Goal: Contribute content: Contribute content

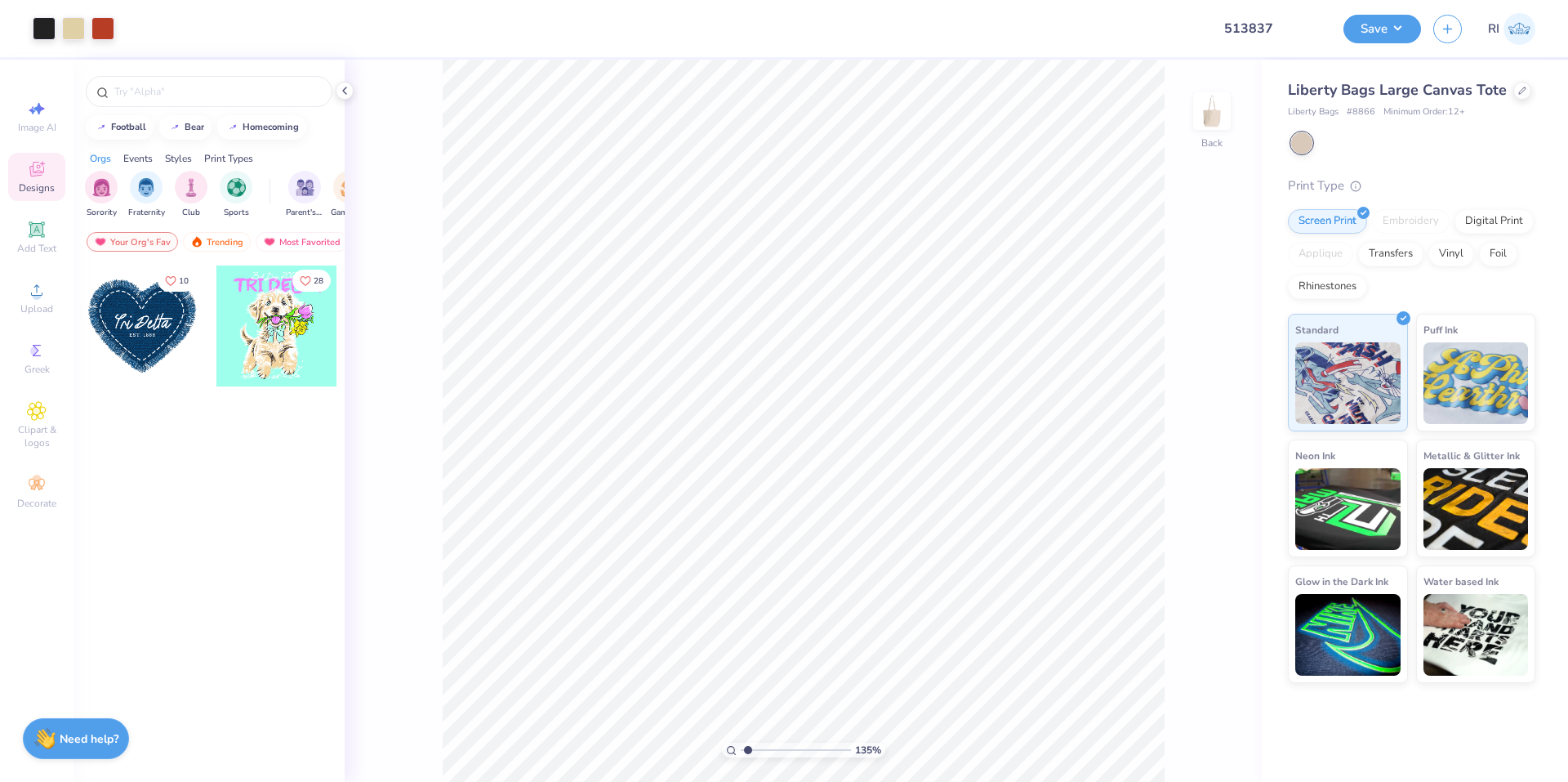
type input "1.35006143669128"
click at [1180, 362] on input "8.28" at bounding box center [1181, 360] width 58 height 23
type input "8.20"
type input "1.35006143669128"
type input "12.88"
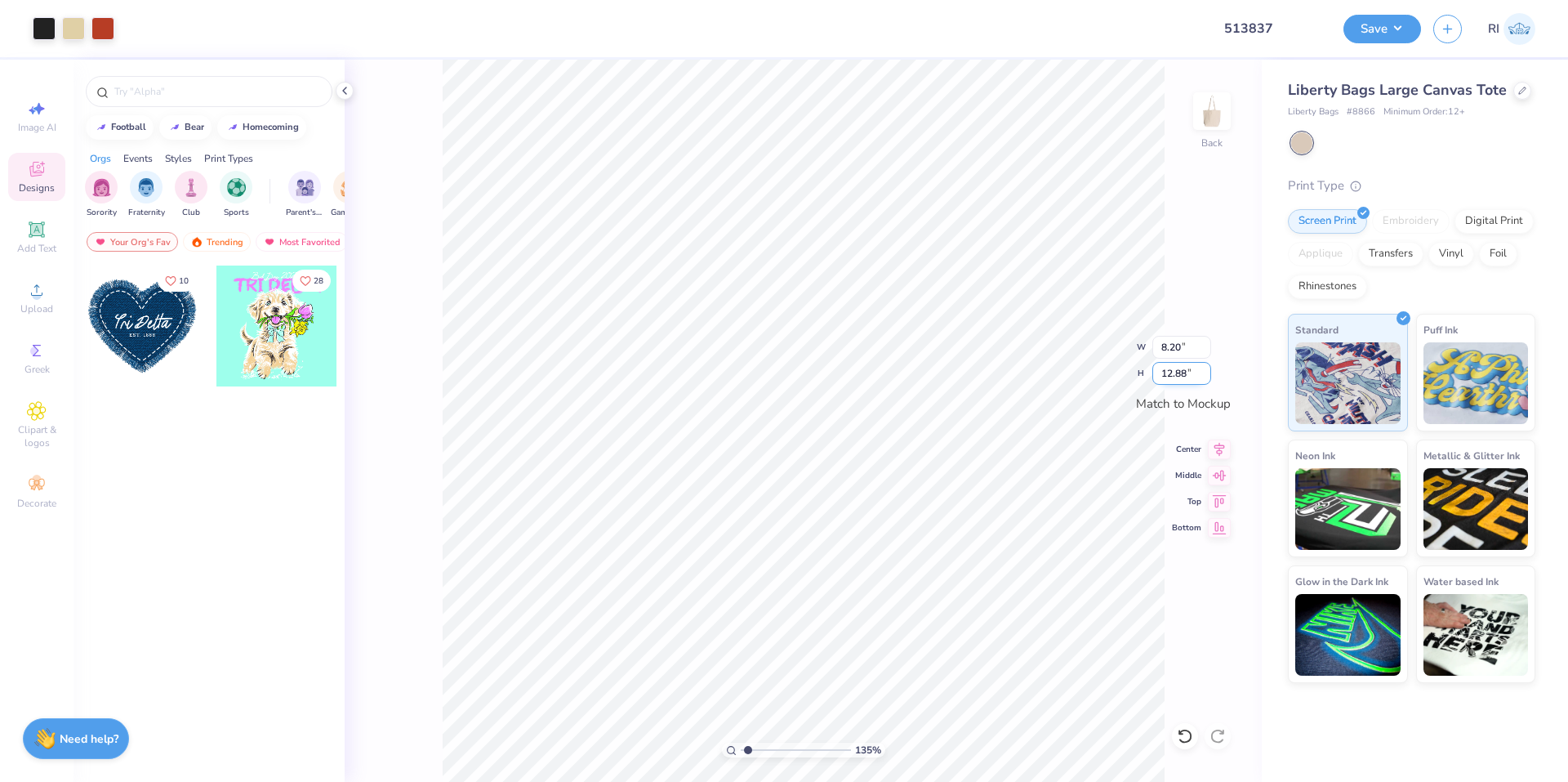
click at [1163, 376] on input "12.88" at bounding box center [1181, 373] width 58 height 23
click at [1215, 443] on icon at bounding box center [1219, 450] width 11 height 14
click at [1217, 479] on icon at bounding box center [1219, 473] width 23 height 20
click at [30, 232] on icon at bounding box center [37, 230] width 20 height 20
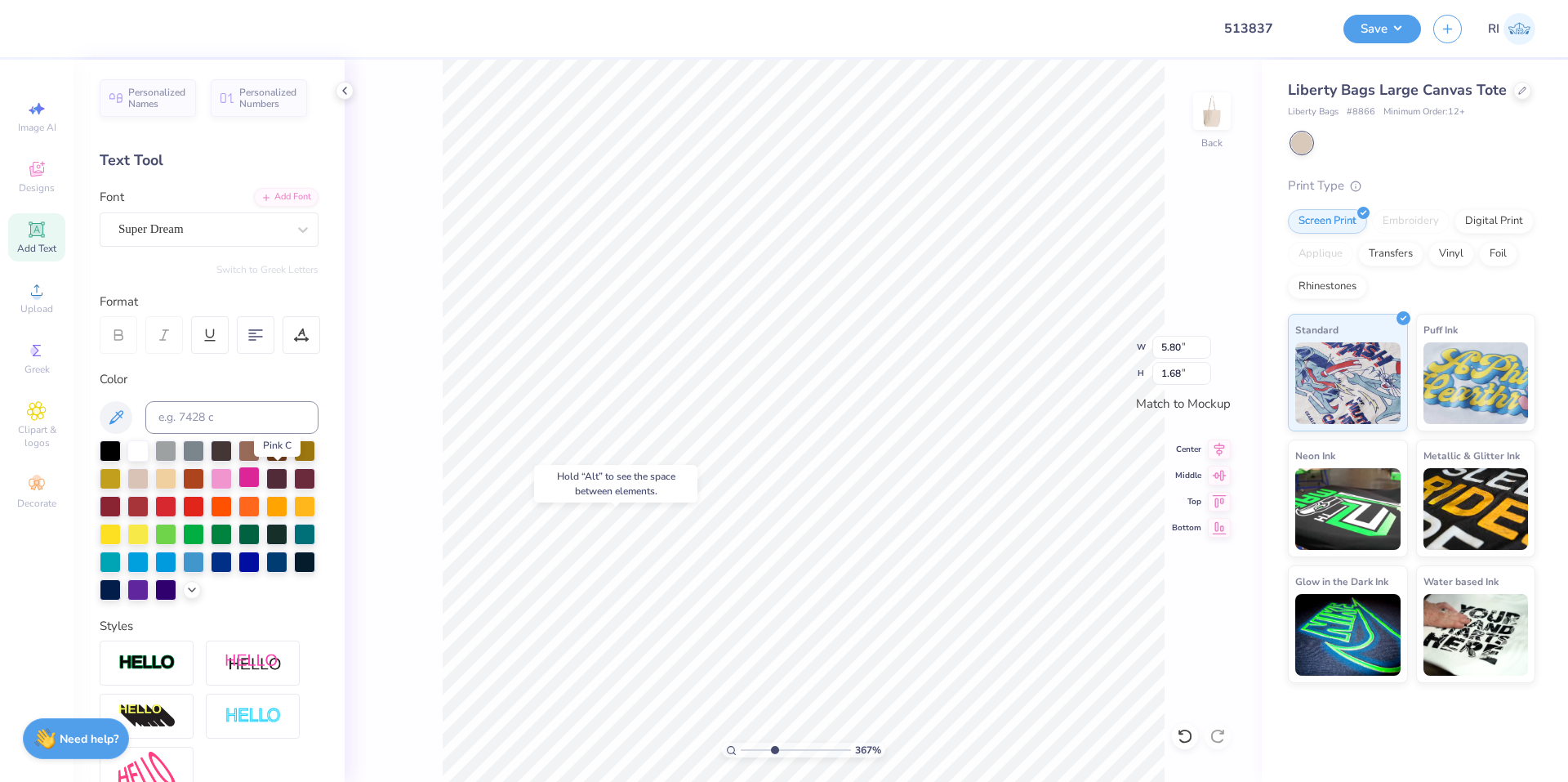
click at [260, 481] on div at bounding box center [249, 477] width 21 height 21
click at [214, 242] on div "Super Dream" at bounding box center [209, 229] width 219 height 35
type input "3.6716840780171"
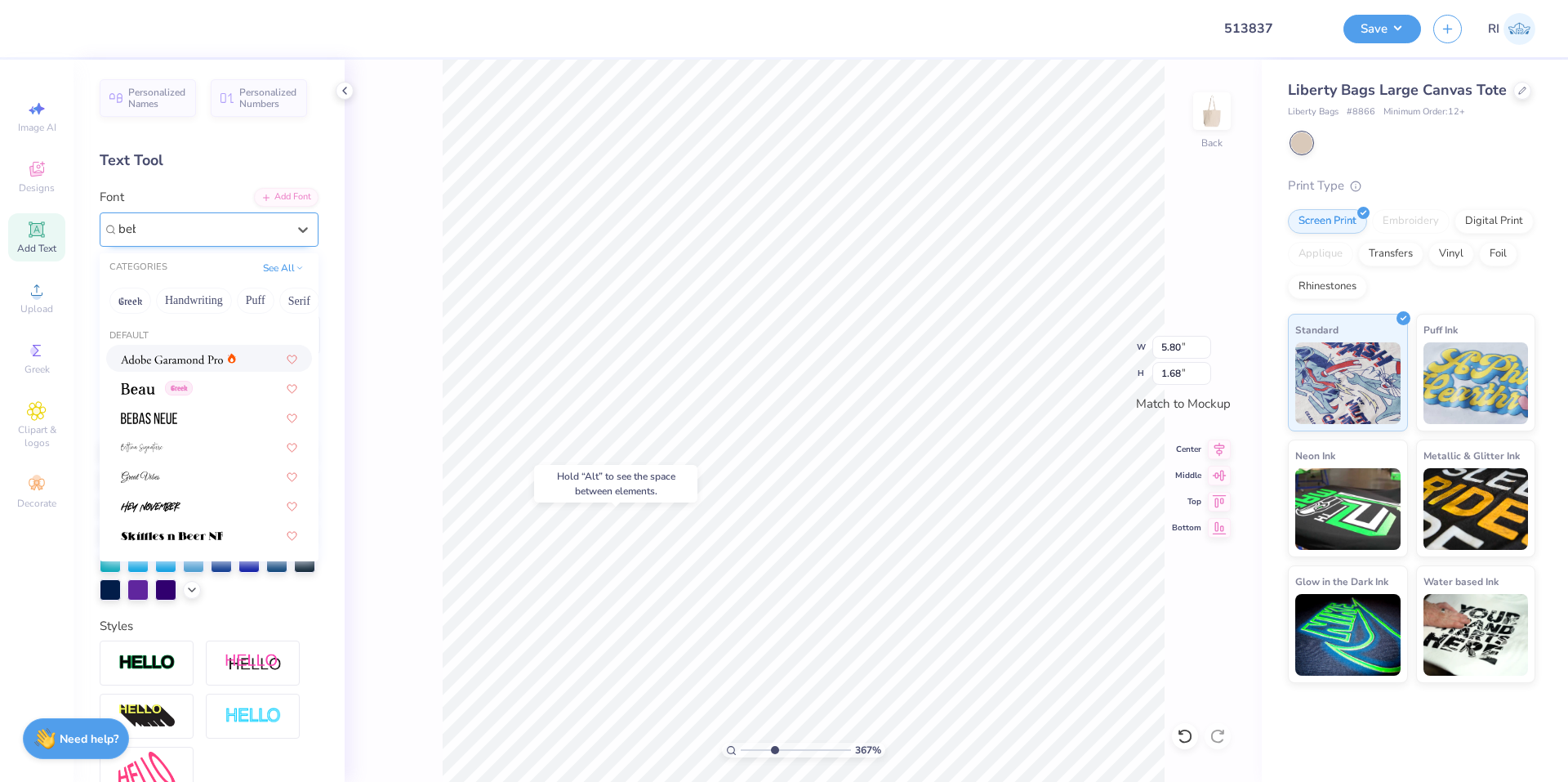
type input "beba"
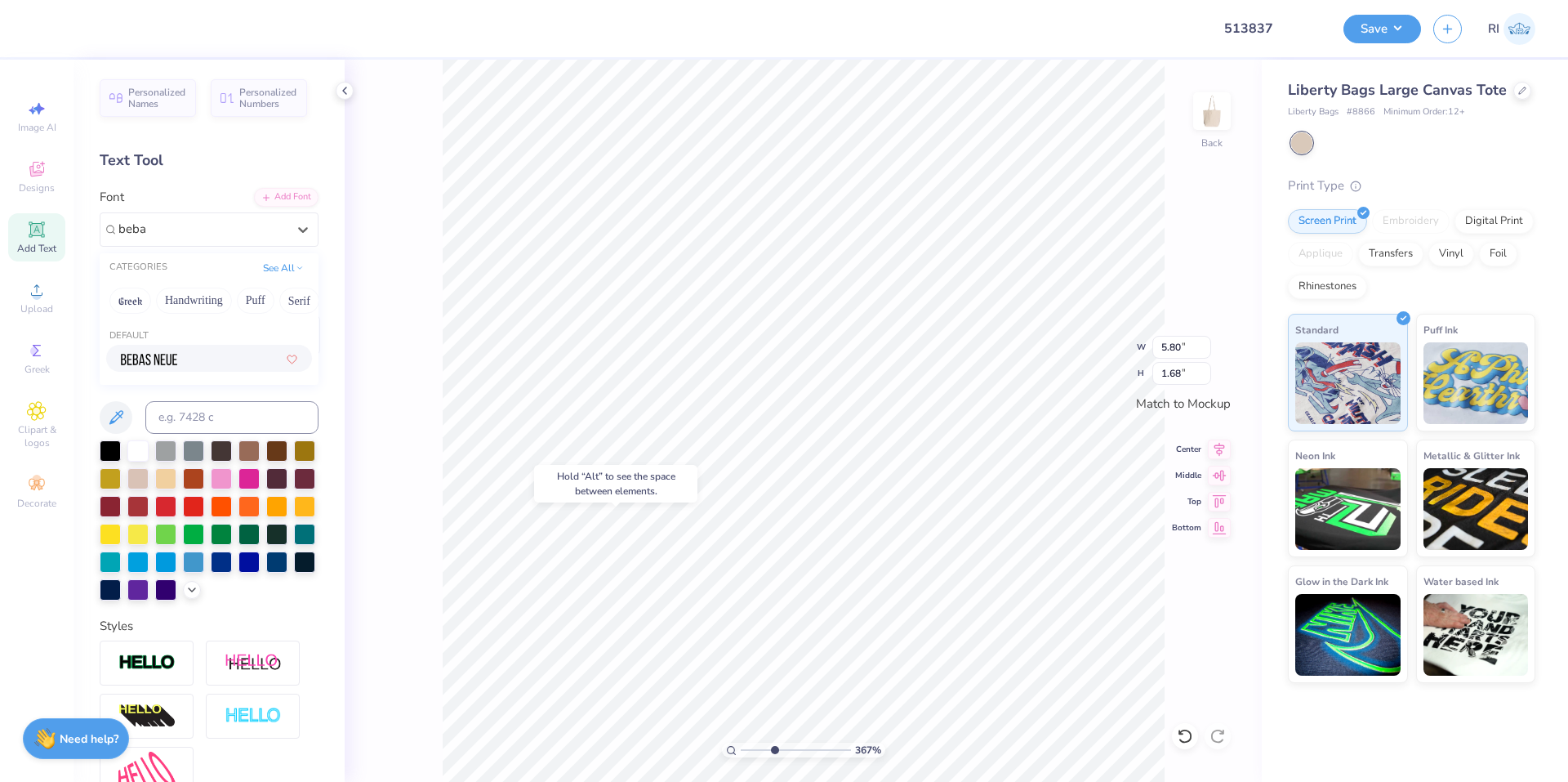
type input "3.6716840780171"
click at [230, 352] on div at bounding box center [209, 358] width 176 height 17
type input "beba"
type input "3.6716840780171"
type input "2.46071092039641"
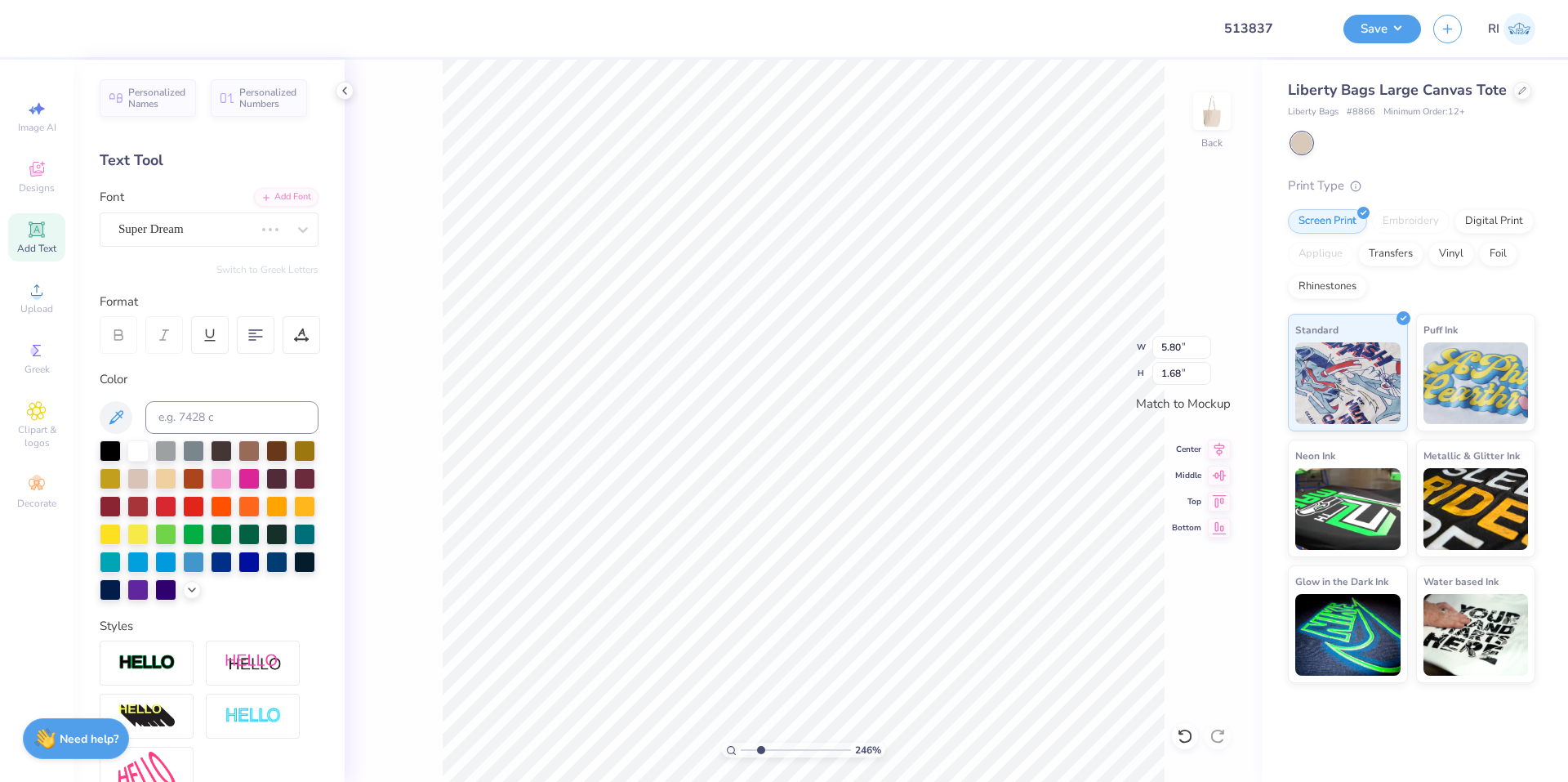
type input "3.58"
click at [132, 337] on div at bounding box center [119, 335] width 38 height 38
type input "2.71964221644285"
type input "2.12"
type input "0.99"
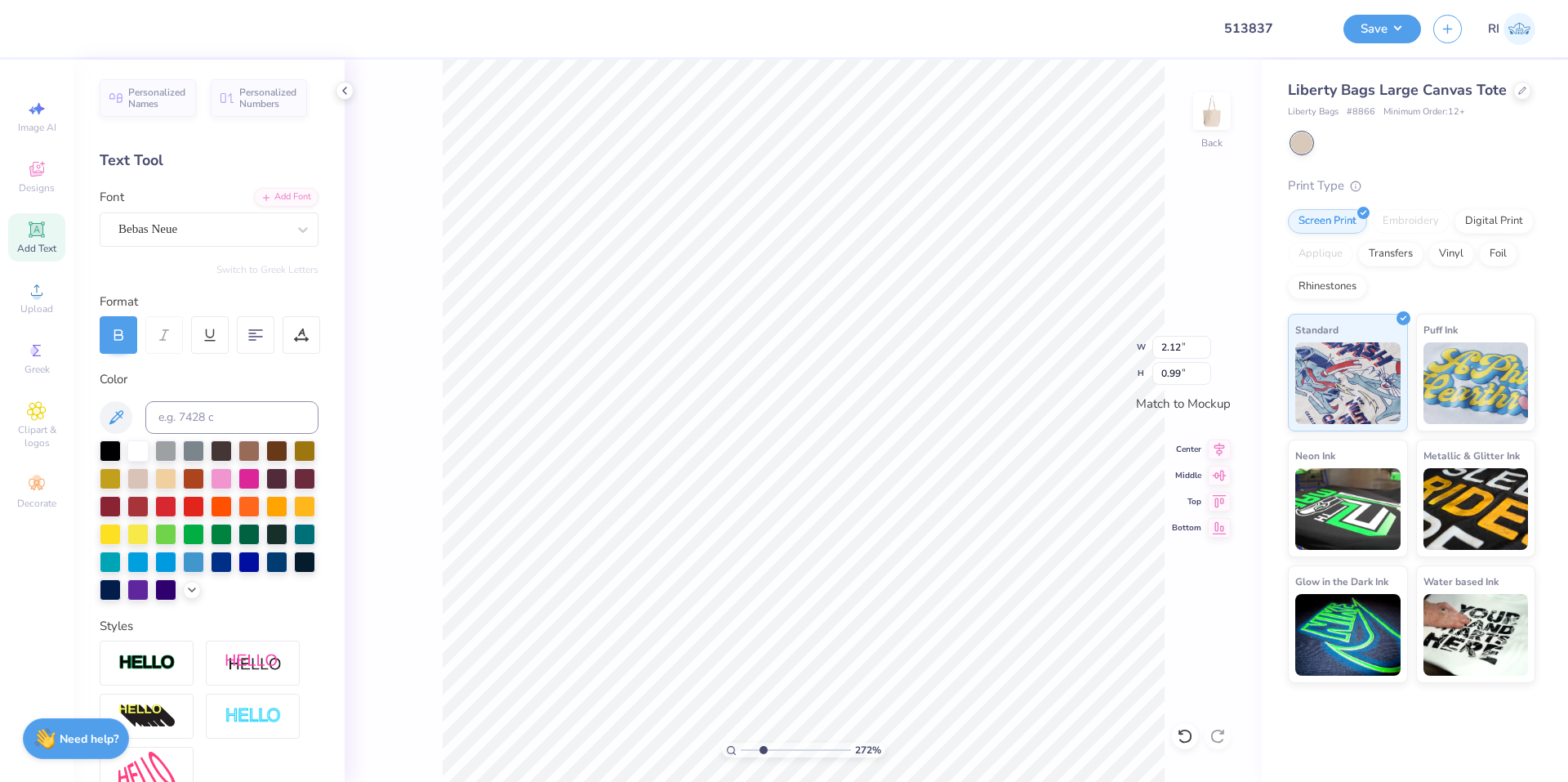
scroll to position [14, 2]
type input "2.71964221644285"
type textarea "P"
type input "2.71964221644285"
type textarea "PA"
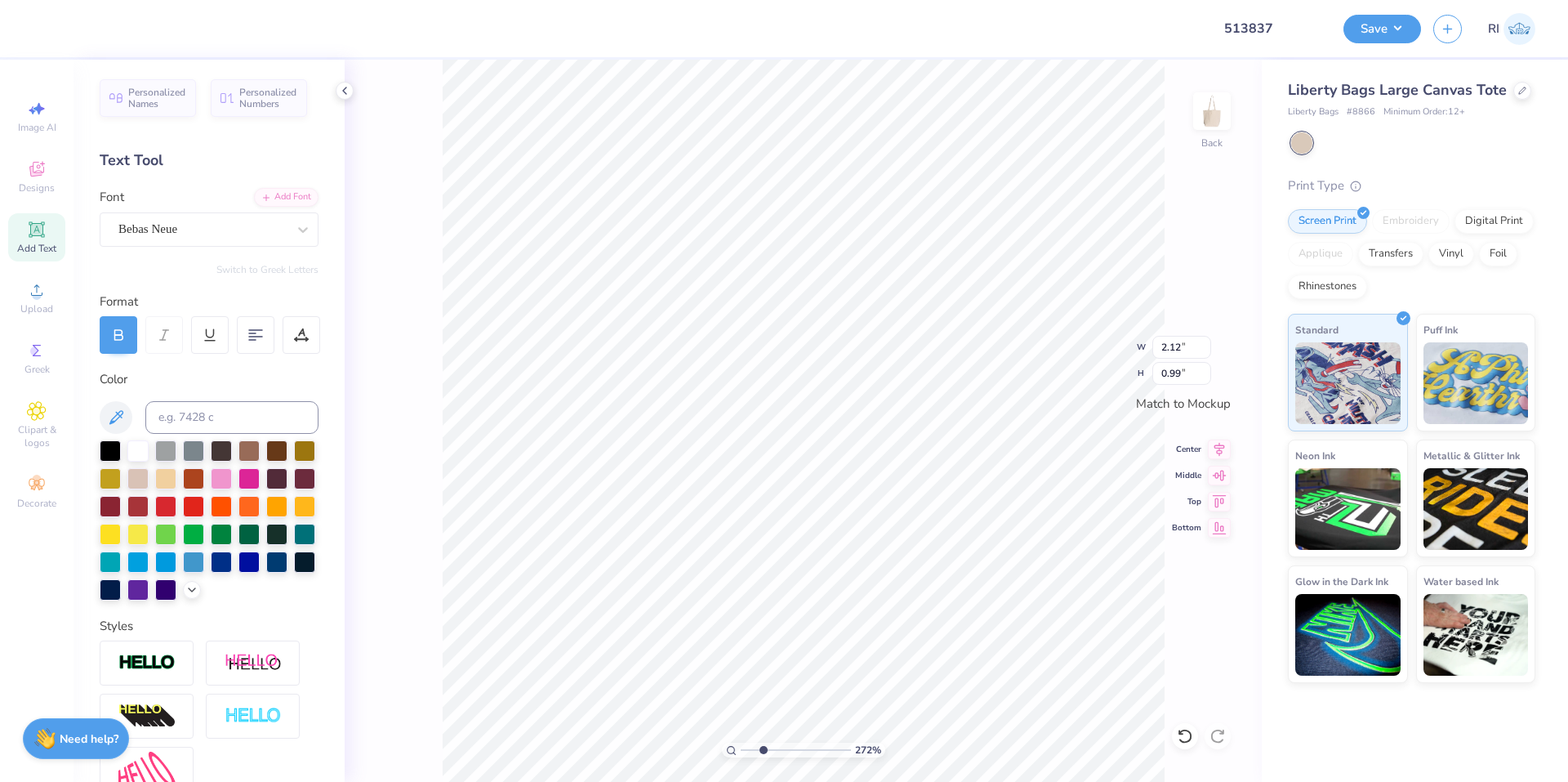
type input "2.71964221644285"
type textarea "PAR"
type input "2.71964221644285"
type textarea "PARE"
type input "2.71964221644285"
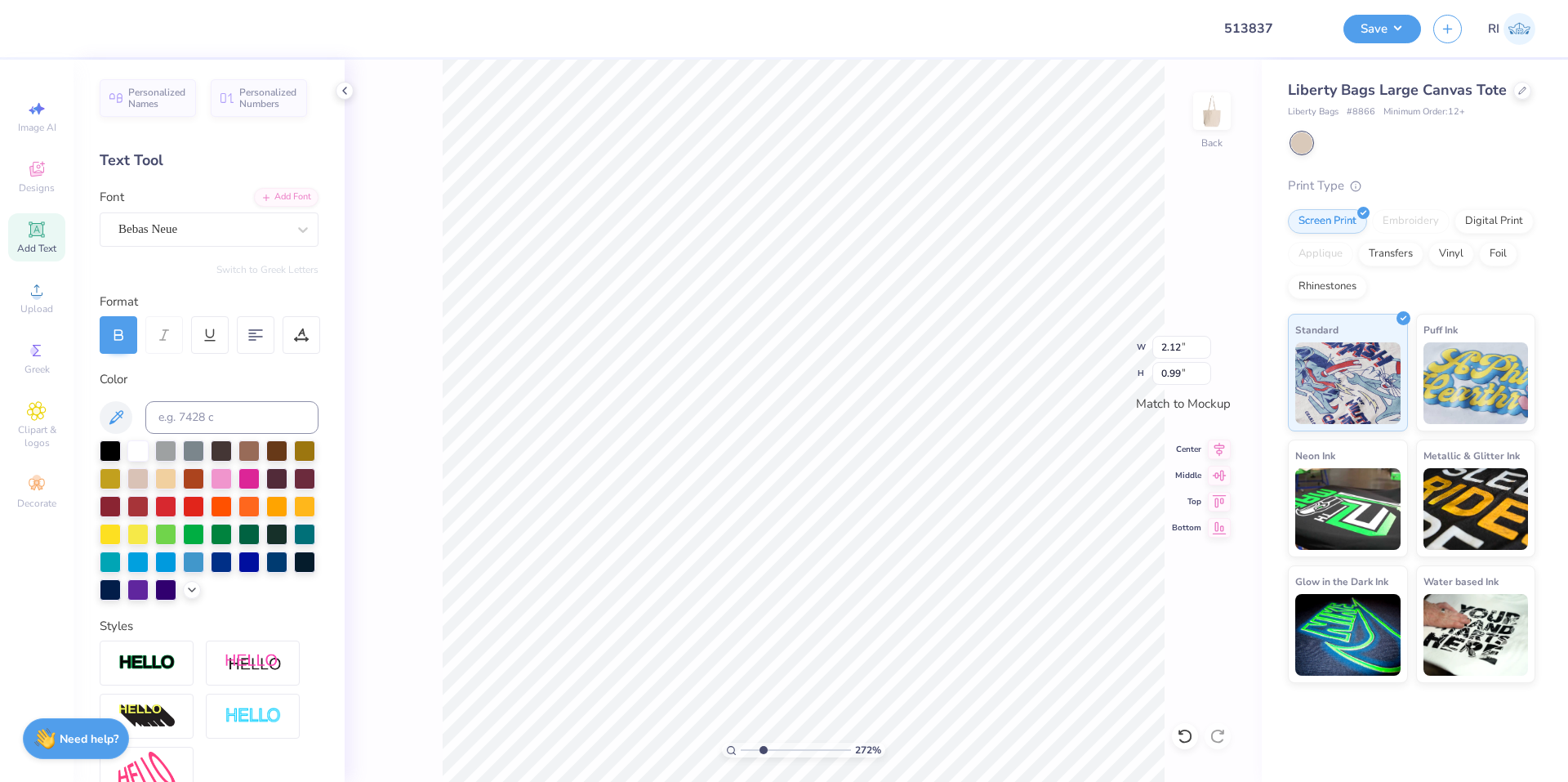
type textarea "PAREN"
type input "2.71964221644285"
type textarea "PARENT"
type input "2.71964221644285"
type textarea "PARENTS"
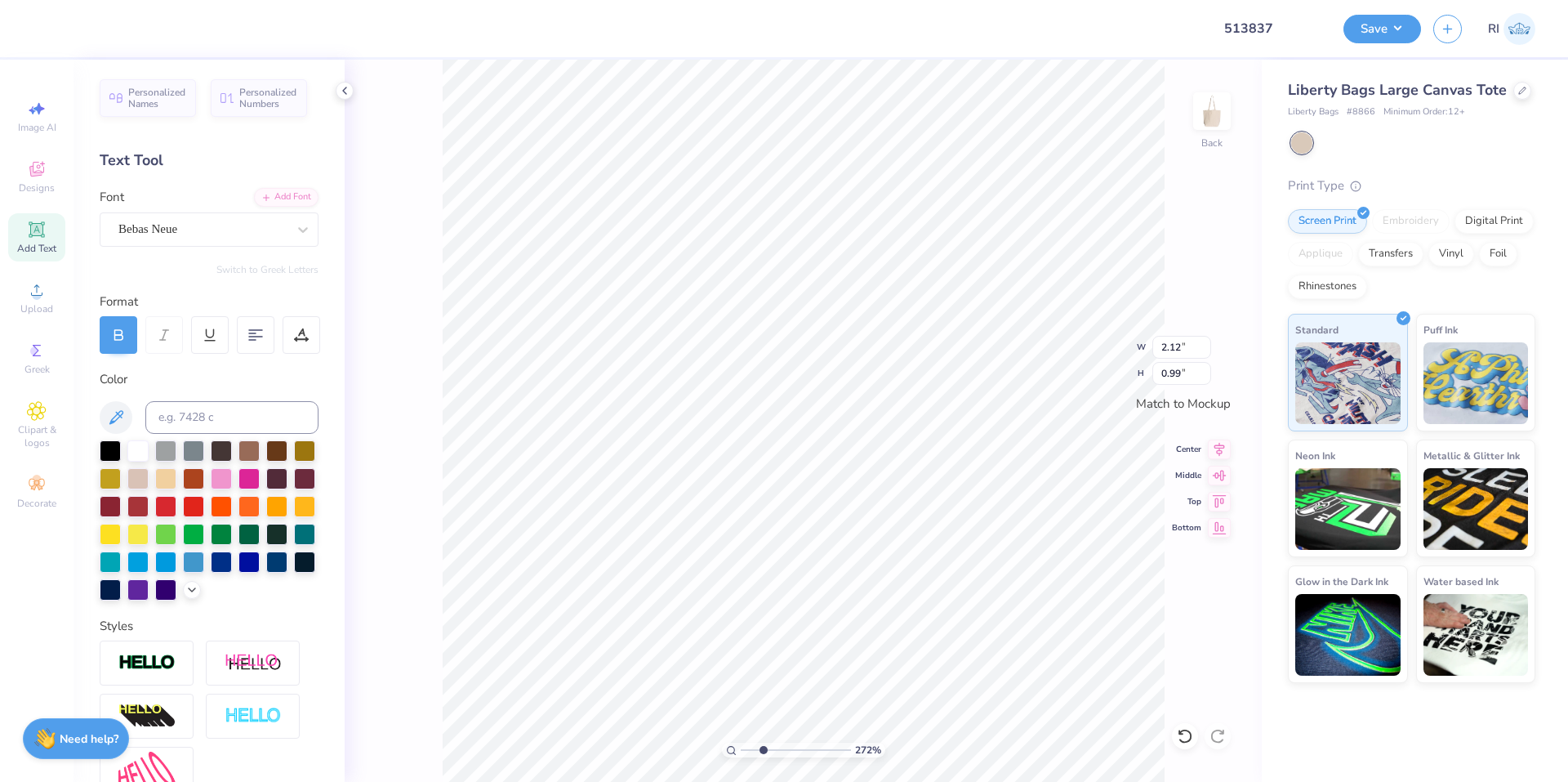
type input "2.71964221644285"
type textarea "PARENTS"
type input "2.71964221644285"
type textarea "PARENTS W"
type input "2.71964221644285"
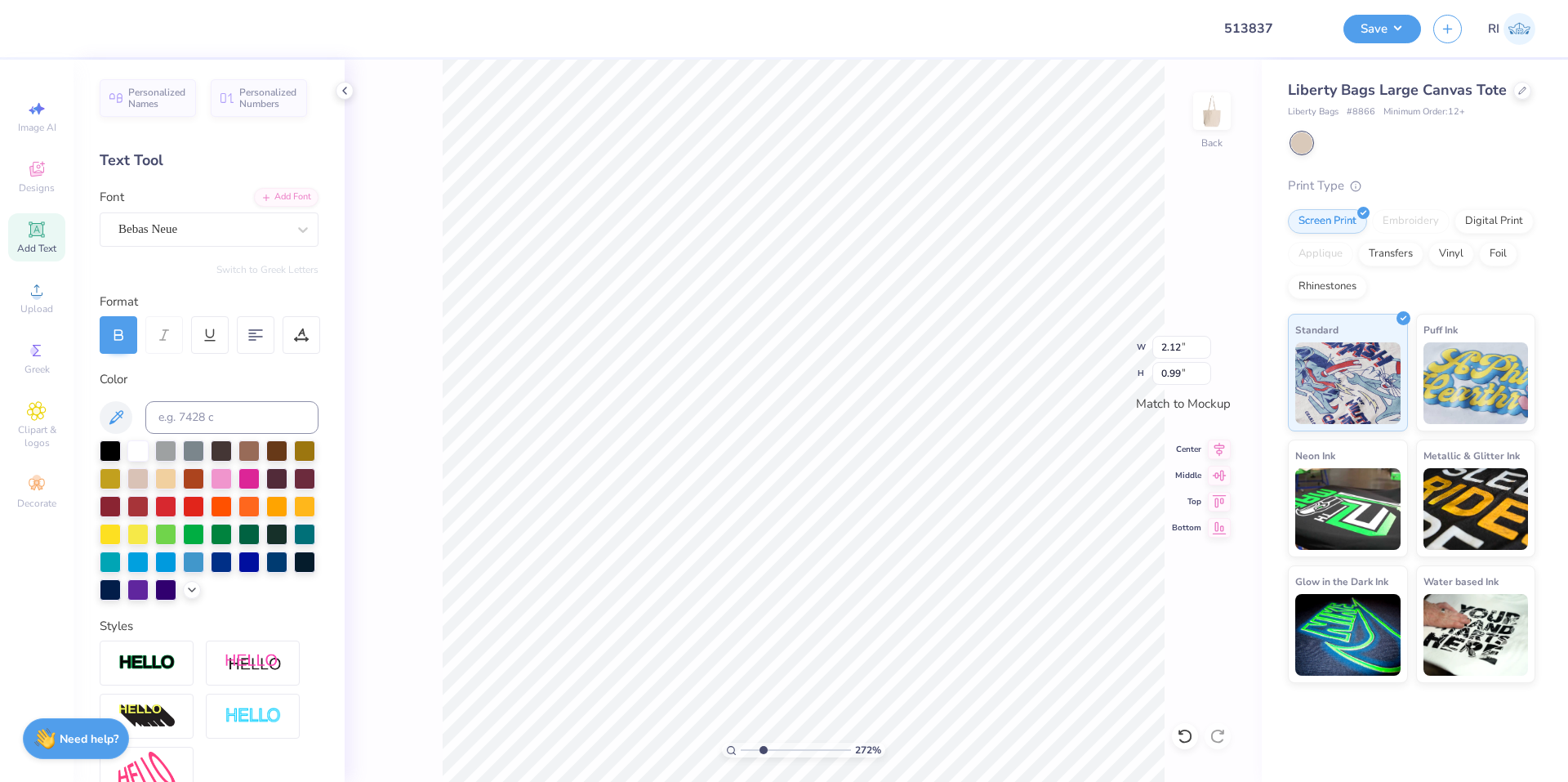
type textarea "PARENTS WE"
type input "2.71964221644285"
type textarea "PARENTS WEE"
type input "2.71964221644285"
type textarea "PARENTS WEEK"
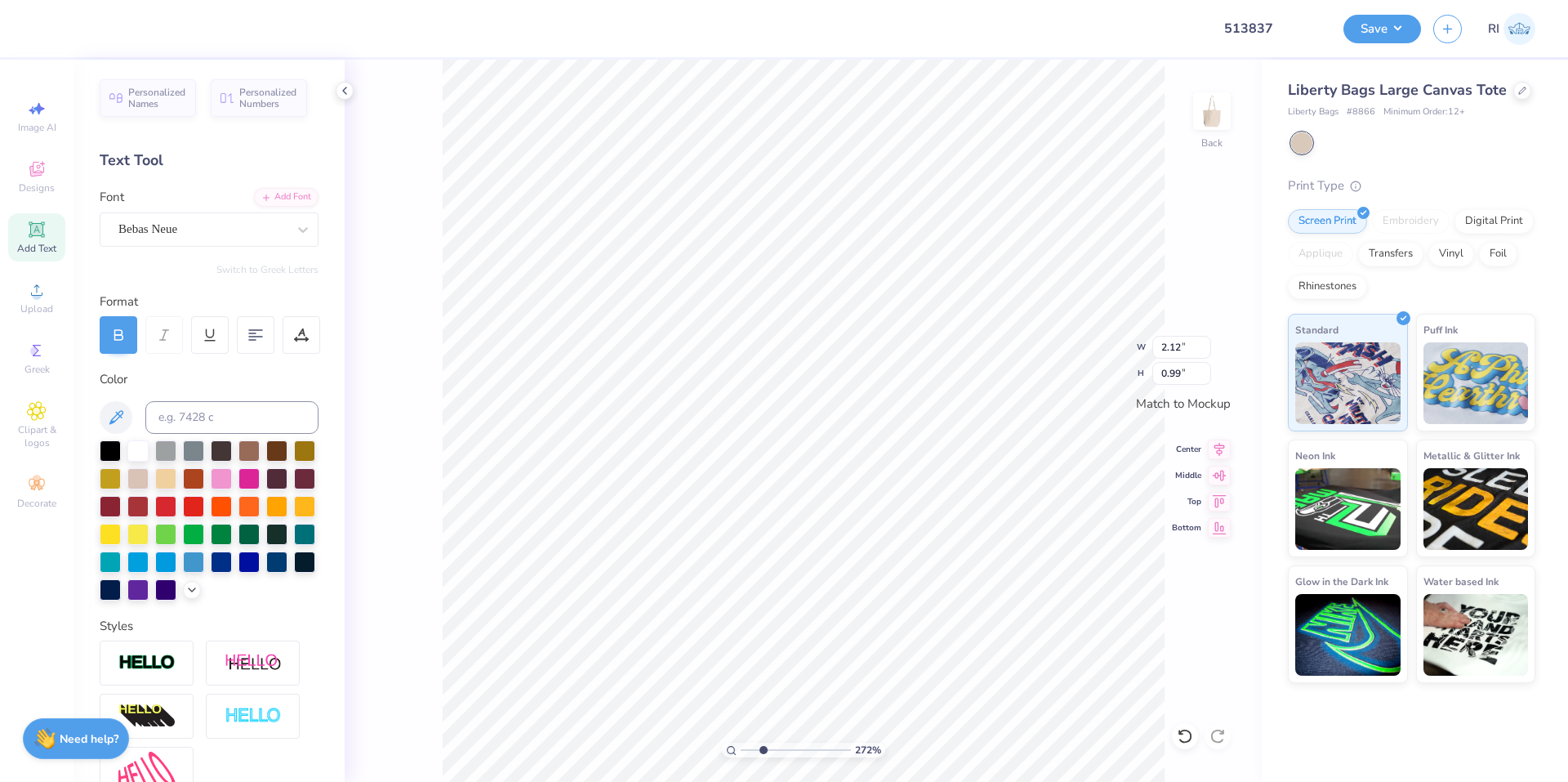
type input "2.71964221644285"
type textarea "PARENTS WEEKE"
type input "2.71964221644285"
type textarea "PARENTS WEEKEN"
type input "2.71964221644285"
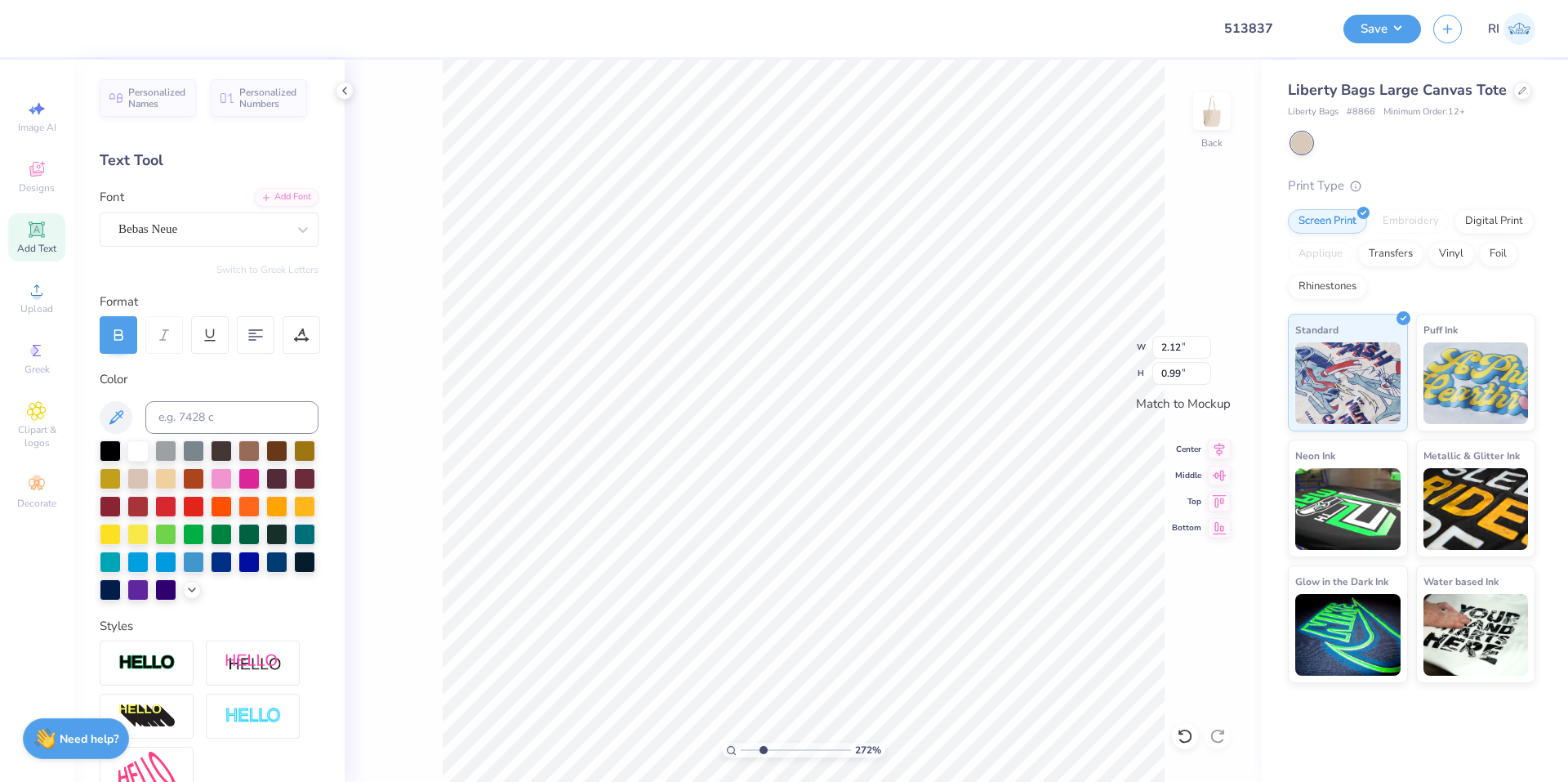
type textarea "PARENTS WEEKEND"
type input "5.47860533190647"
type input "7.71"
type input "0.97"
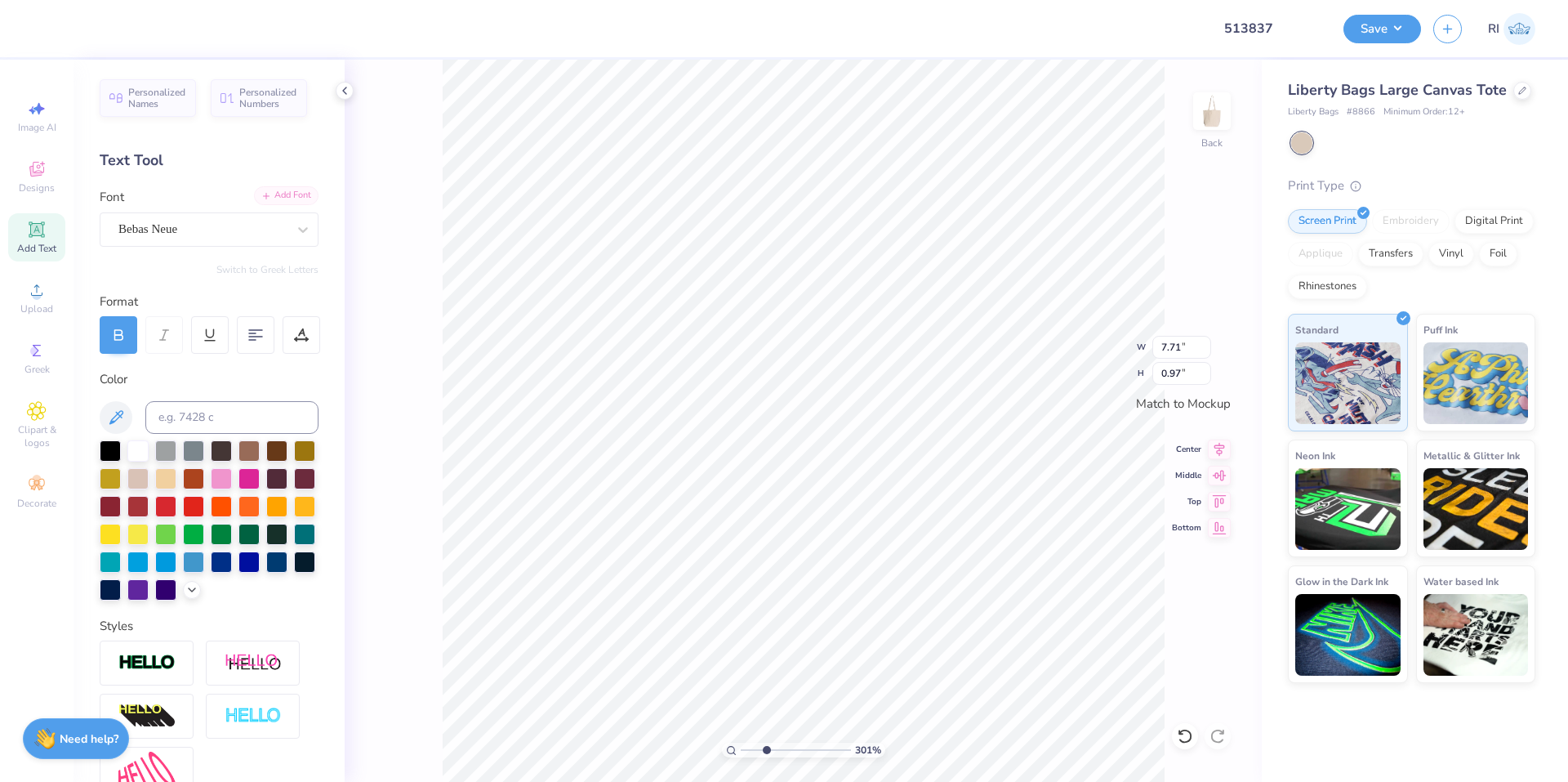
click at [290, 194] on div "Add Font" at bounding box center [285, 195] width 64 height 19
click at [269, 229] on div "Bebas Neue" at bounding box center [202, 229] width 171 height 26
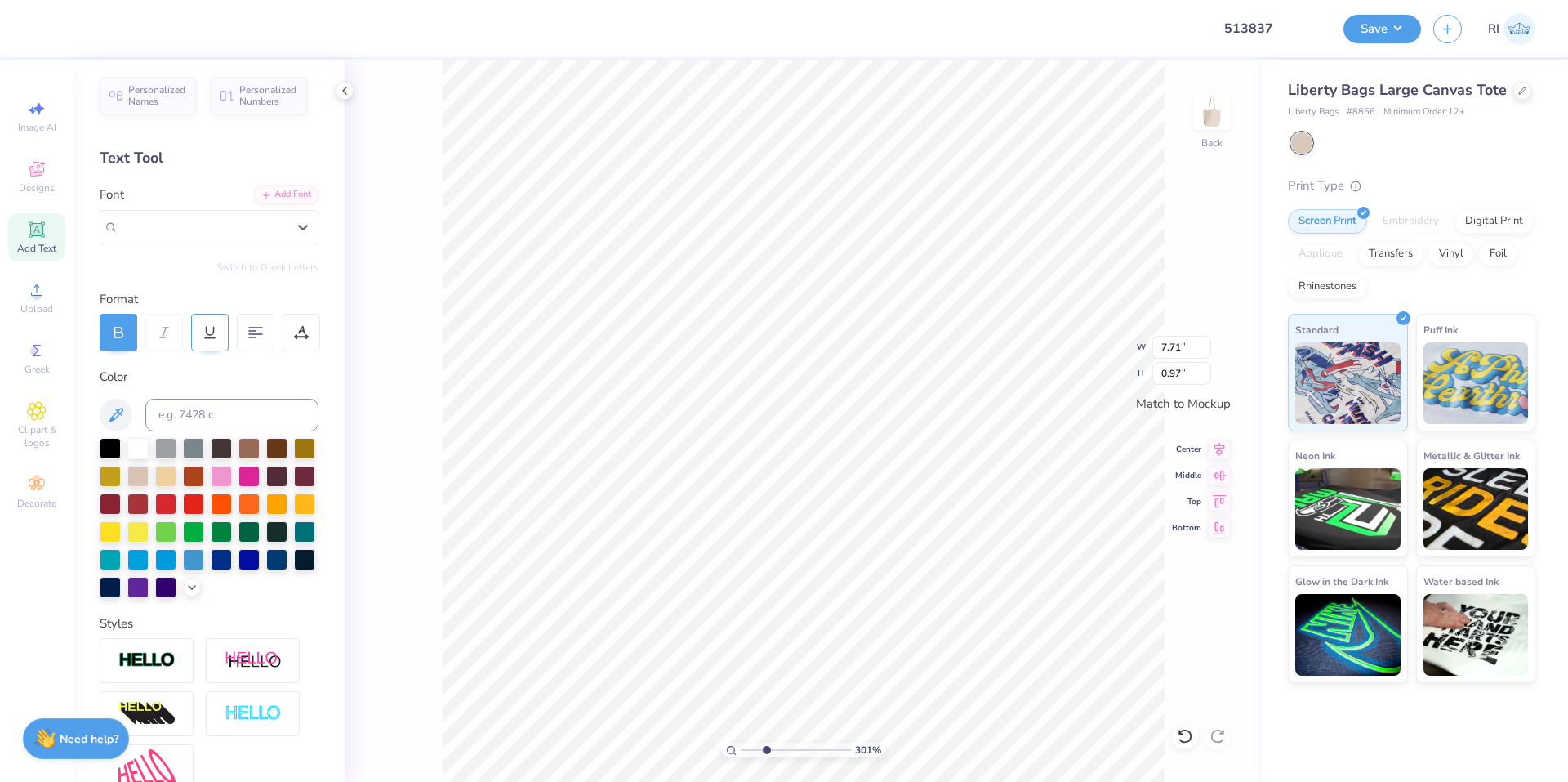
scroll to position [0, 0]
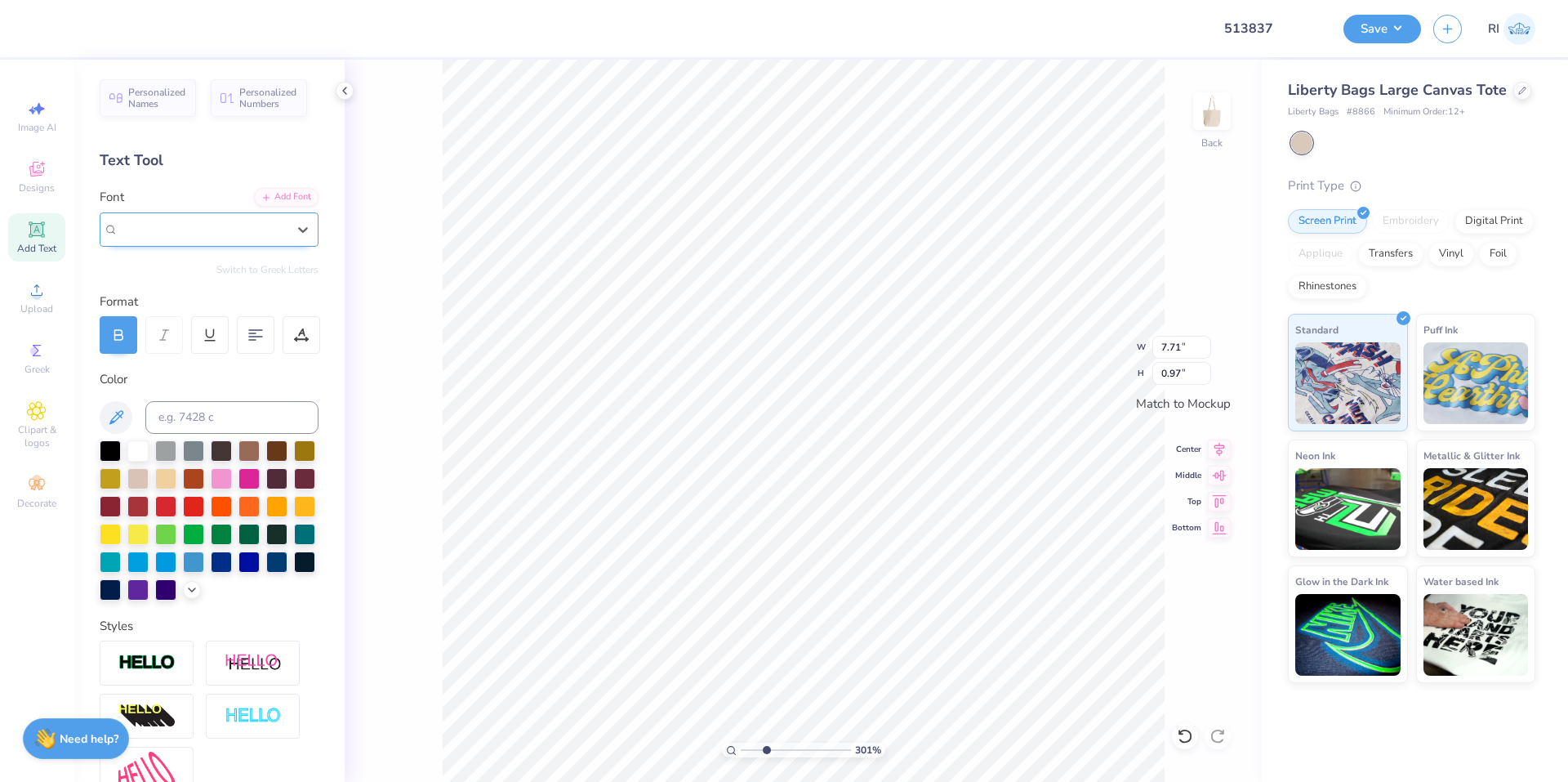
click at [216, 232] on div "Bebas Neue" at bounding box center [202, 229] width 168 height 19
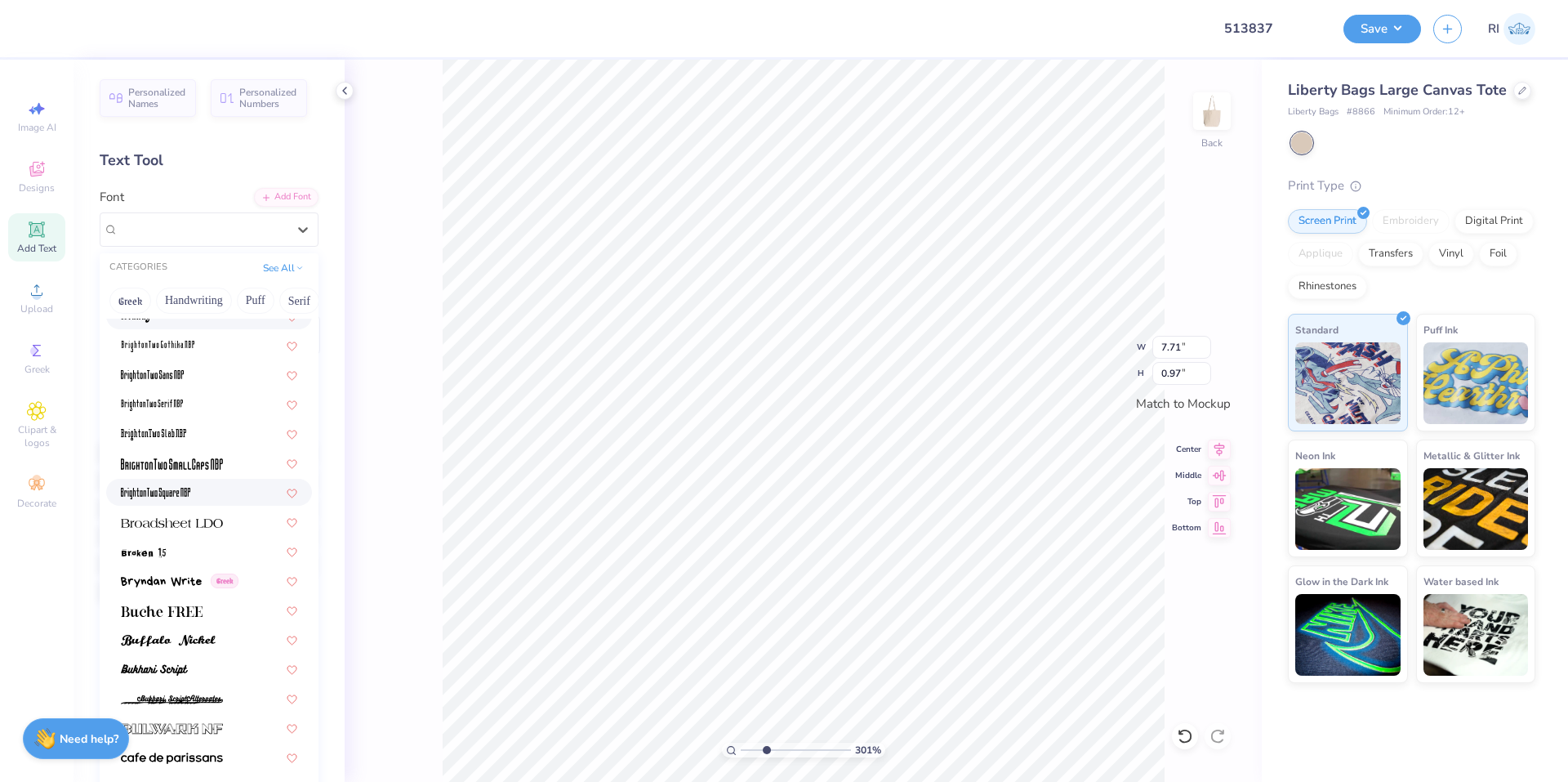
scroll to position [1225, 0]
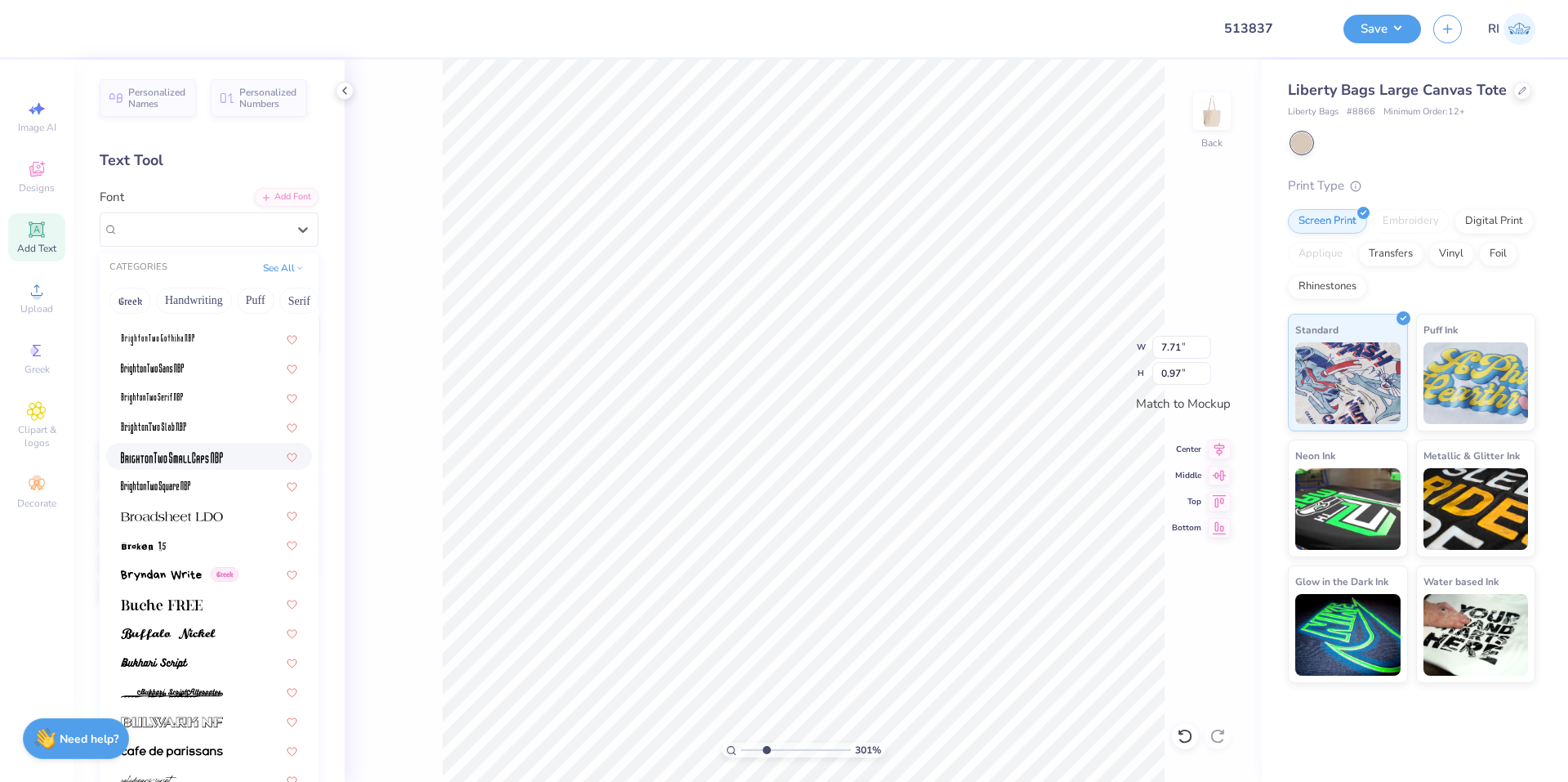
click at [202, 452] on img at bounding box center [171, 458] width 102 height 12
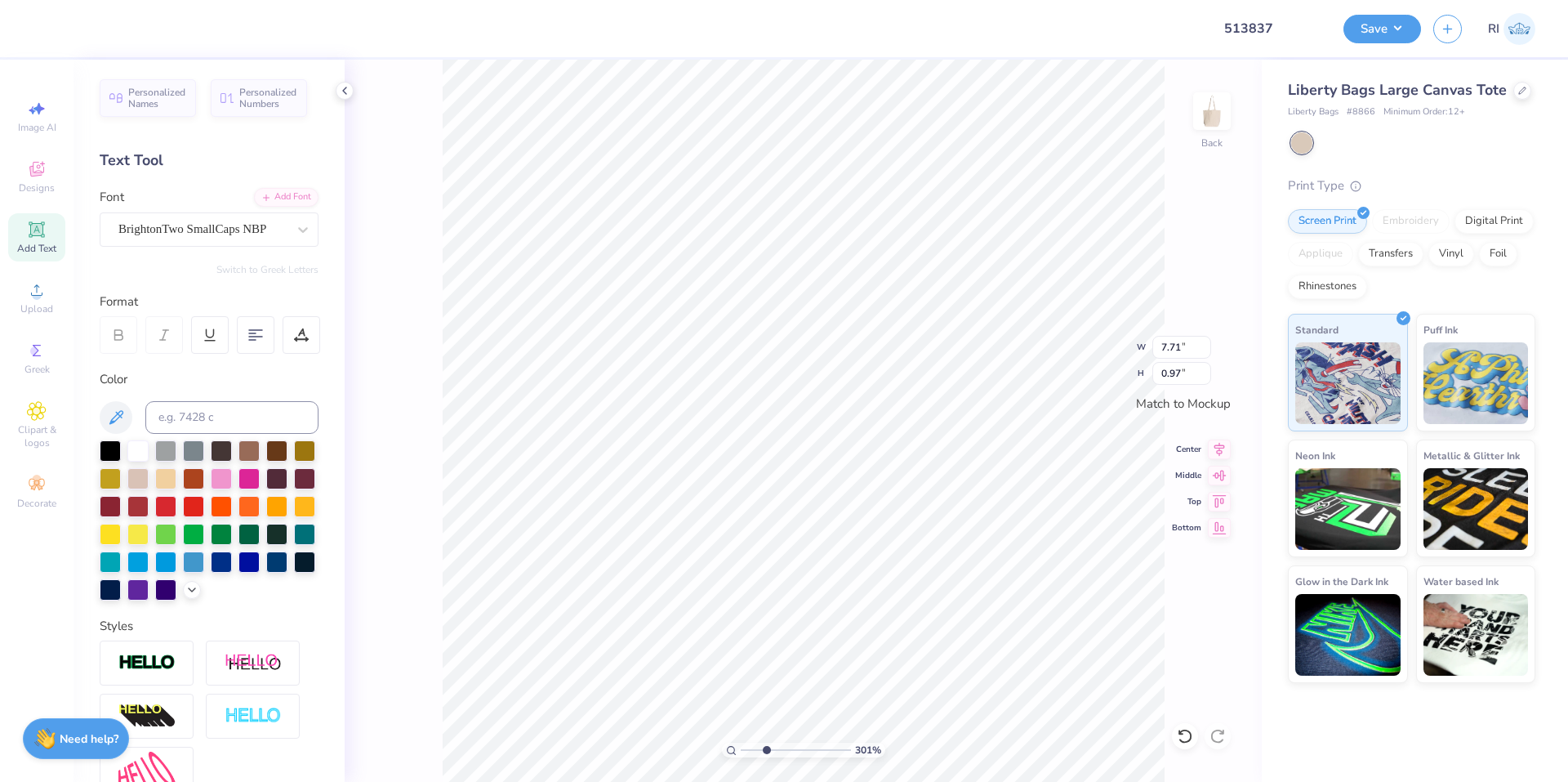
type input "3.00581987268404"
type input "4.81"
type input "0.84"
type input "3.00581987268404"
click at [161, 232] on div "BrightonTwo SmallCaps NBP" at bounding box center [202, 229] width 171 height 26
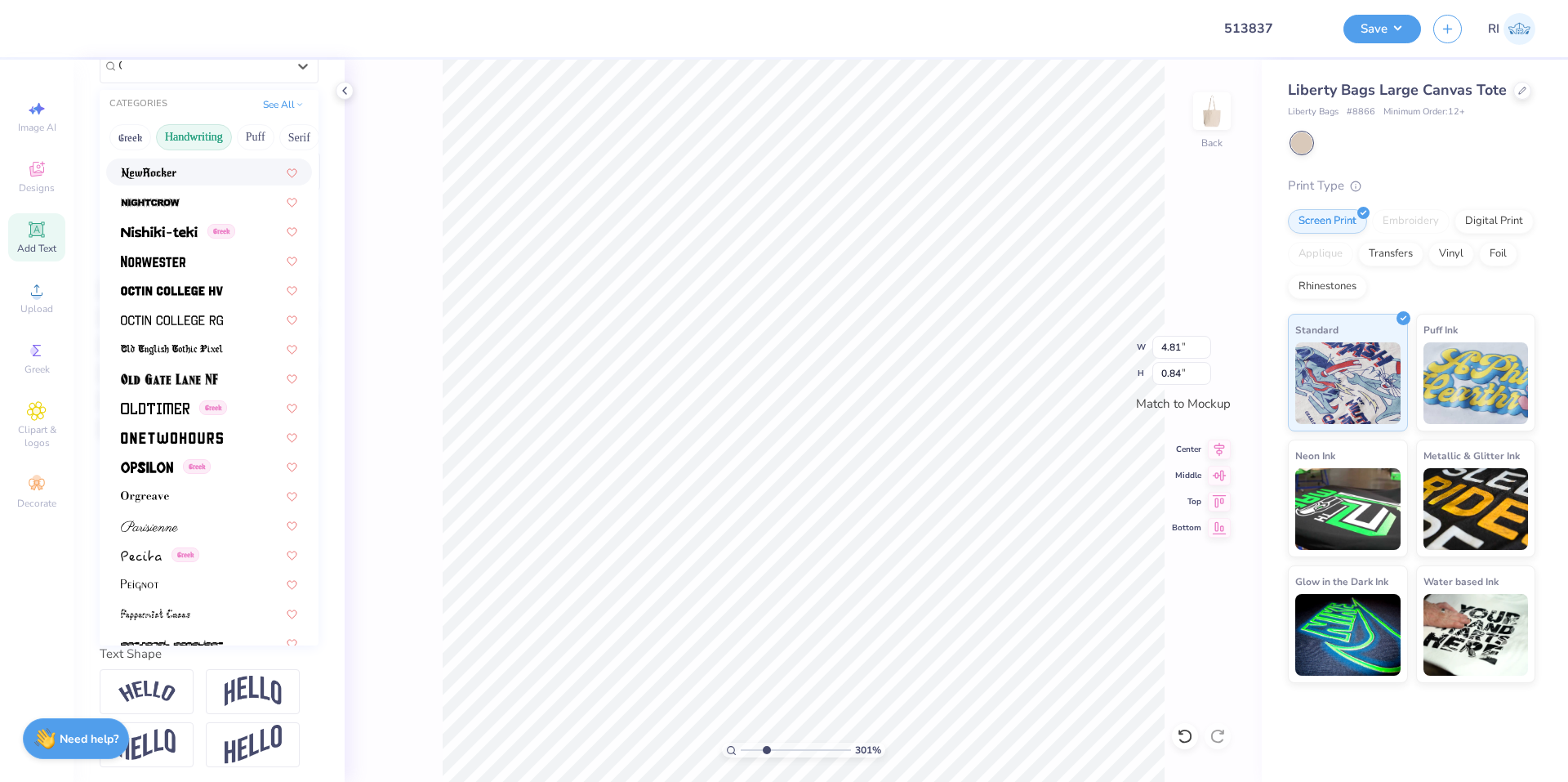
scroll to position [0, 0]
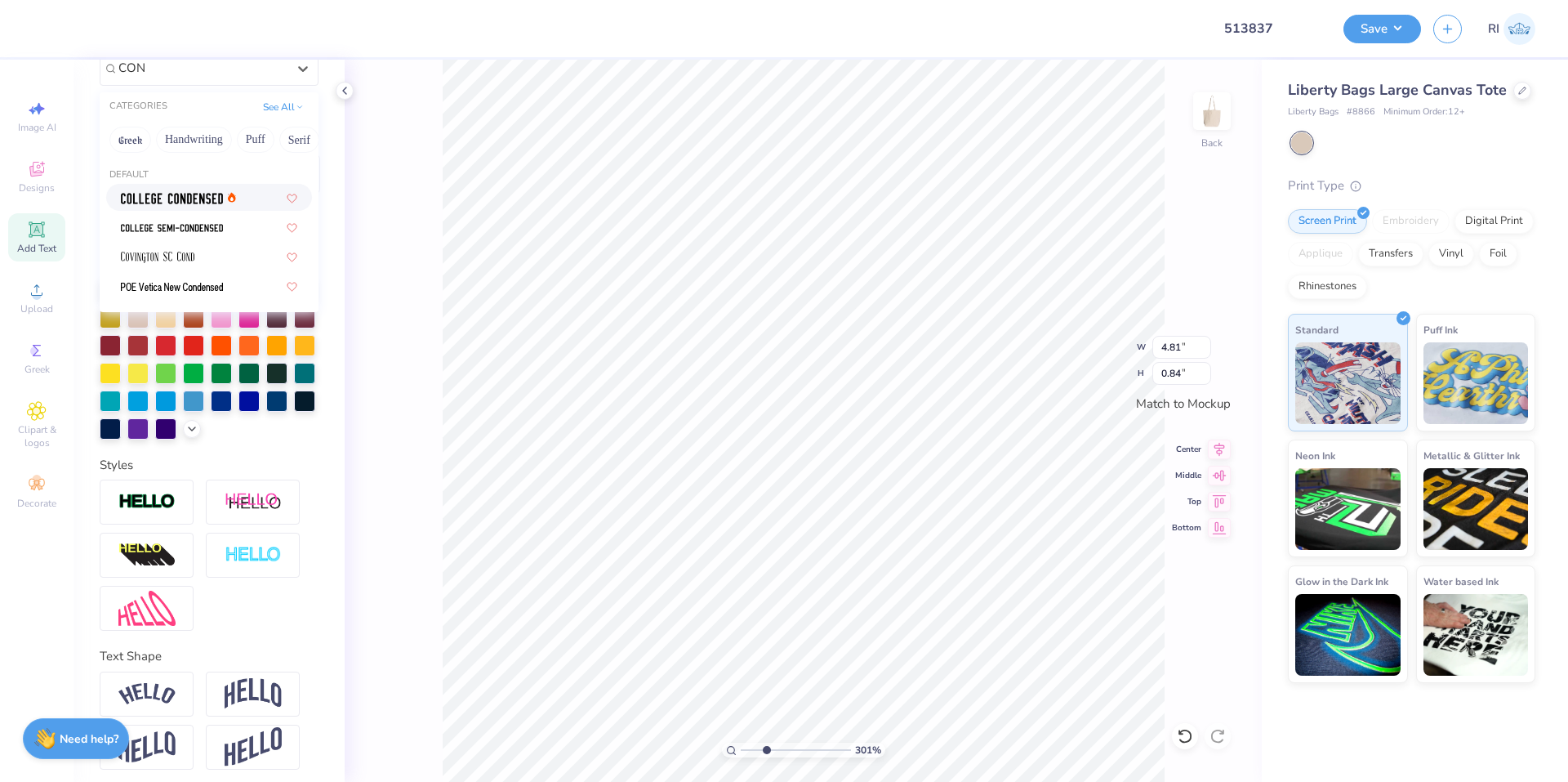
click at [176, 192] on img at bounding box center [171, 198] width 102 height 12
type input "CON"
type input "3.00581987268404"
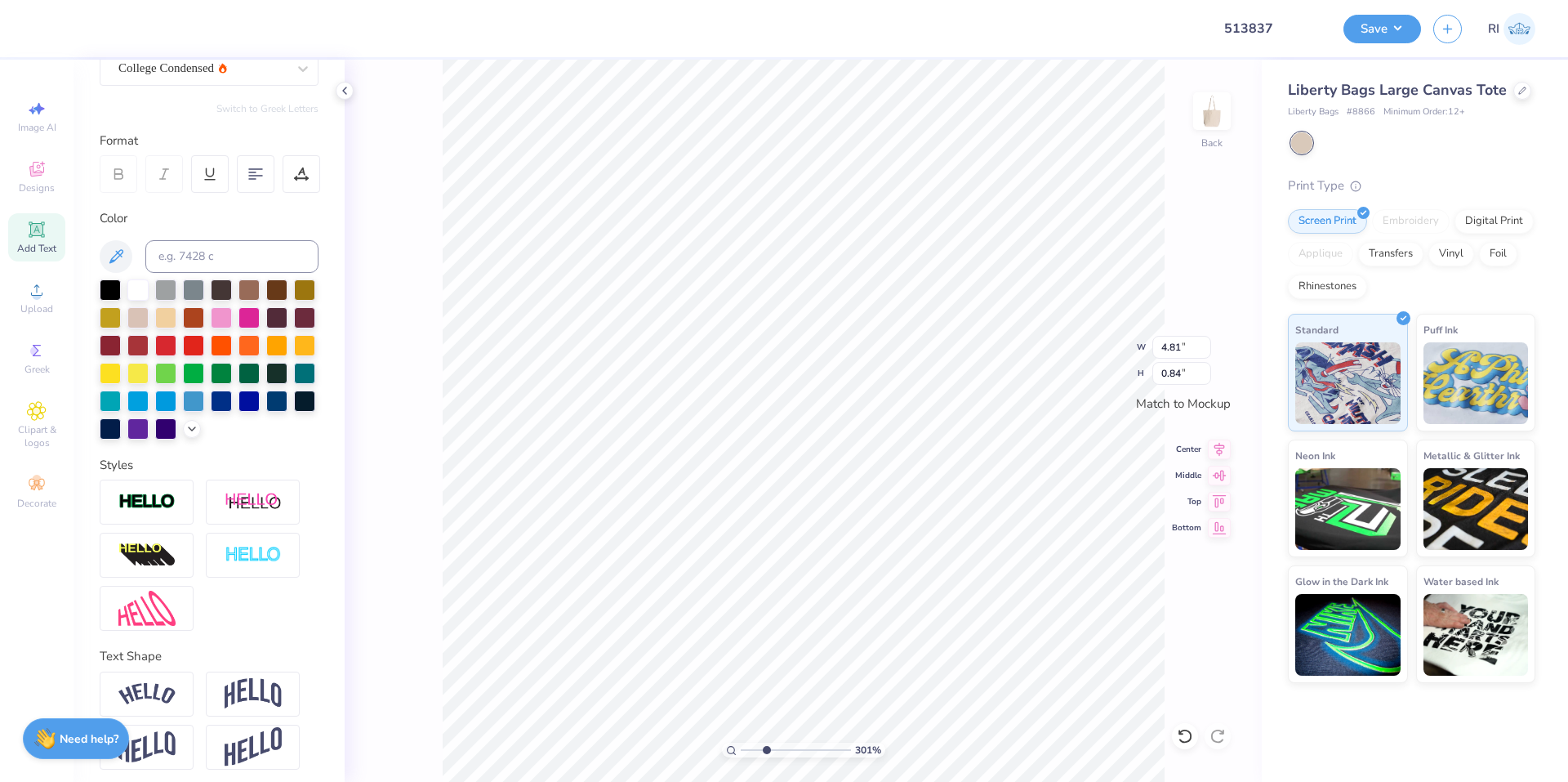
type input "3.00581987268404"
type input "9.41"
type input "0.92"
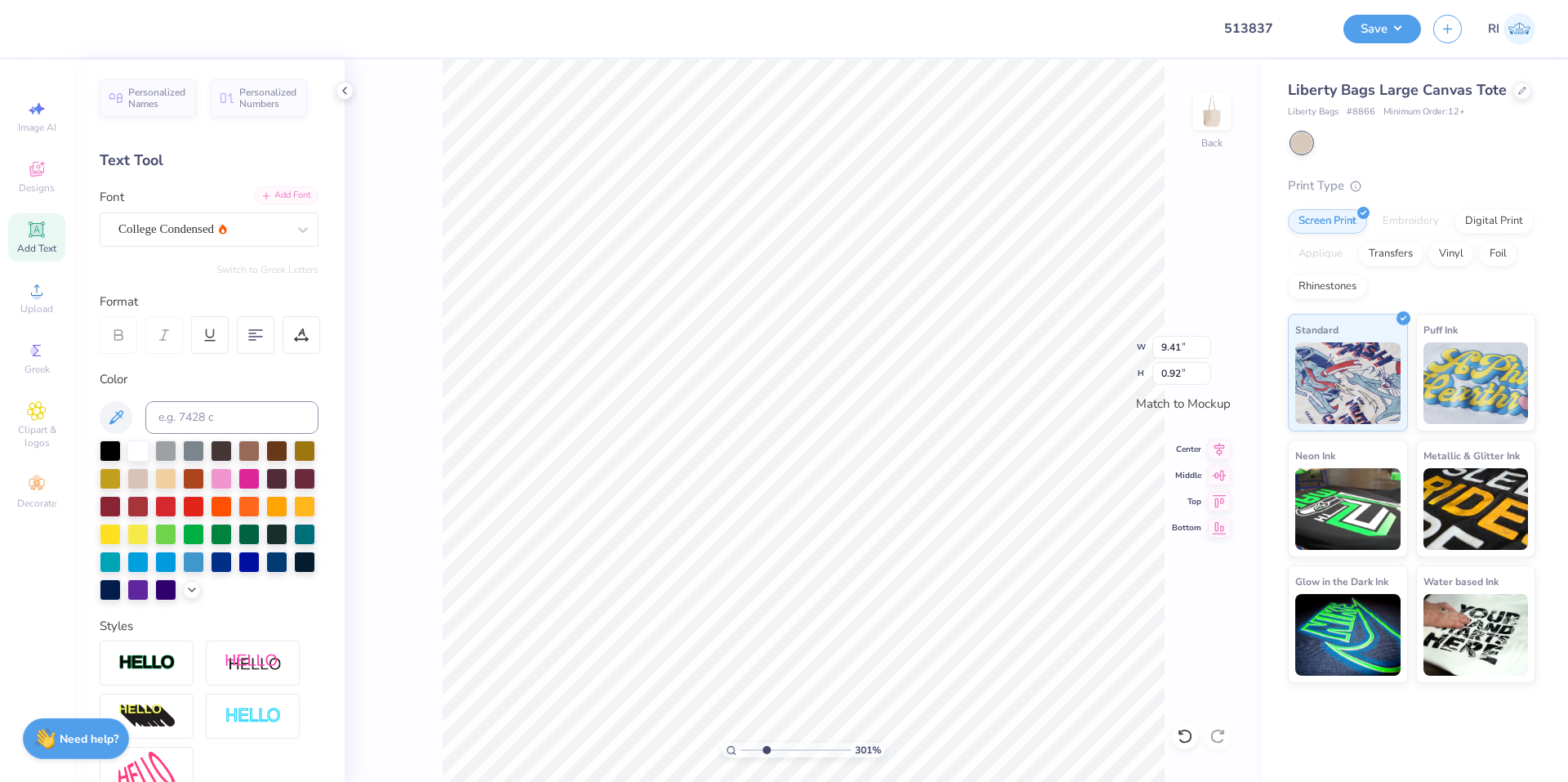
click at [278, 191] on div "Add Font" at bounding box center [285, 195] width 64 height 19
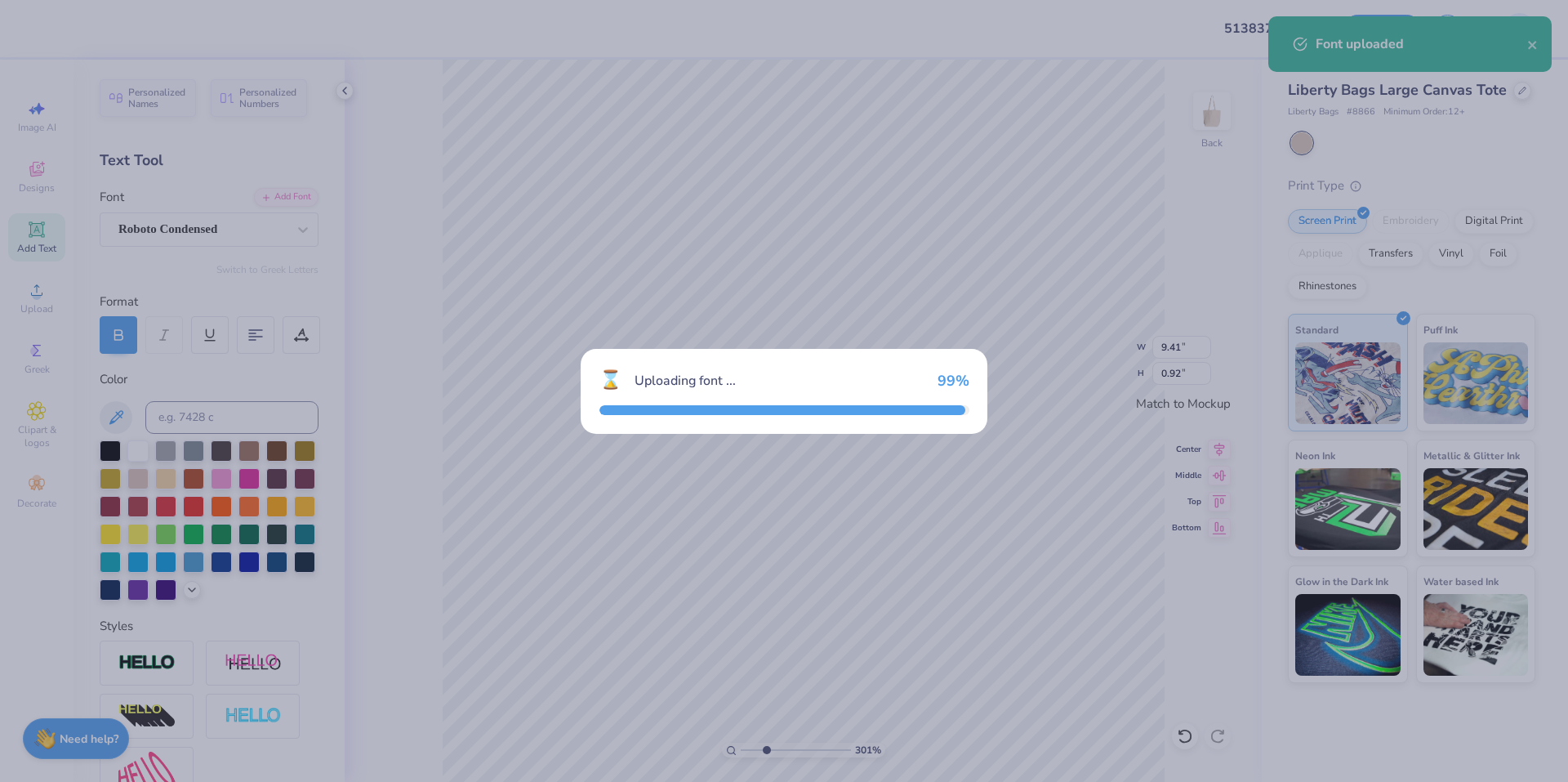
type input "3.00581987268404"
type input "10.77"
type input "0.99"
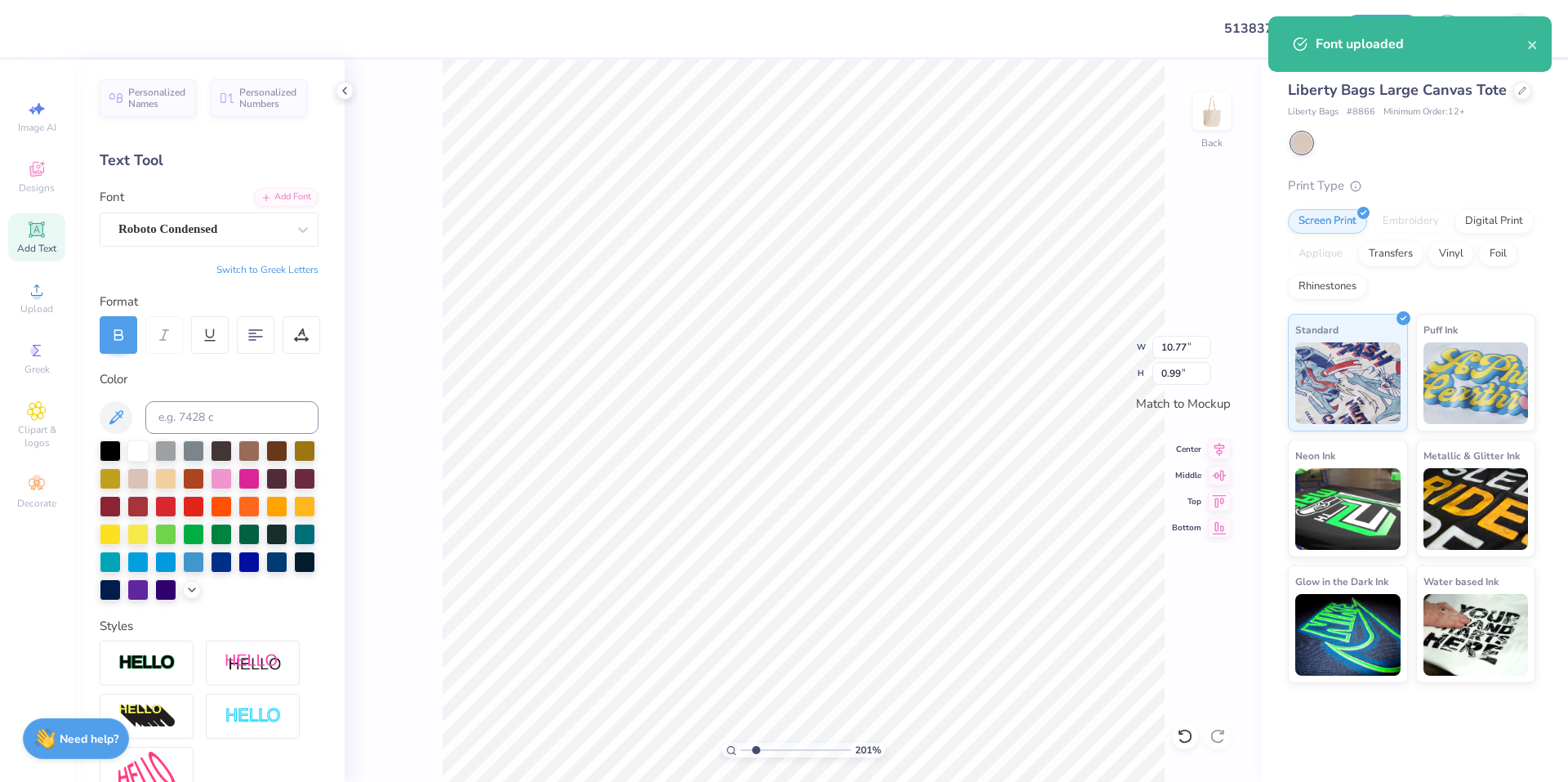
type input "2.01445811466781"
type input "6.61"
type input "0.61"
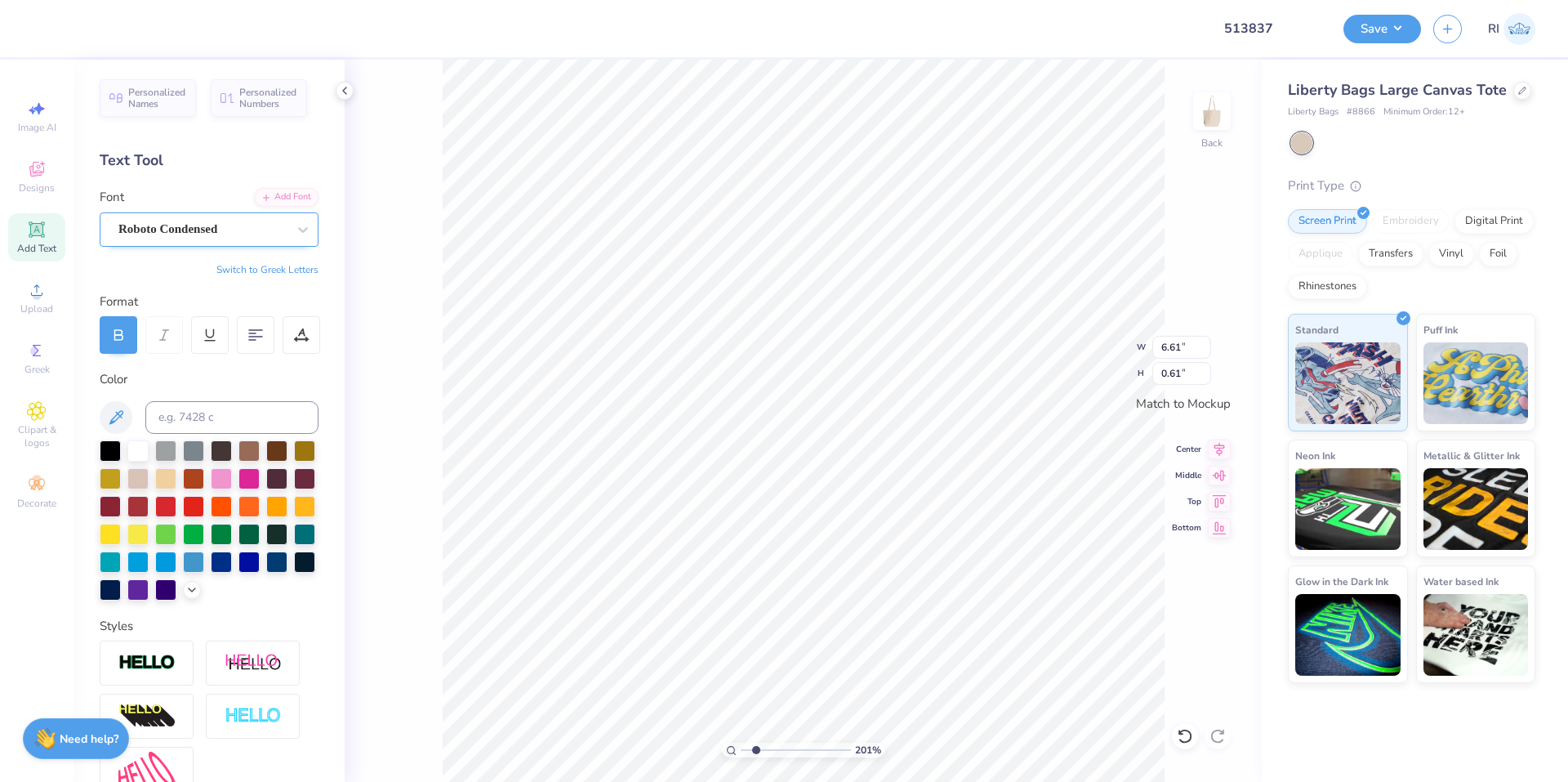
type input "2.01445811466781"
click at [202, 216] on div "Roboto Condensed" at bounding box center [202, 229] width 171 height 26
click at [196, 359] on div "Bebas Neue" at bounding box center [209, 358] width 176 height 17
type input "BEBAS"
type input "2.01445811466781"
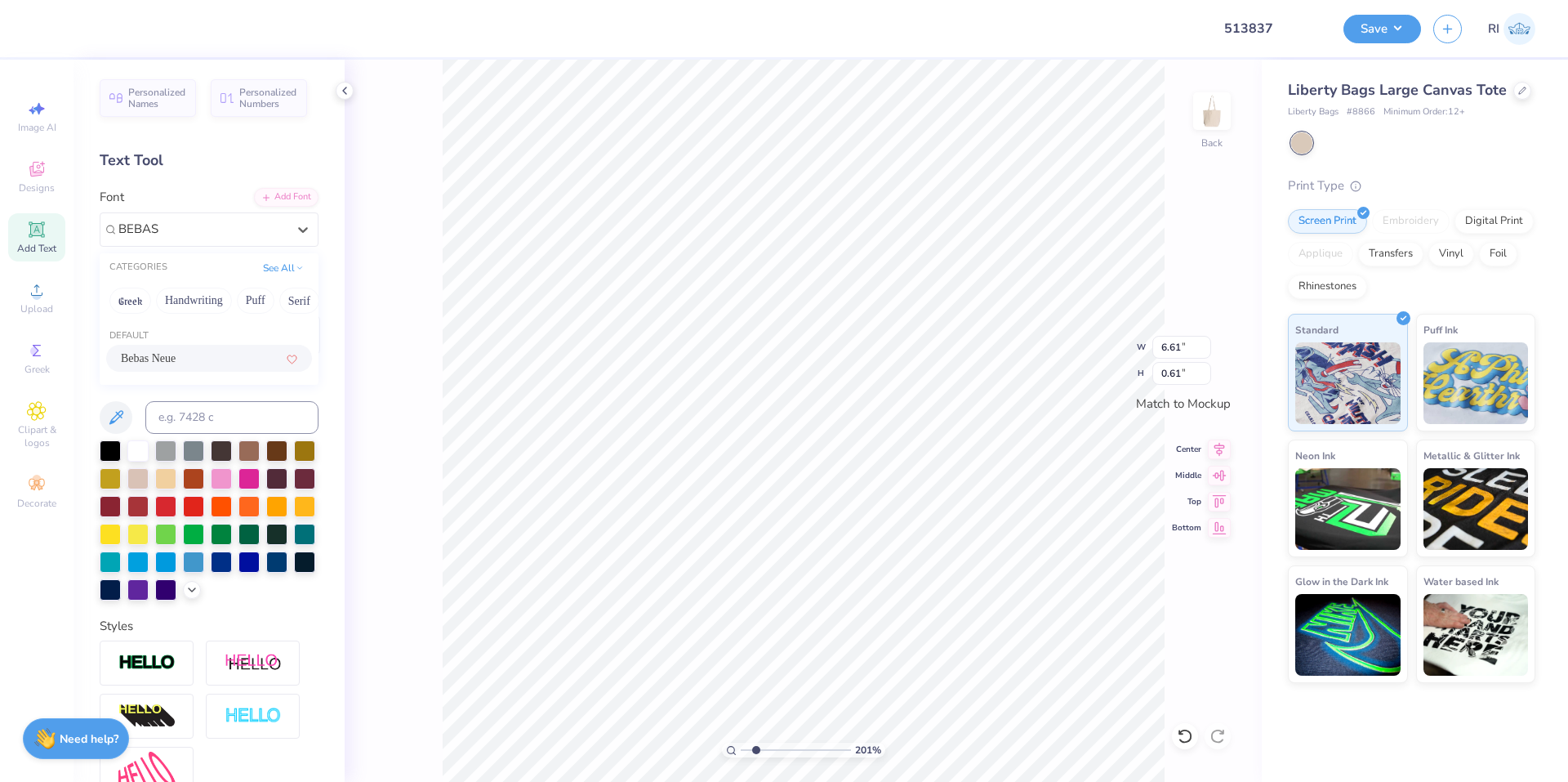
type input "4.74"
type input "0.59"
click at [285, 194] on div "Add Font" at bounding box center [285, 195] width 64 height 19
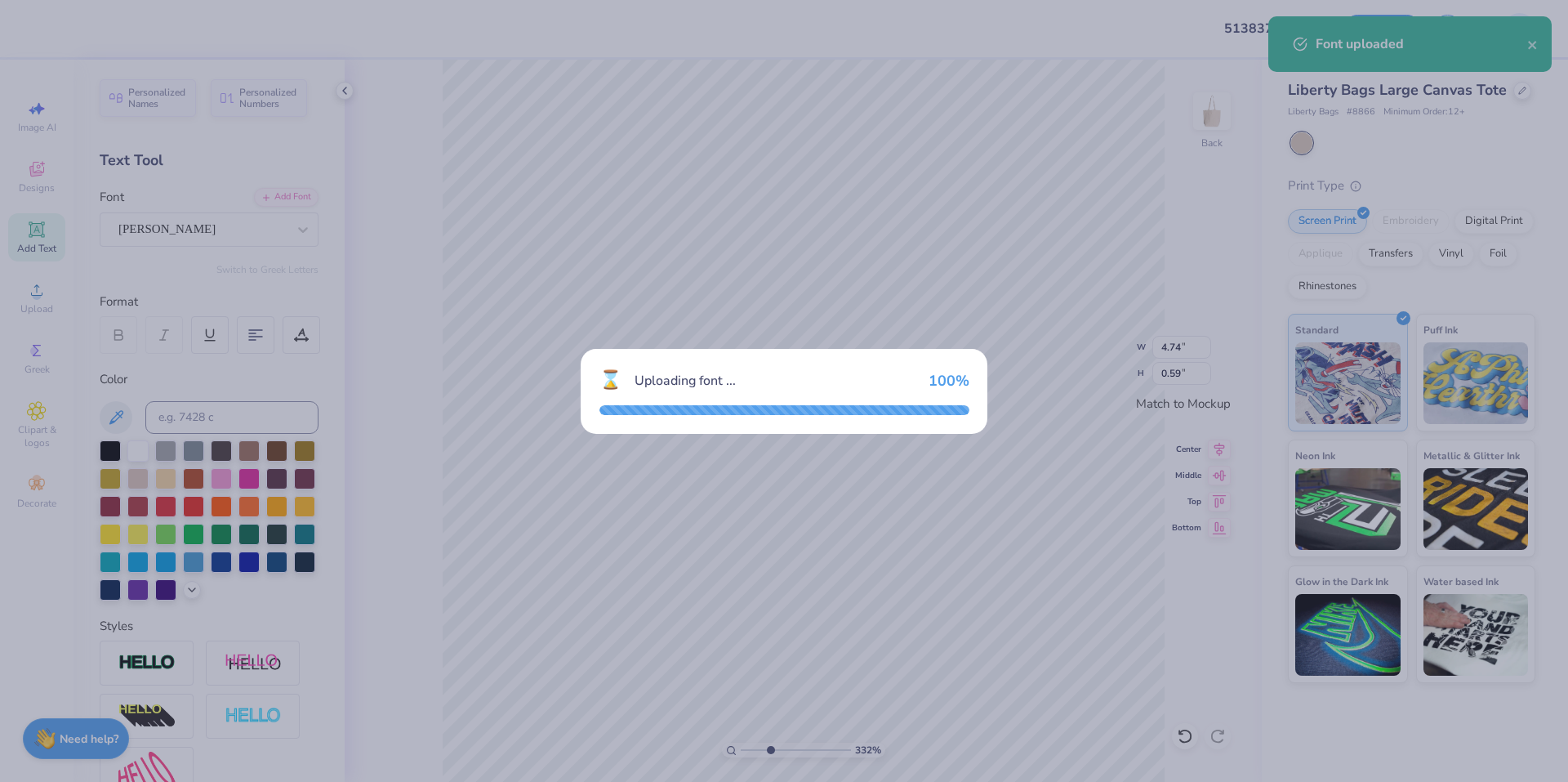
type input "3.3221109204723"
type input "4.91"
type input "0.60"
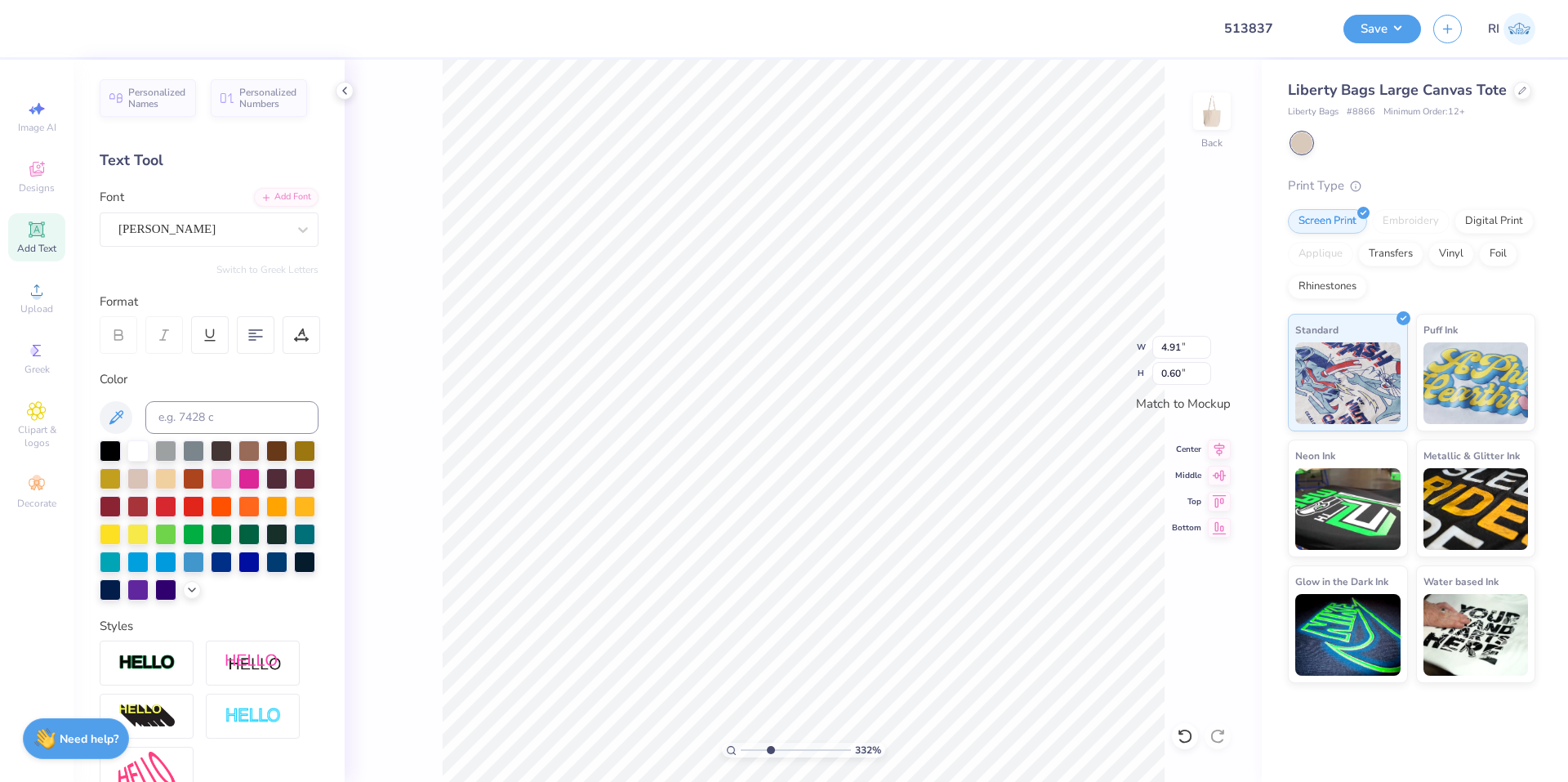
type input "3.3221109204723"
type input "7.65"
type input "0.93"
type input "4.05804149575102"
type input "7.68"
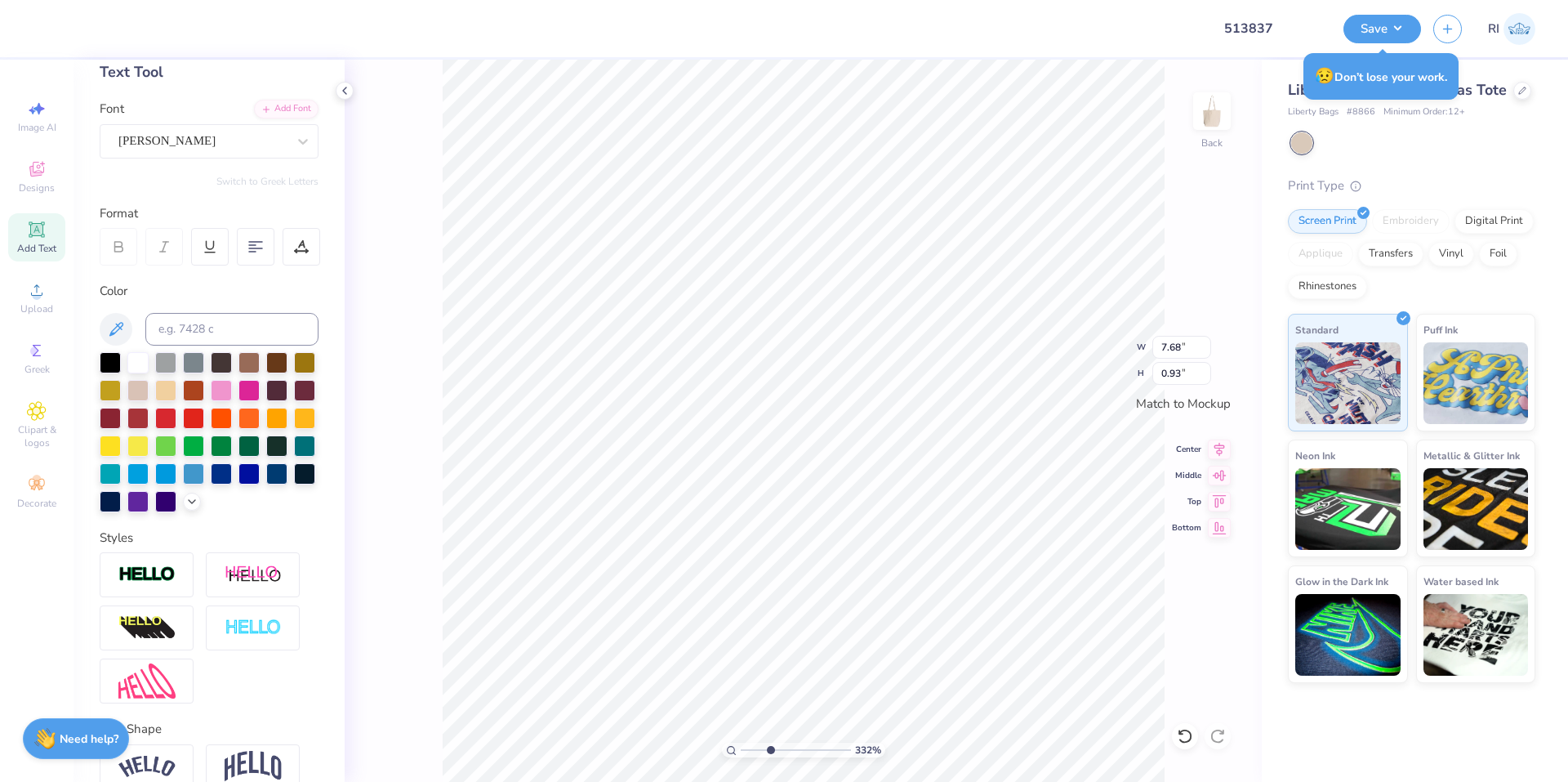
scroll to position [196, 0]
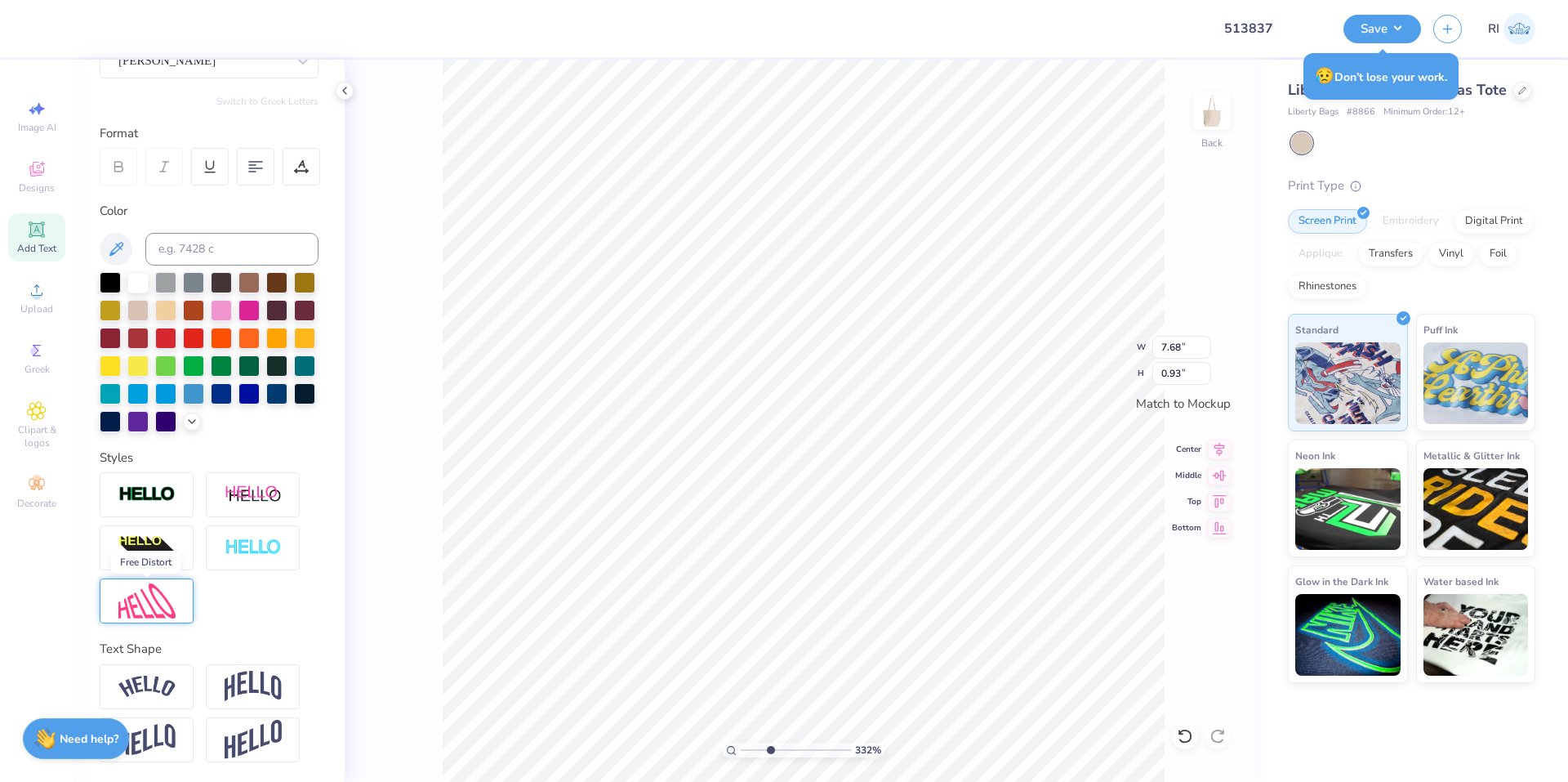
click at [173, 610] on img at bounding box center [147, 600] width 57 height 35
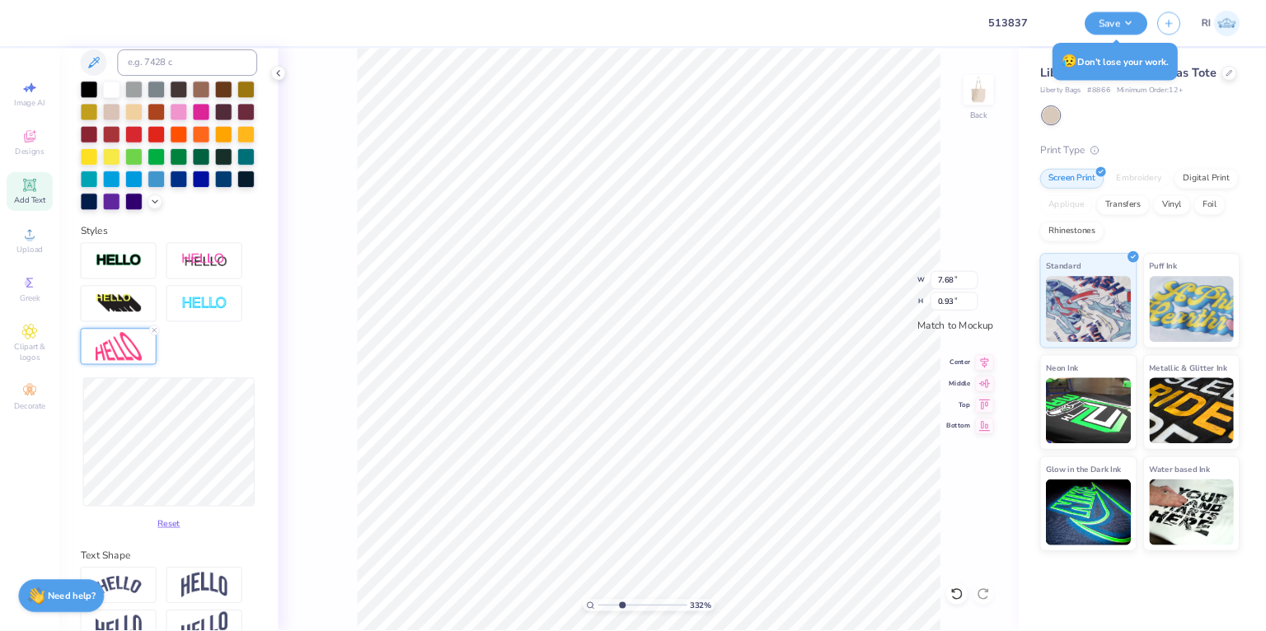
scroll to position [363, 0]
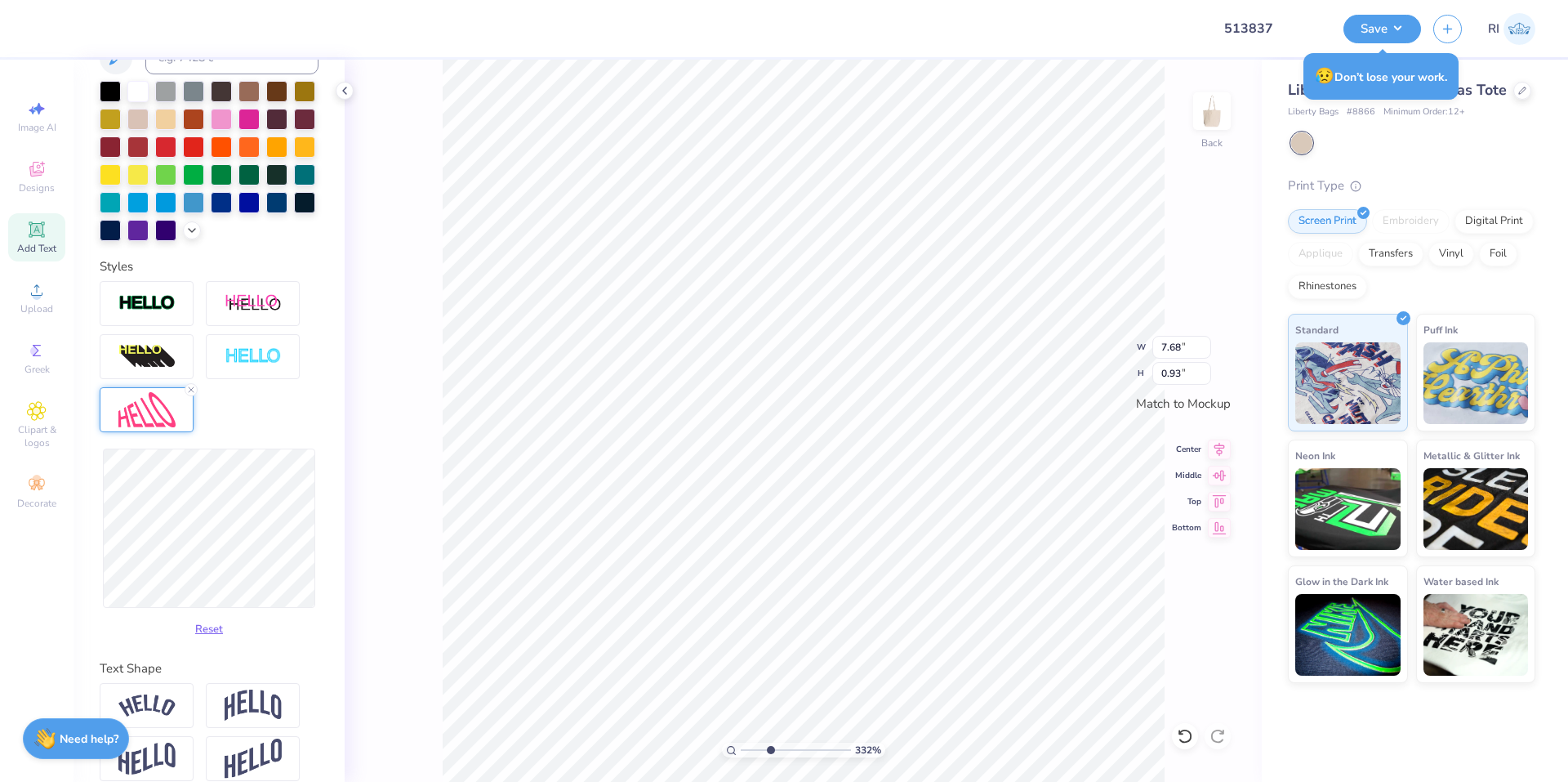
type input "3.3221109204723"
type input "7.71"
type input "1.25"
type input "3.3221109204723"
type input "1.13"
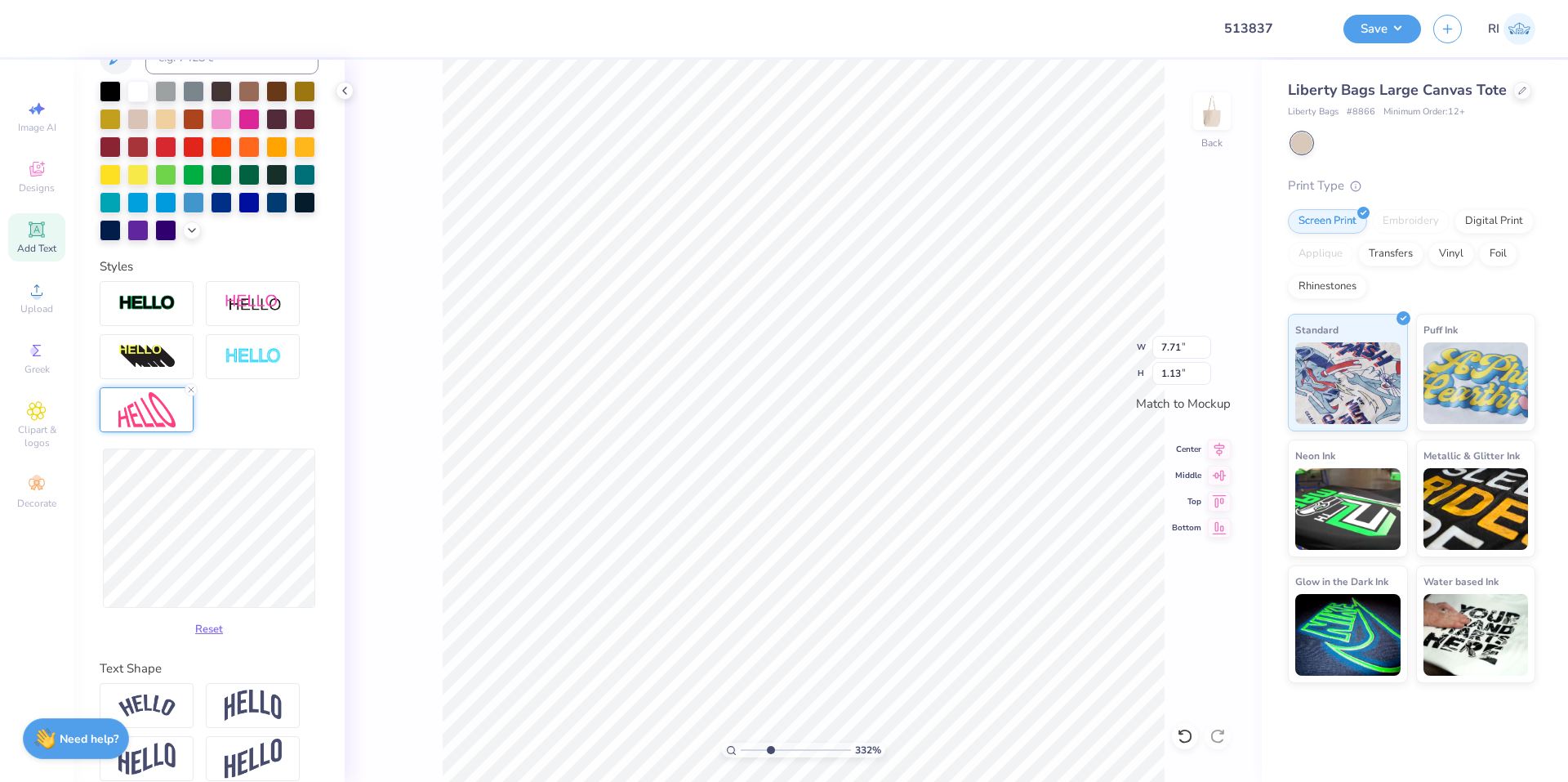
type input "3.3221109204723"
type input "7.74"
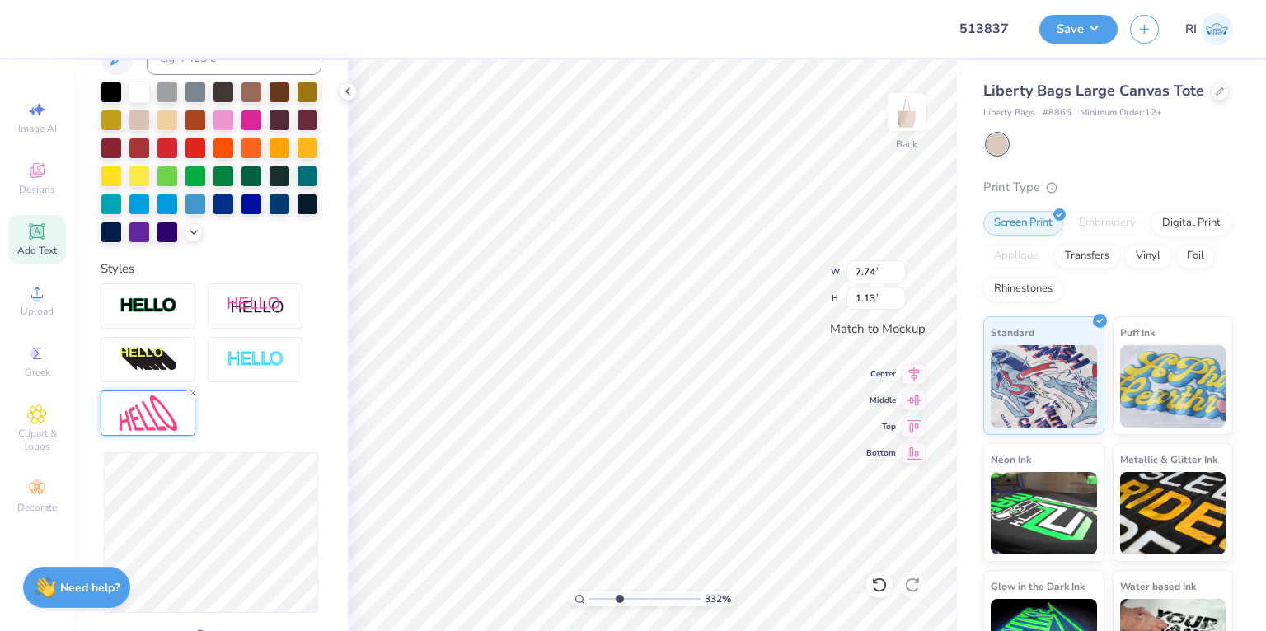
scroll to position [409, 0]
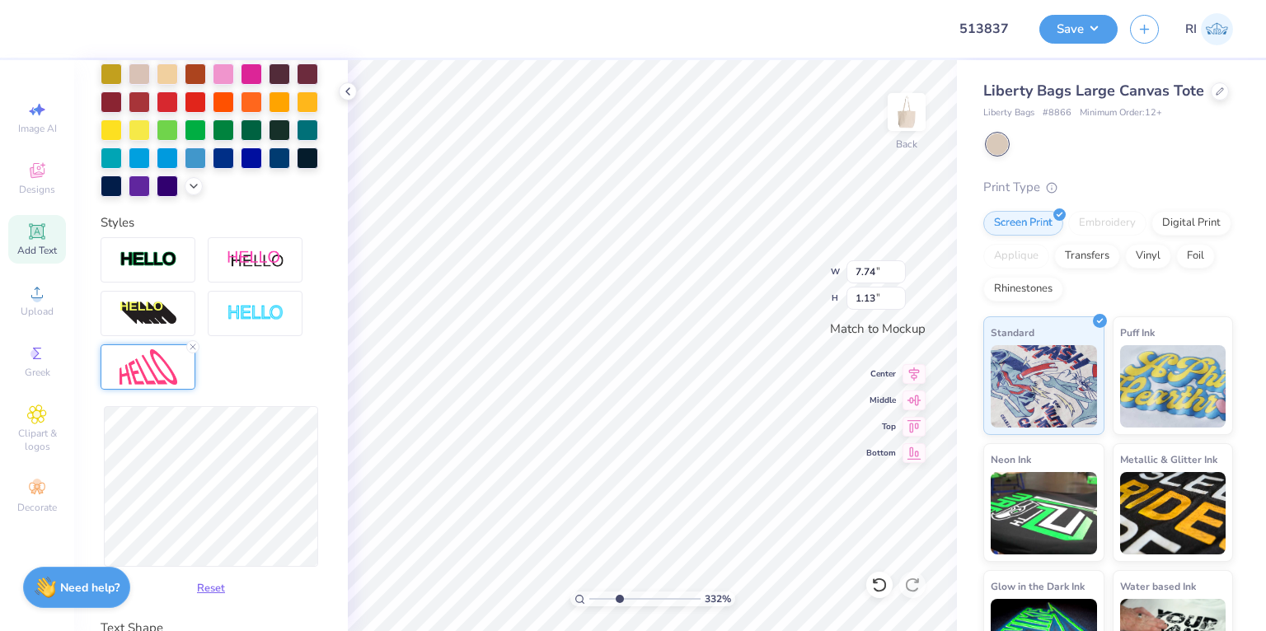
type input "1"
type input "7.71"
type input "1.12"
type input "7.69"
type input "1.16"
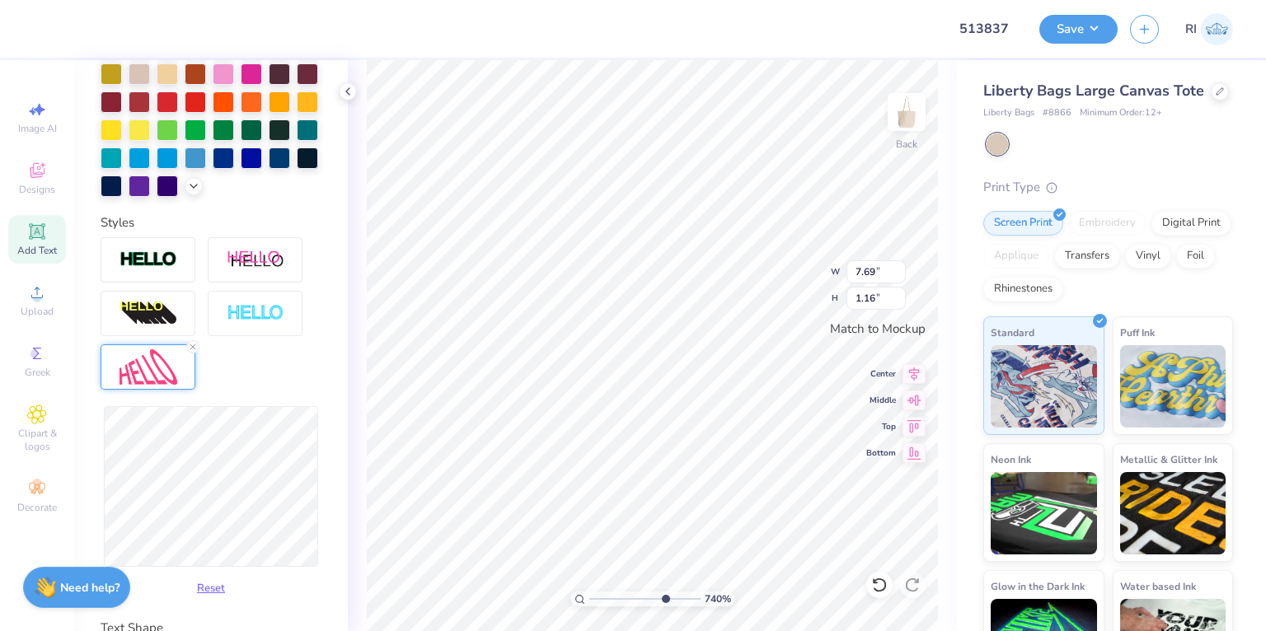
type input "10"
type input "7.67"
type input "1.14"
type input "7.26032785020339"
type input "7.69"
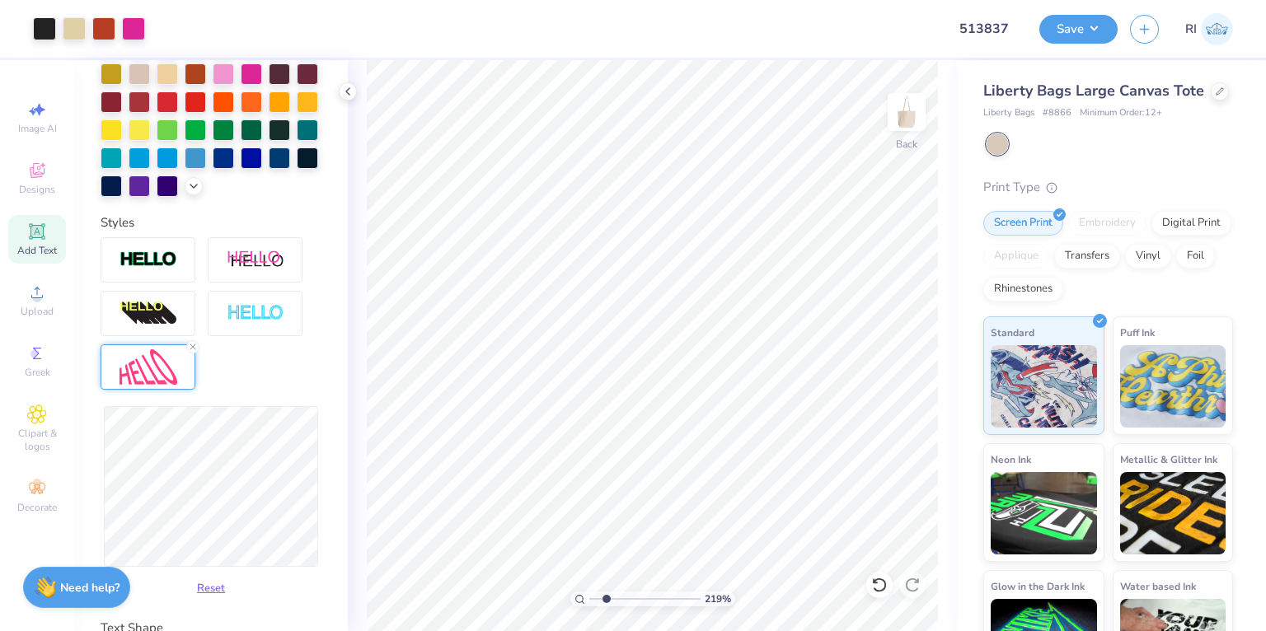
click at [45, 231] on icon at bounding box center [37, 232] width 20 height 20
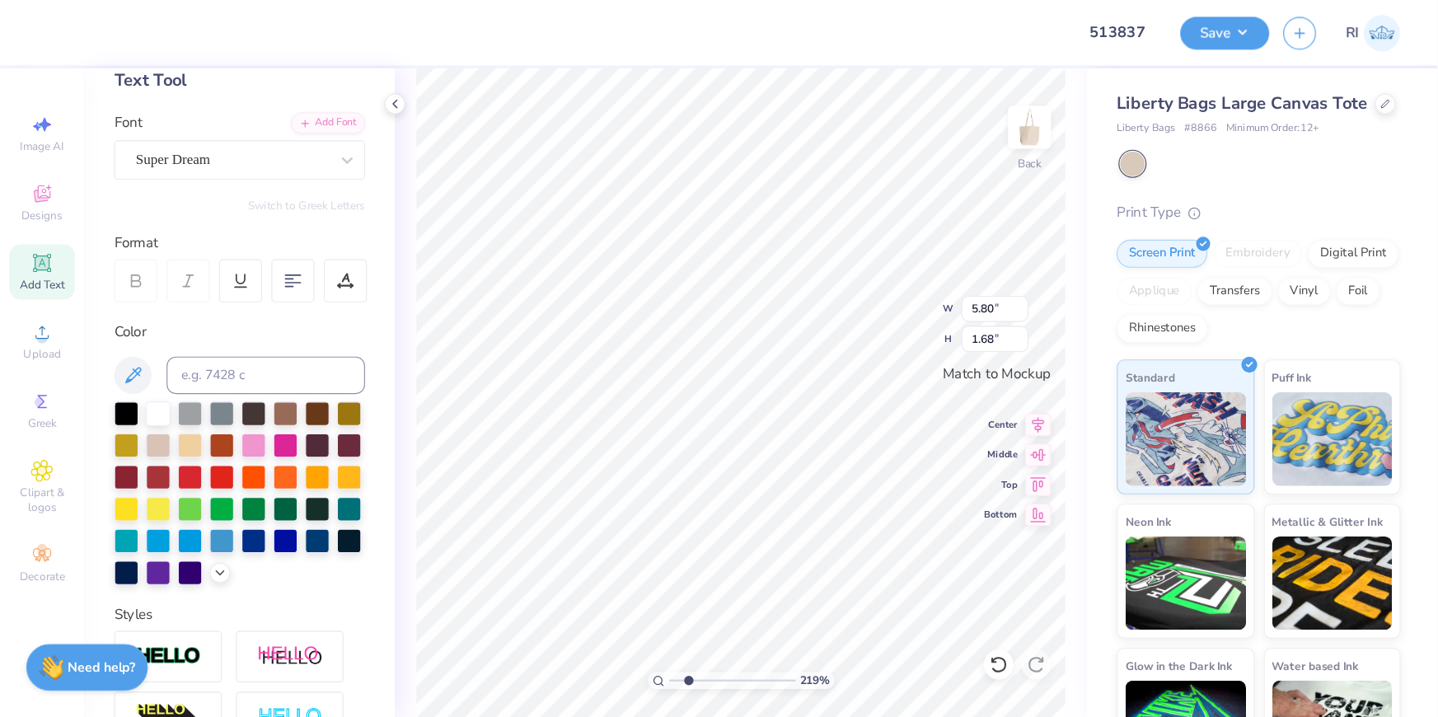
scroll to position [91, 0]
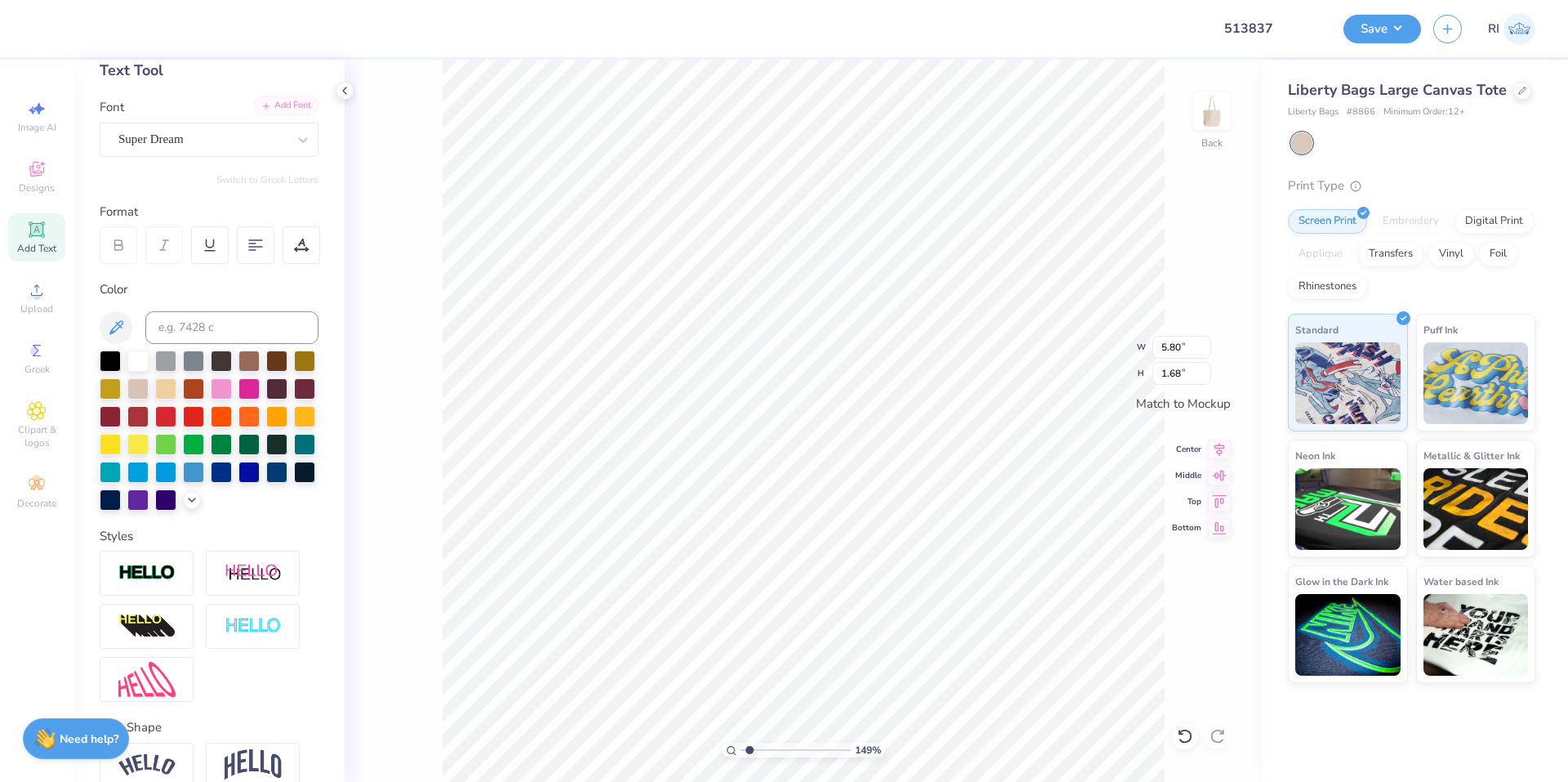
click at [278, 113] on div "Add Font" at bounding box center [285, 105] width 64 height 19
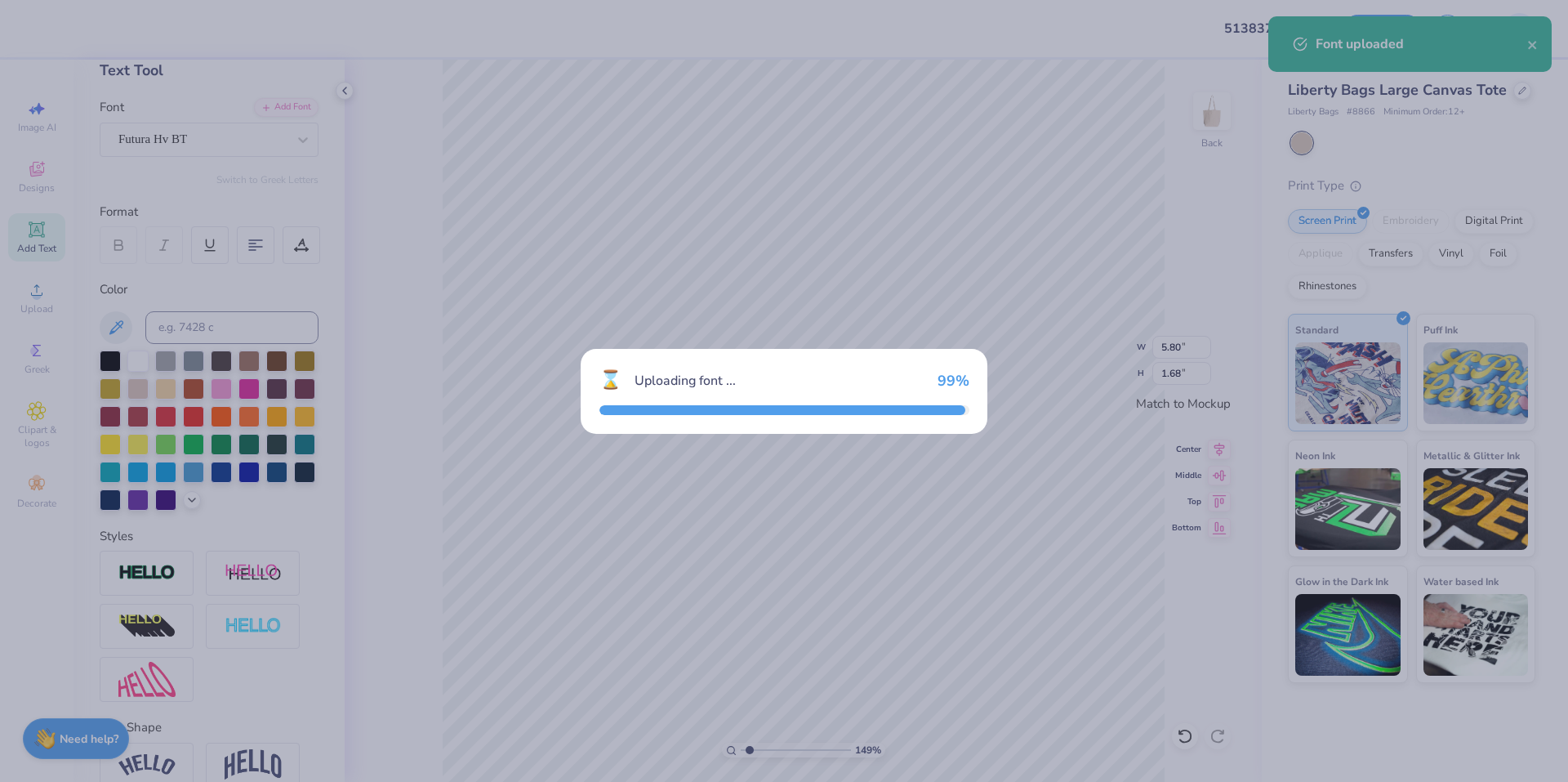
type input "1.49212329151837"
type input "5.32"
type input "1.71"
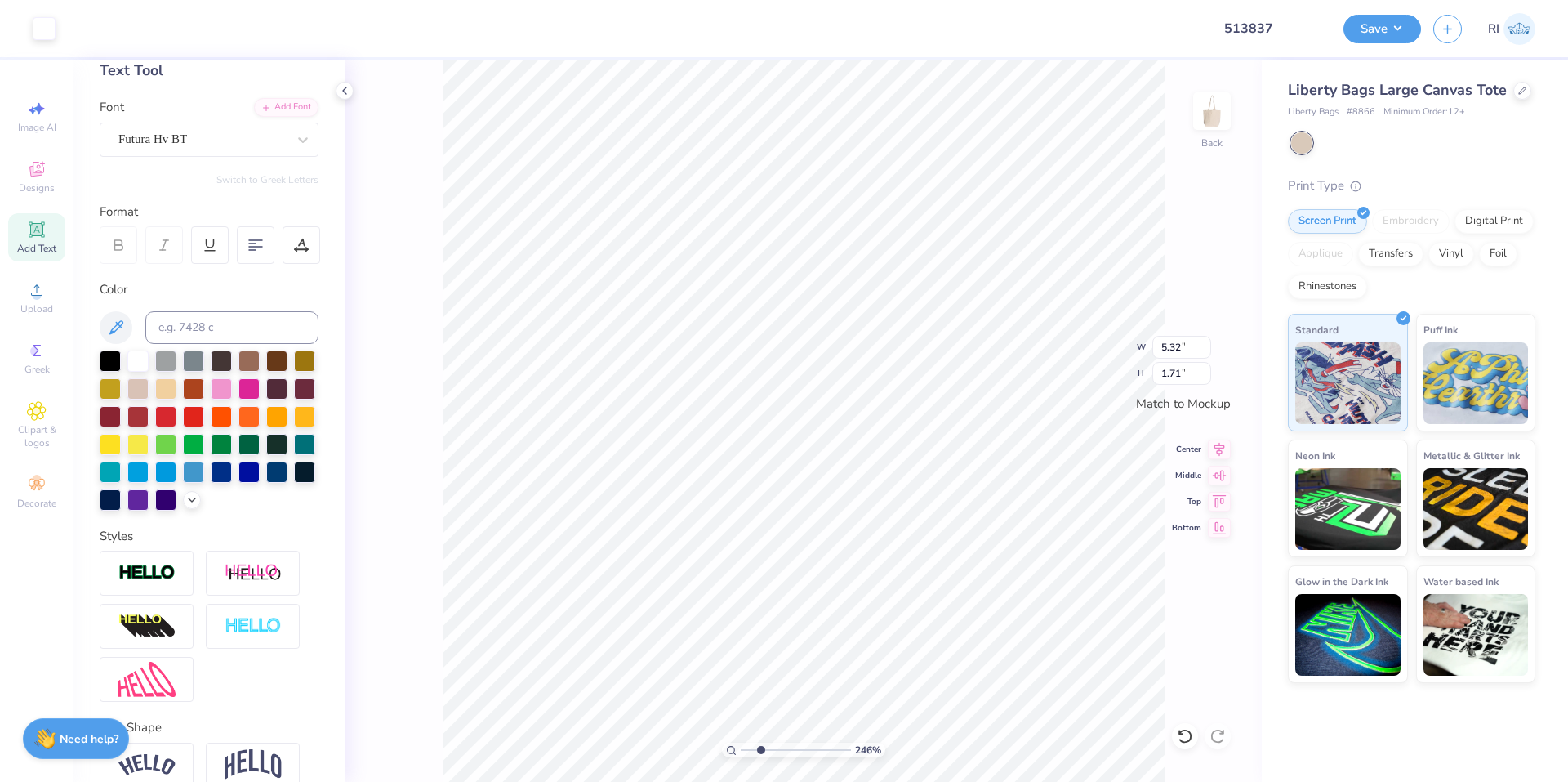
scroll to position [14, 2]
type input "2.46071092039642"
type textarea "AM"
type input "2.46071092039642"
type textarea "A"
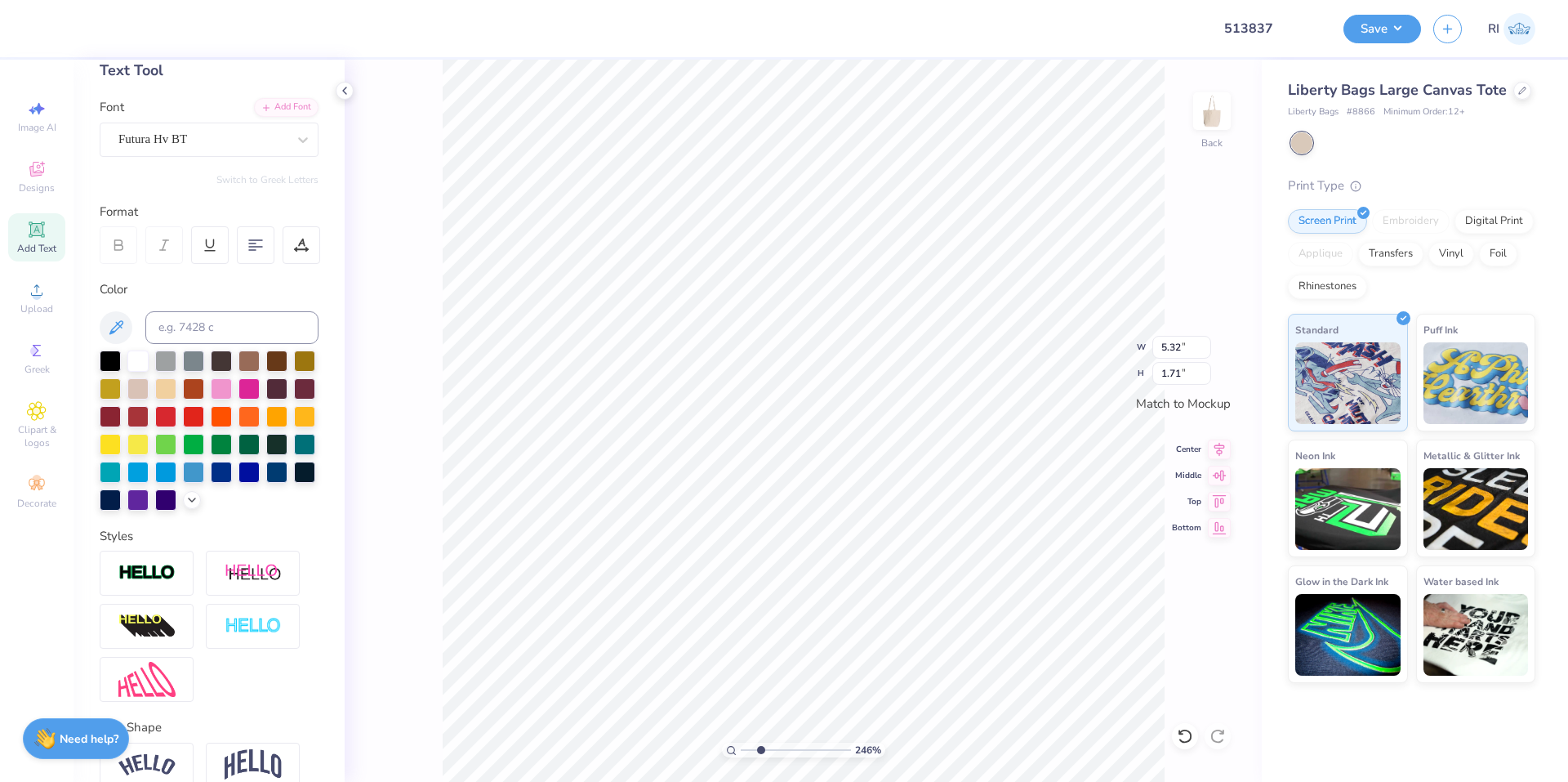
type input "2.46071092039642"
type textarea "AL"
type input "2.46071092039642"
type textarea "ALP"
type input "2.46071092039642"
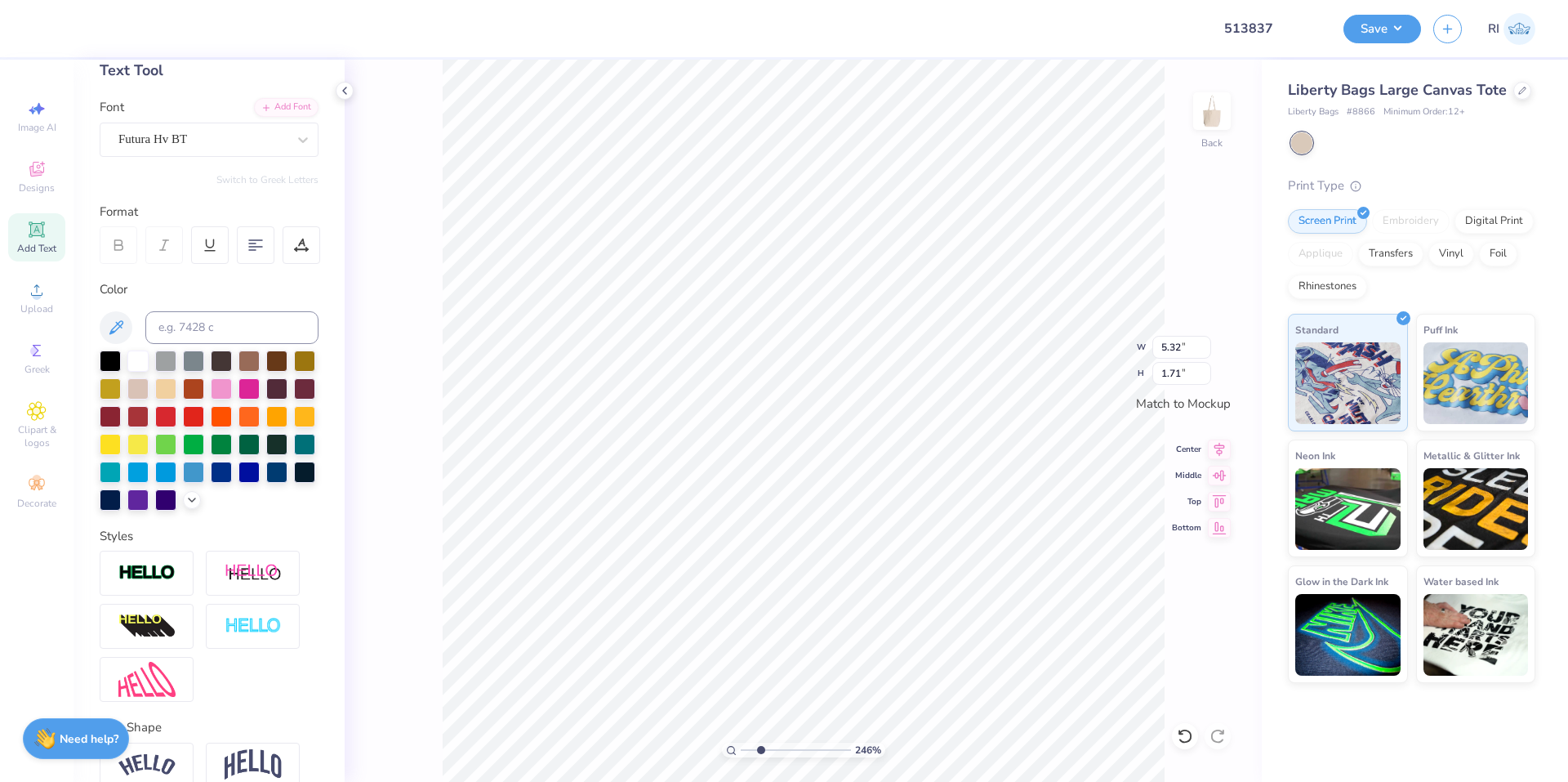
type textarea "ALPH"
type input "2.46071092039642"
type textarea "ALPHA"
type input "2.46071092039642"
type textarea "ALPHA"
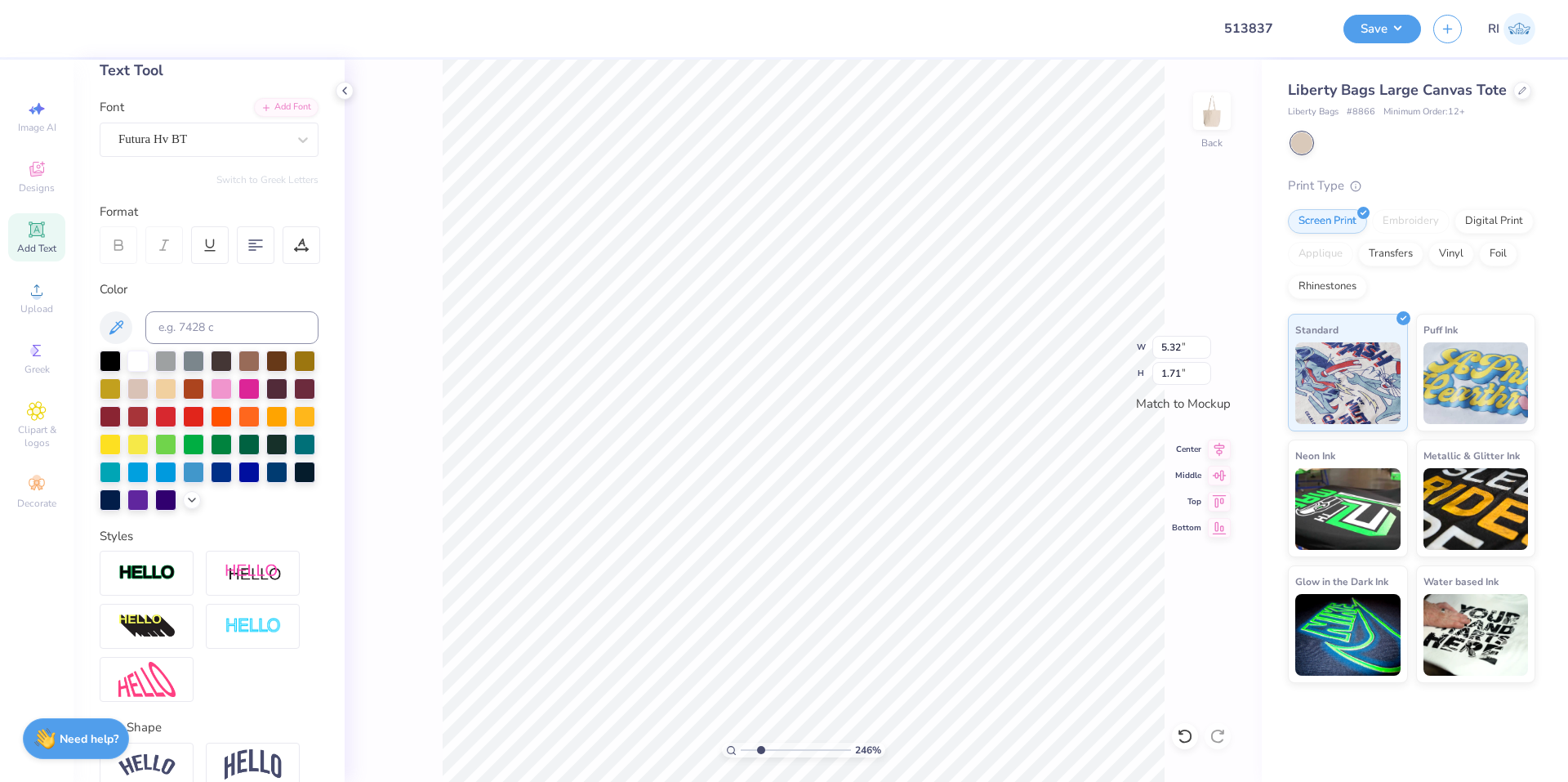
type input "2.46071092039642"
type textarea "ALPHA P"
type input "2.46071092039642"
type textarea "ALPHA PH"
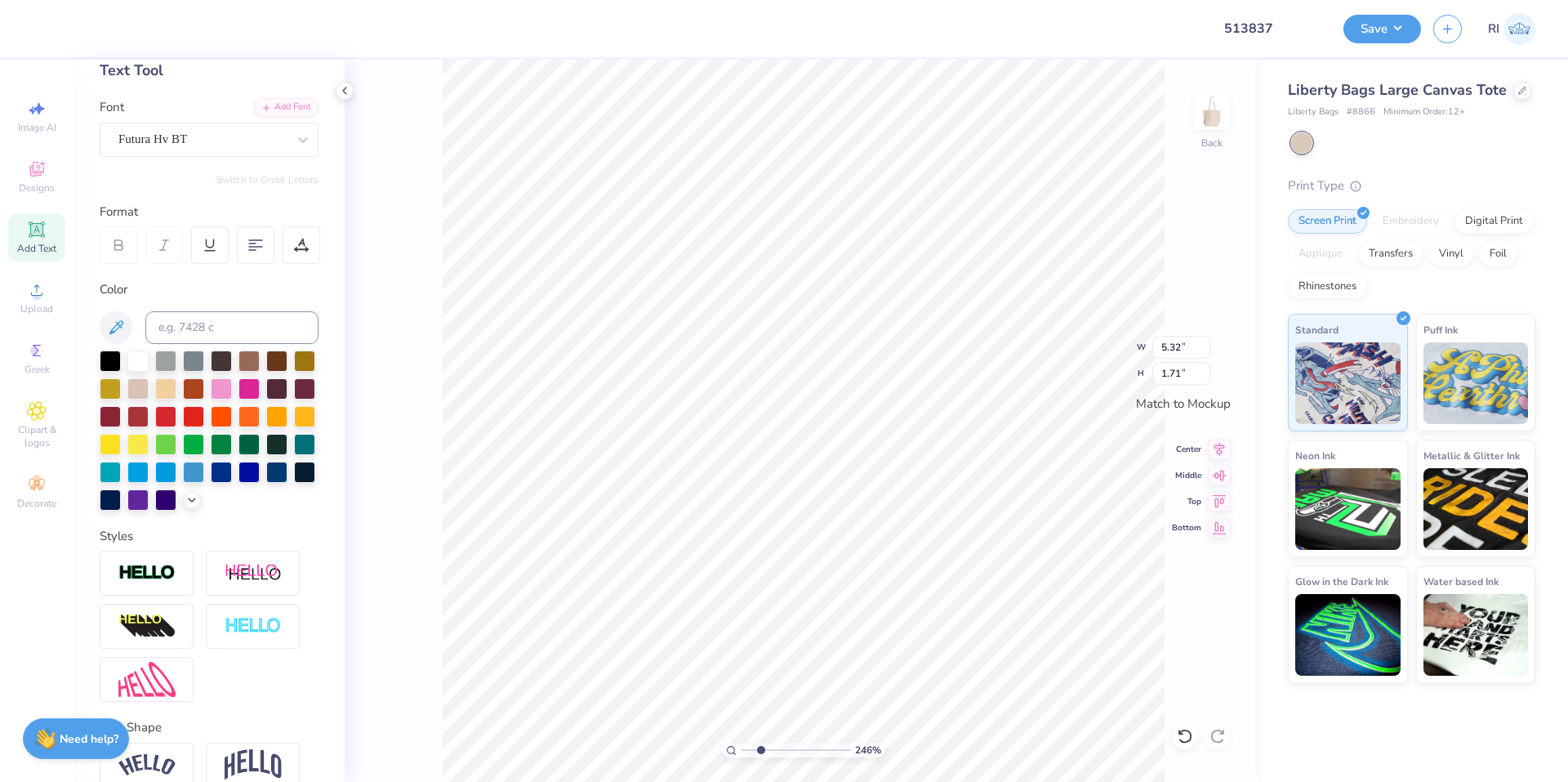
type input "2.46071092039642"
type textarea "ALPHA PHI"
type input "2.01445811466782"
type input "12.30"
type input "2.01445811466782"
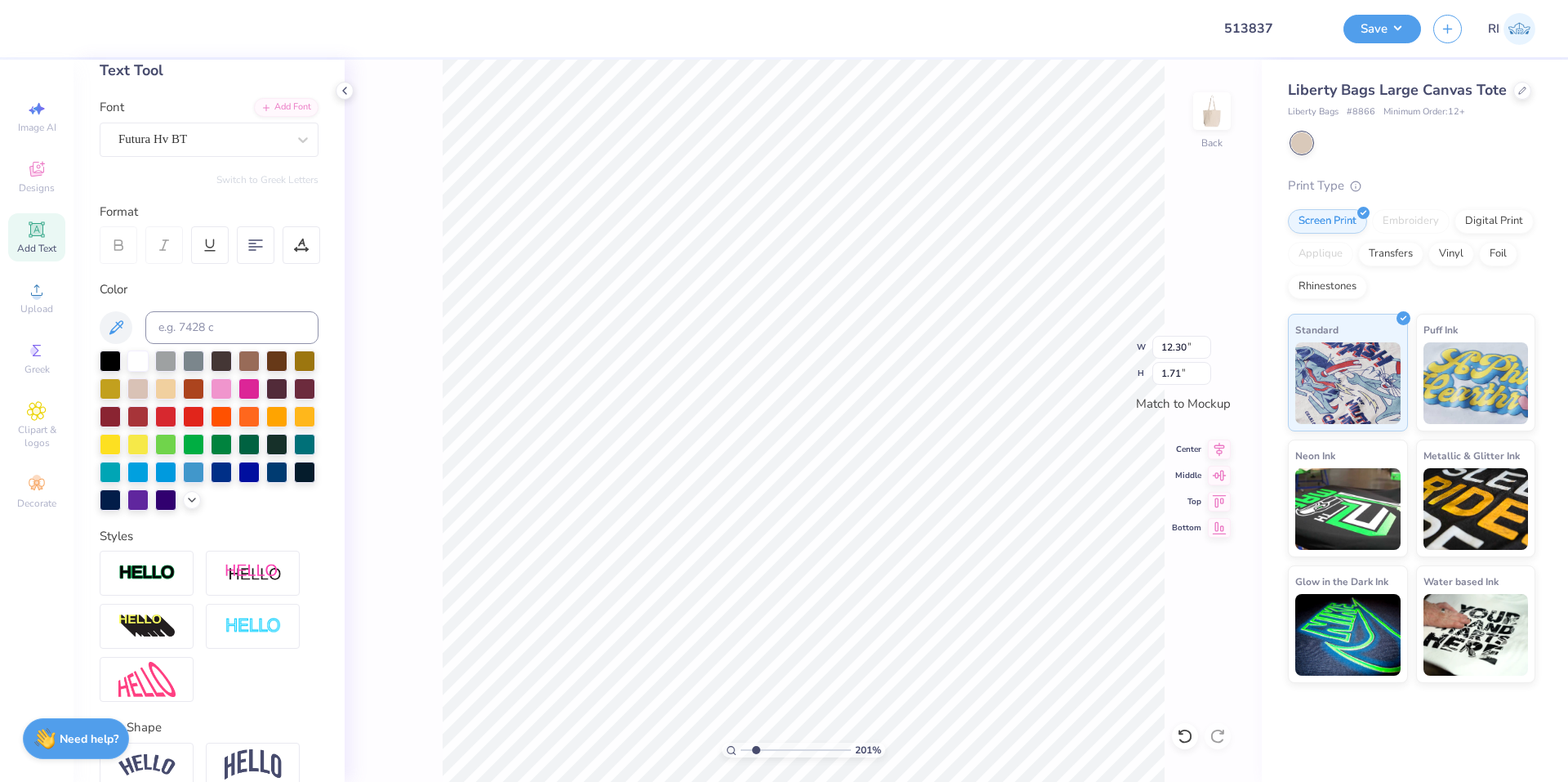
type input "5.18"
type input "0.72"
type input "3.6716840780171"
type input "5.89"
type input "0.82"
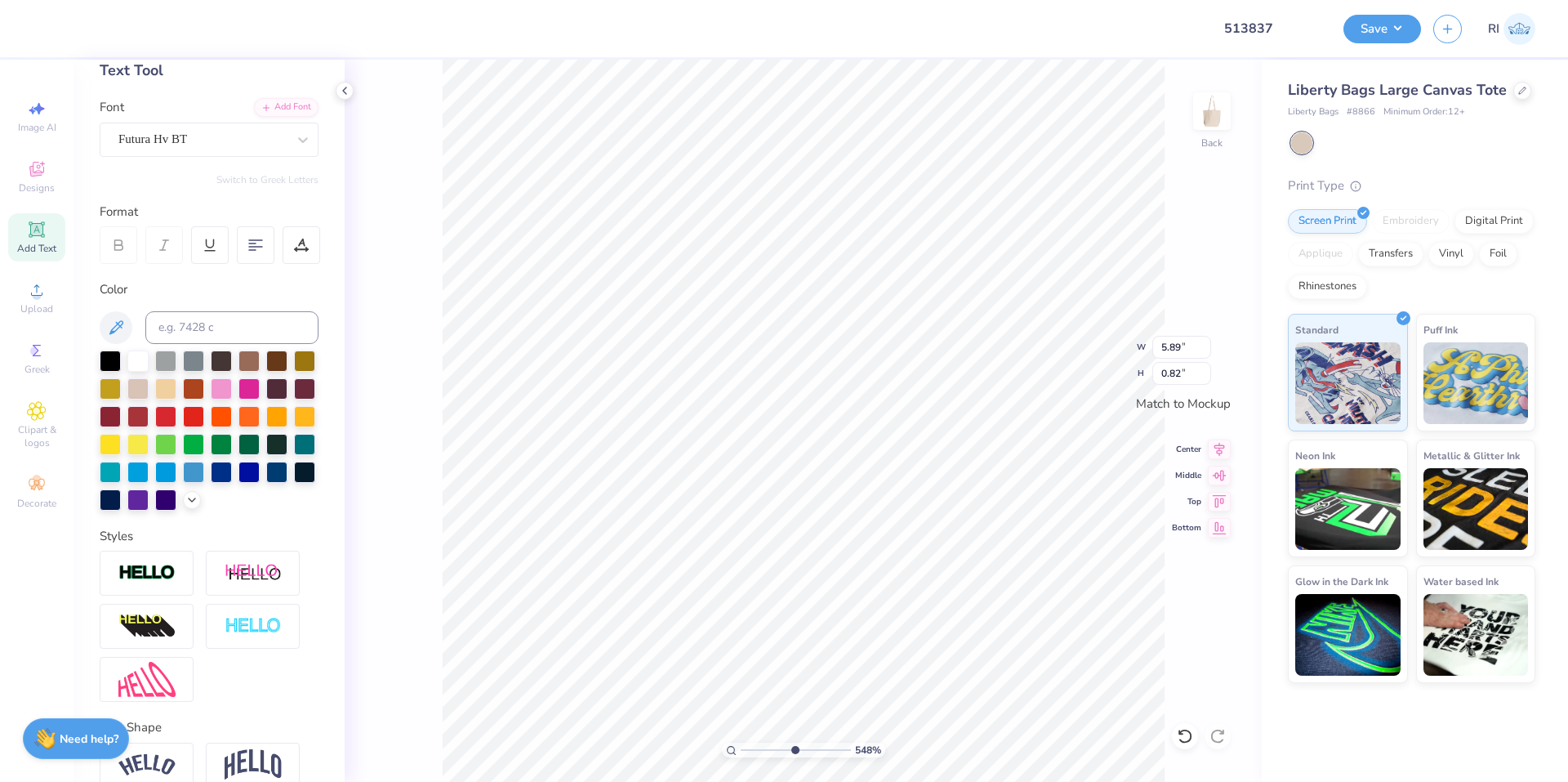
type input "3.32211092047231"
type input "5.90"
click at [697, 466] on li "Duplicate" at bounding box center [677, 475] width 128 height 32
type input "2.71964221644285"
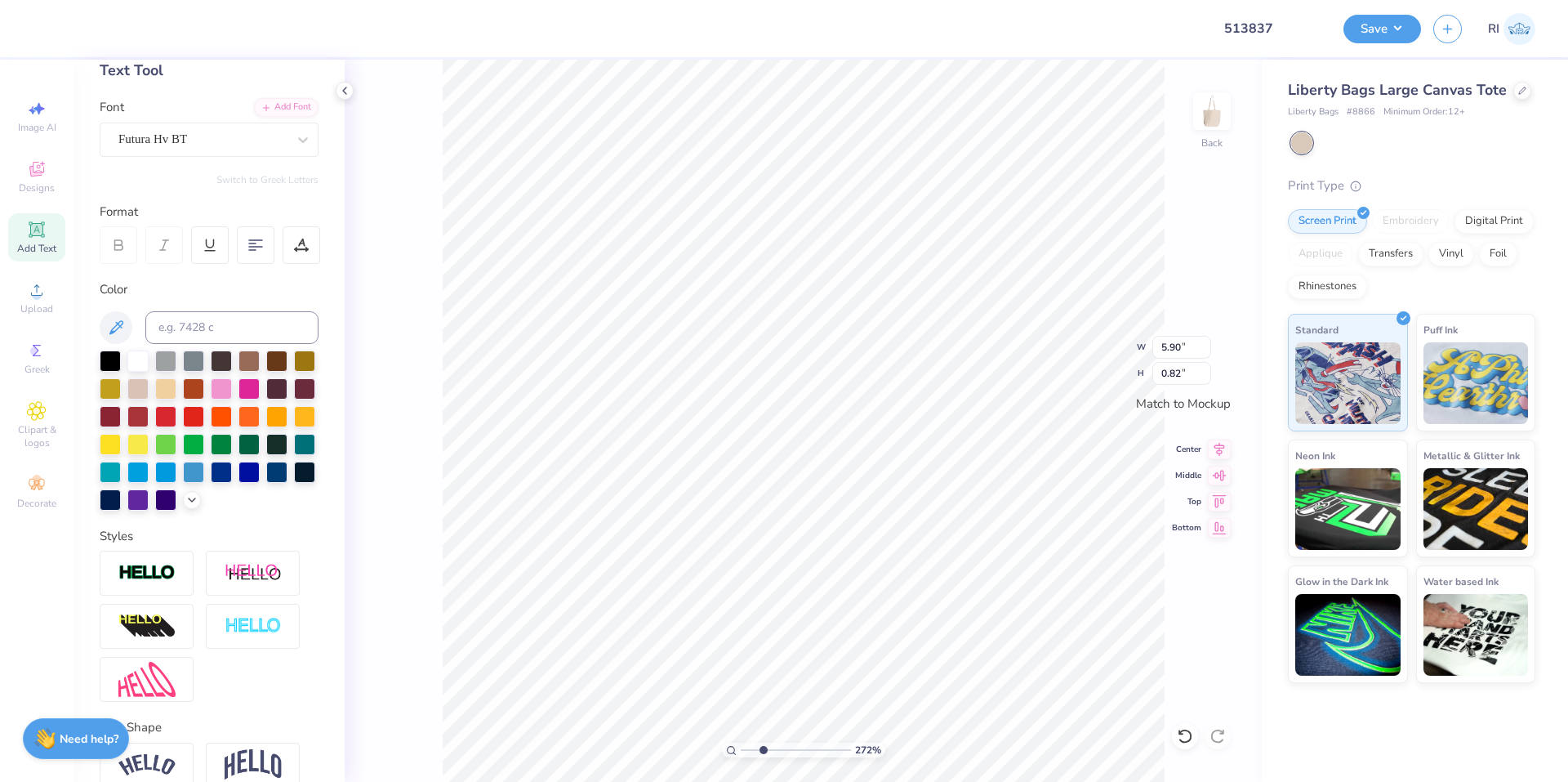
type textarea "2"
type input "2.71964221644285"
type textarea "20"
type input "2.71964221644285"
type textarea "202"
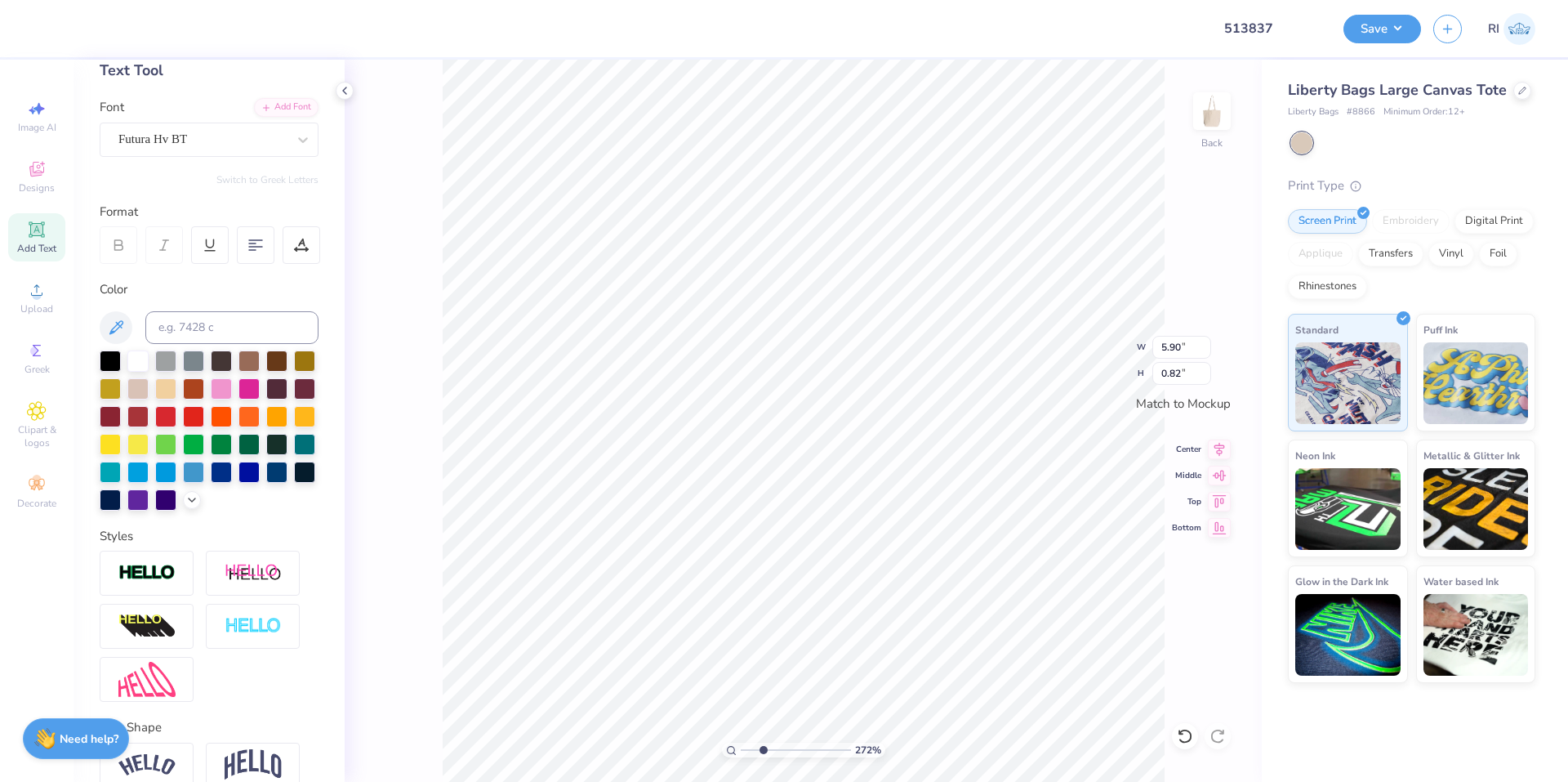
type input "2.71964221644285"
type textarea "2025"
type input "6.05509823375817"
type input "1.97"
type input "0.62"
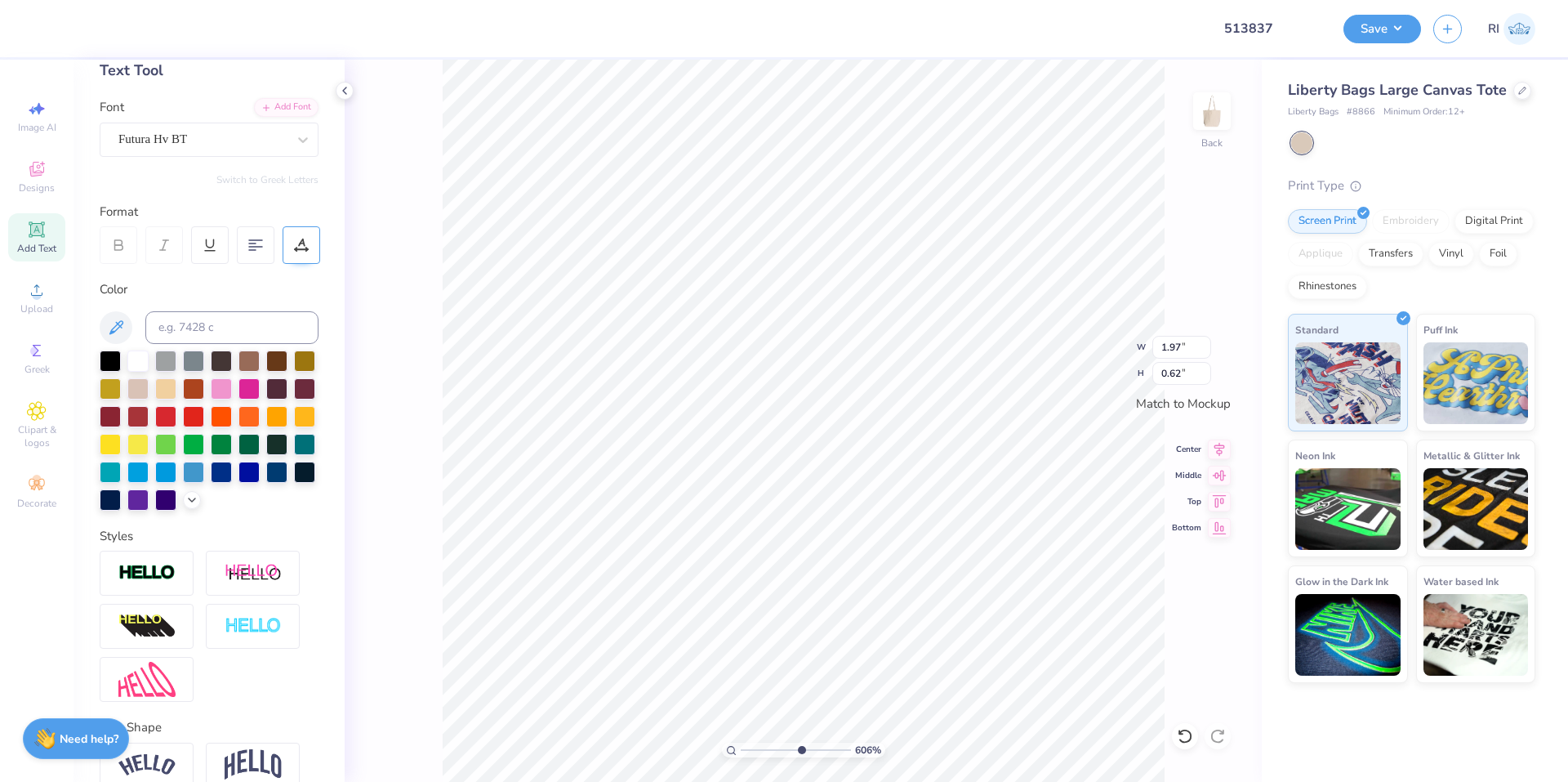
click at [301, 246] on icon at bounding box center [301, 245] width 15 height 15
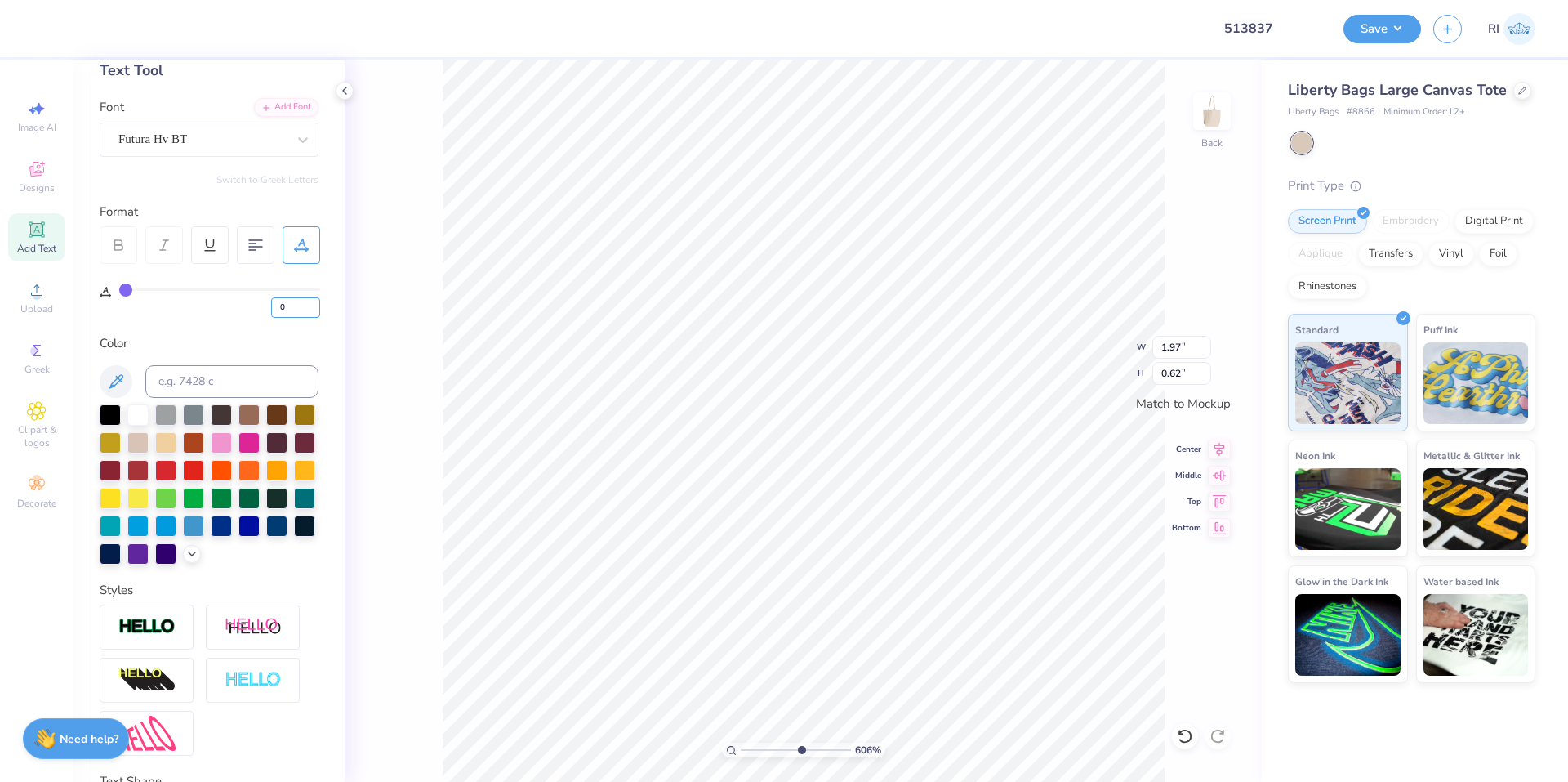
drag, startPoint x: 292, startPoint y: 310, endPoint x: 256, endPoint y: 309, distance: 36.0
click at [257, 309] on div "0" at bounding box center [219, 303] width 201 height 30
type input "5"
click at [210, 341] on div "Color" at bounding box center [209, 343] width 219 height 19
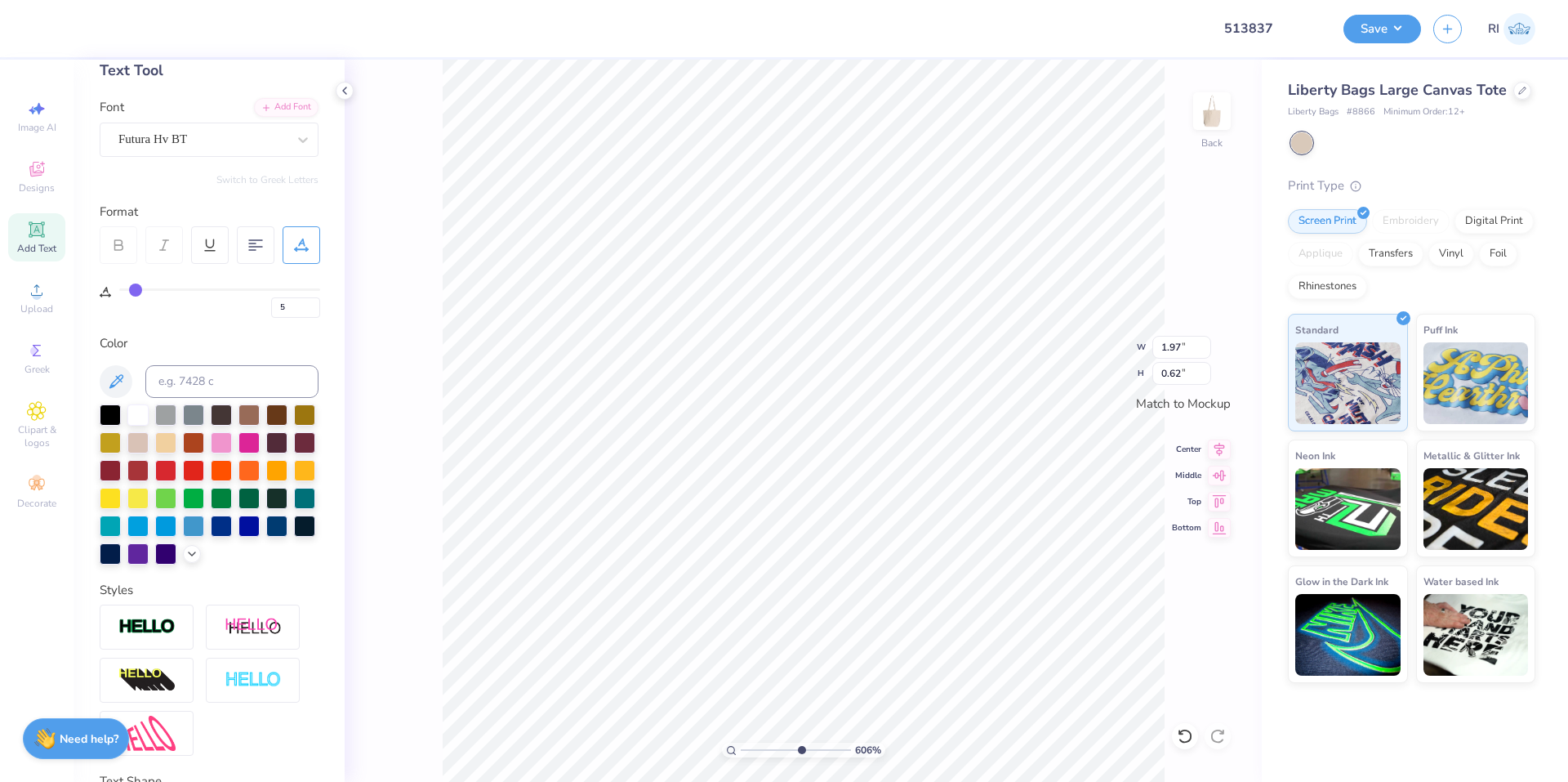
type input "6.05509823375817"
type input "2.10"
type input "6.05509823375817"
drag, startPoint x: 302, startPoint y: 305, endPoint x: 249, endPoint y: 309, distance: 53.2
click at [249, 309] on div "5" at bounding box center [219, 303] width 201 height 30
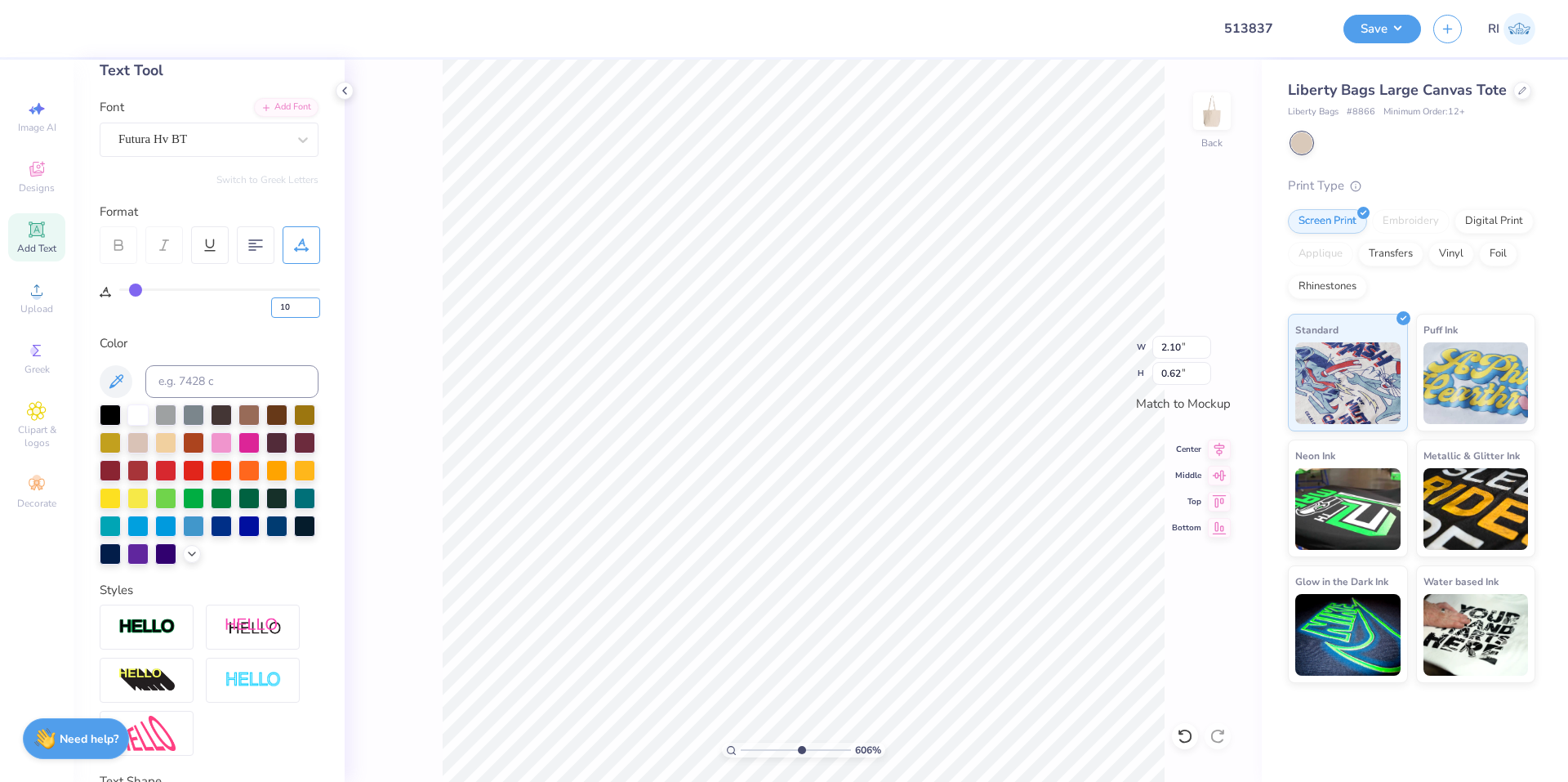
type input "10"
type input "6.05509823375817"
type input "2.22"
type input "6.05509823375817"
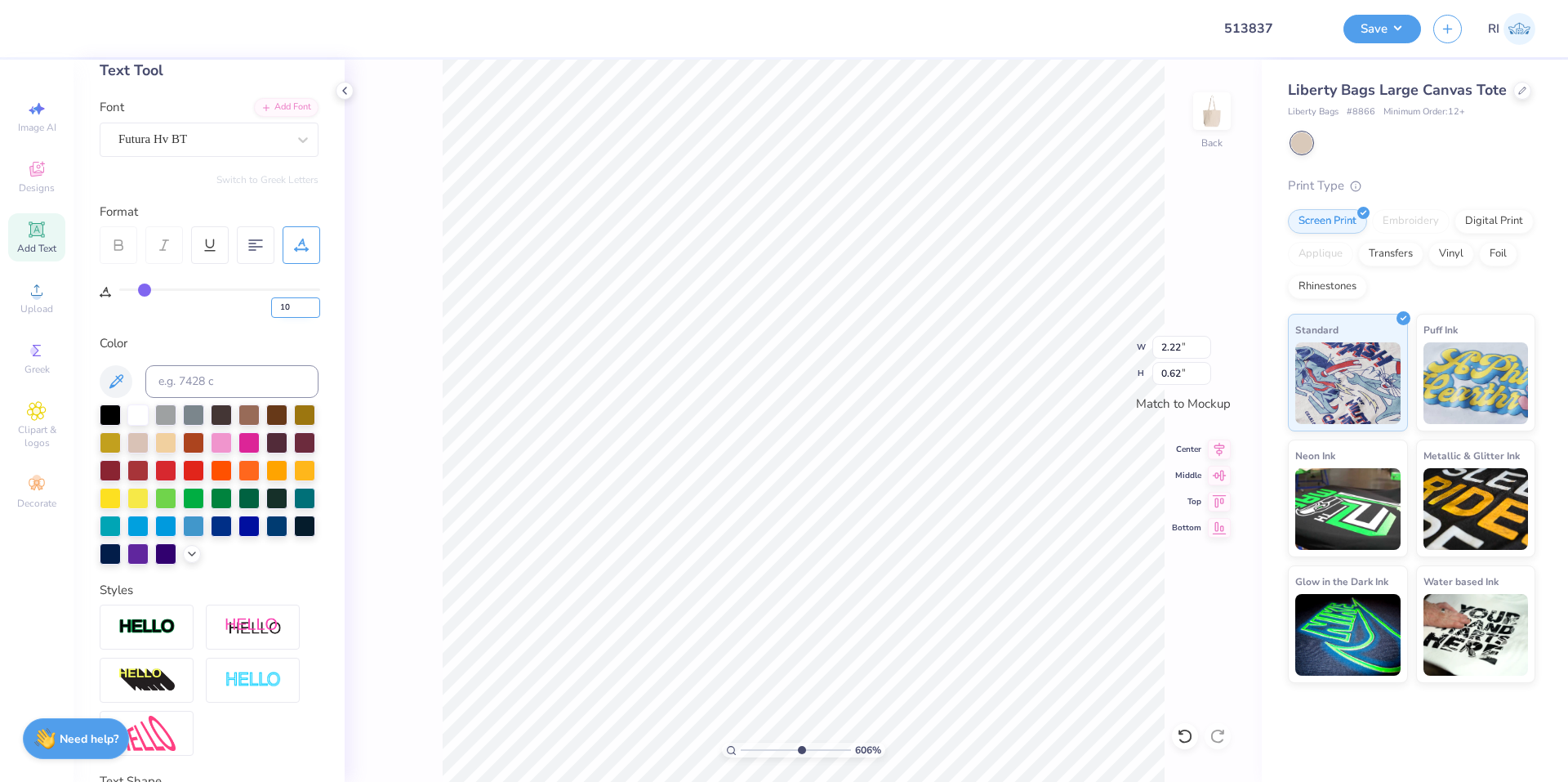
drag, startPoint x: 288, startPoint y: 308, endPoint x: 272, endPoint y: 307, distance: 16.0
click at [274, 307] on input "10" at bounding box center [295, 307] width 49 height 21
type input "20"
type input "6.05509823375817"
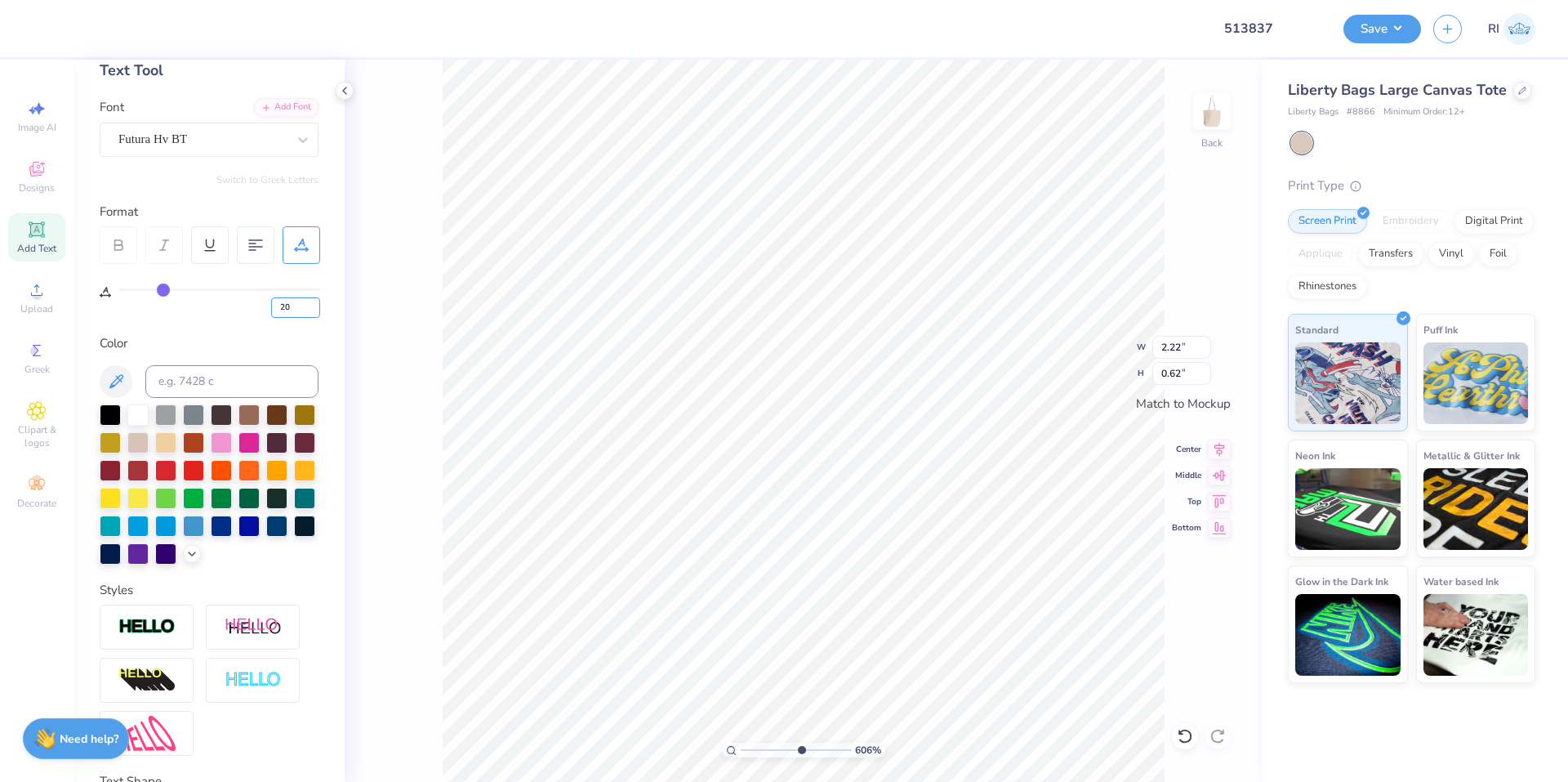
type input "2.47"
click at [992, 756] on li "Send to Back" at bounding box center [993, 761] width 128 height 32
click at [74, 28] on div at bounding box center [73, 27] width 23 height 23
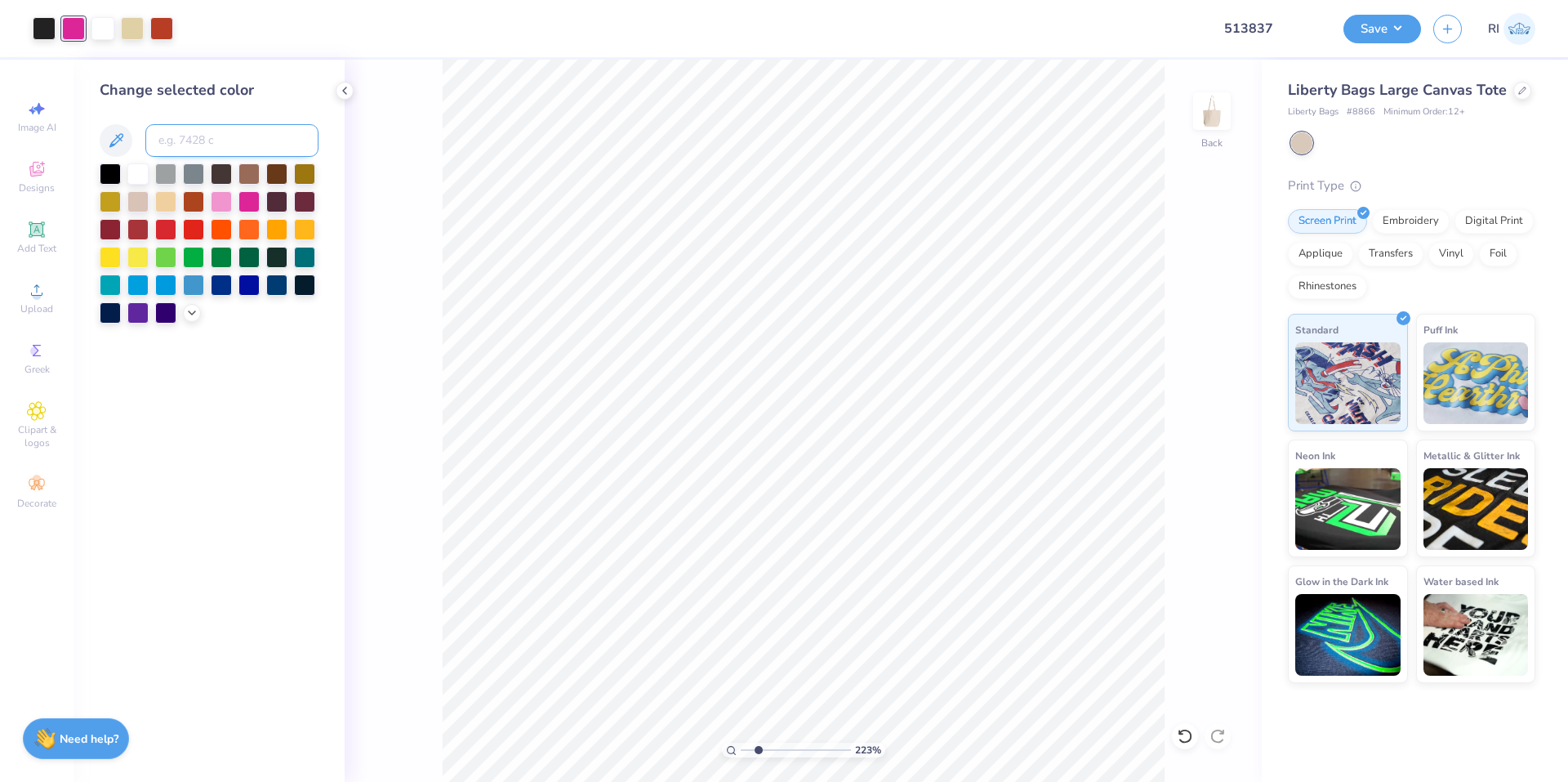
click at [215, 131] on input at bounding box center [232, 140] width 173 height 33
paste input
type input "2.22643191709162"
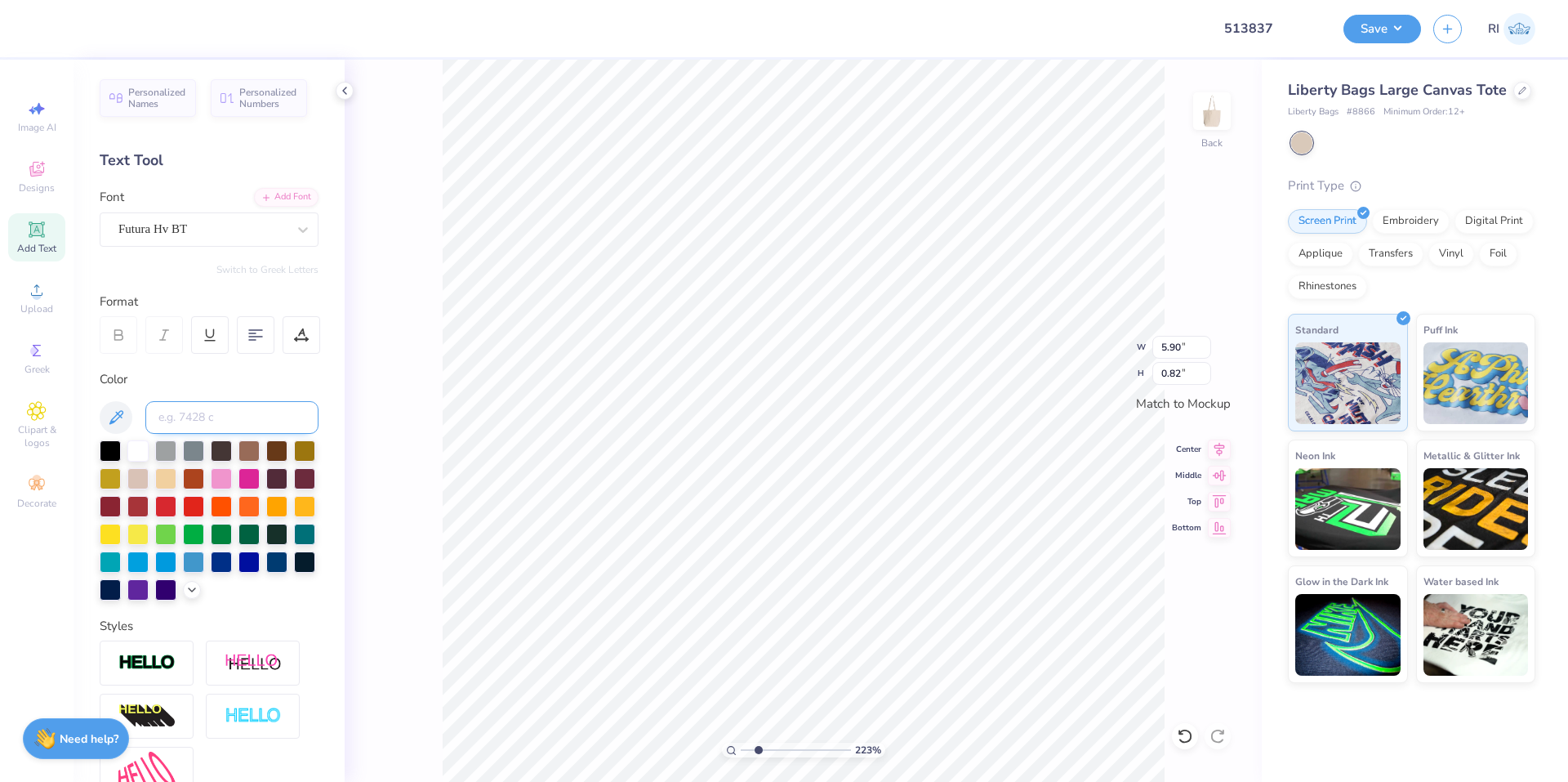
click at [204, 407] on input at bounding box center [232, 417] width 173 height 33
type input "2.22643191709162"
click at [104, 34] on div at bounding box center [102, 27] width 23 height 23
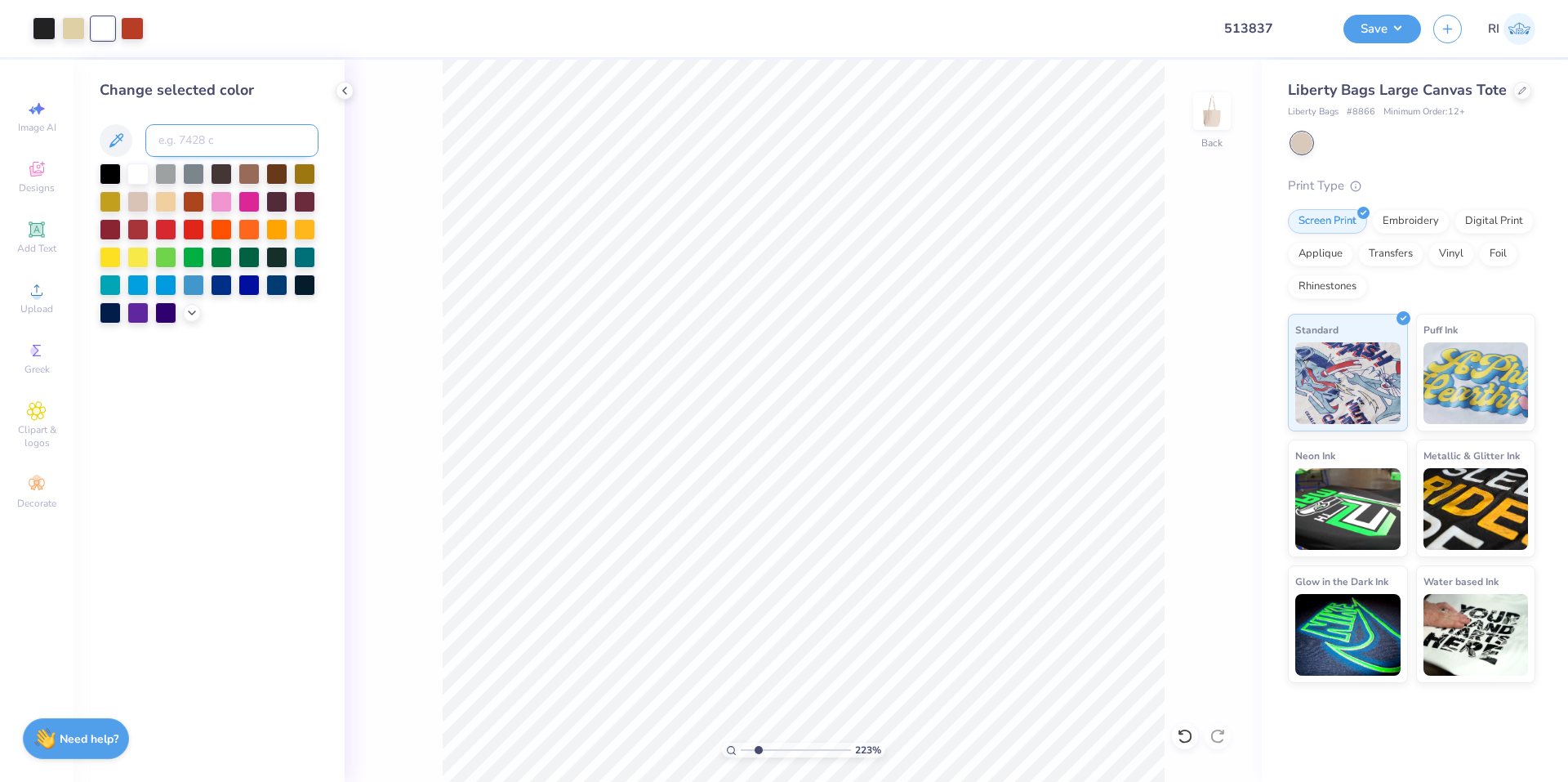
click at [215, 147] on input at bounding box center [232, 140] width 173 height 33
paste input
type input "2.22643191709162"
click at [1179, 742] on icon at bounding box center [1184, 735] width 16 height 16
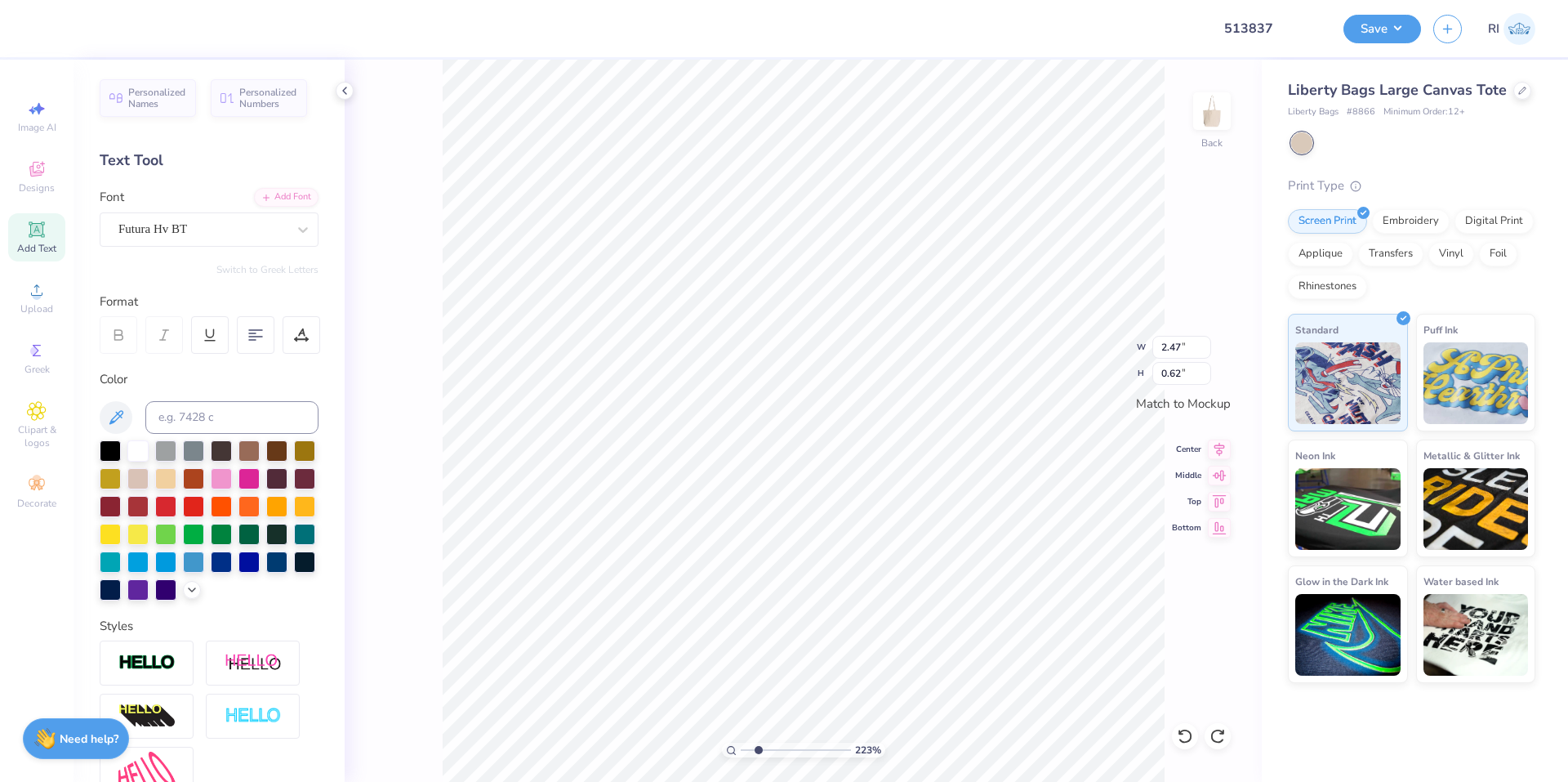
click at [187, 398] on div "Color" at bounding box center [209, 485] width 219 height 230
click at [178, 411] on input at bounding box center [232, 417] width 173 height 33
paste input
type input "2.22643191709162"
type input "1.35006143669128"
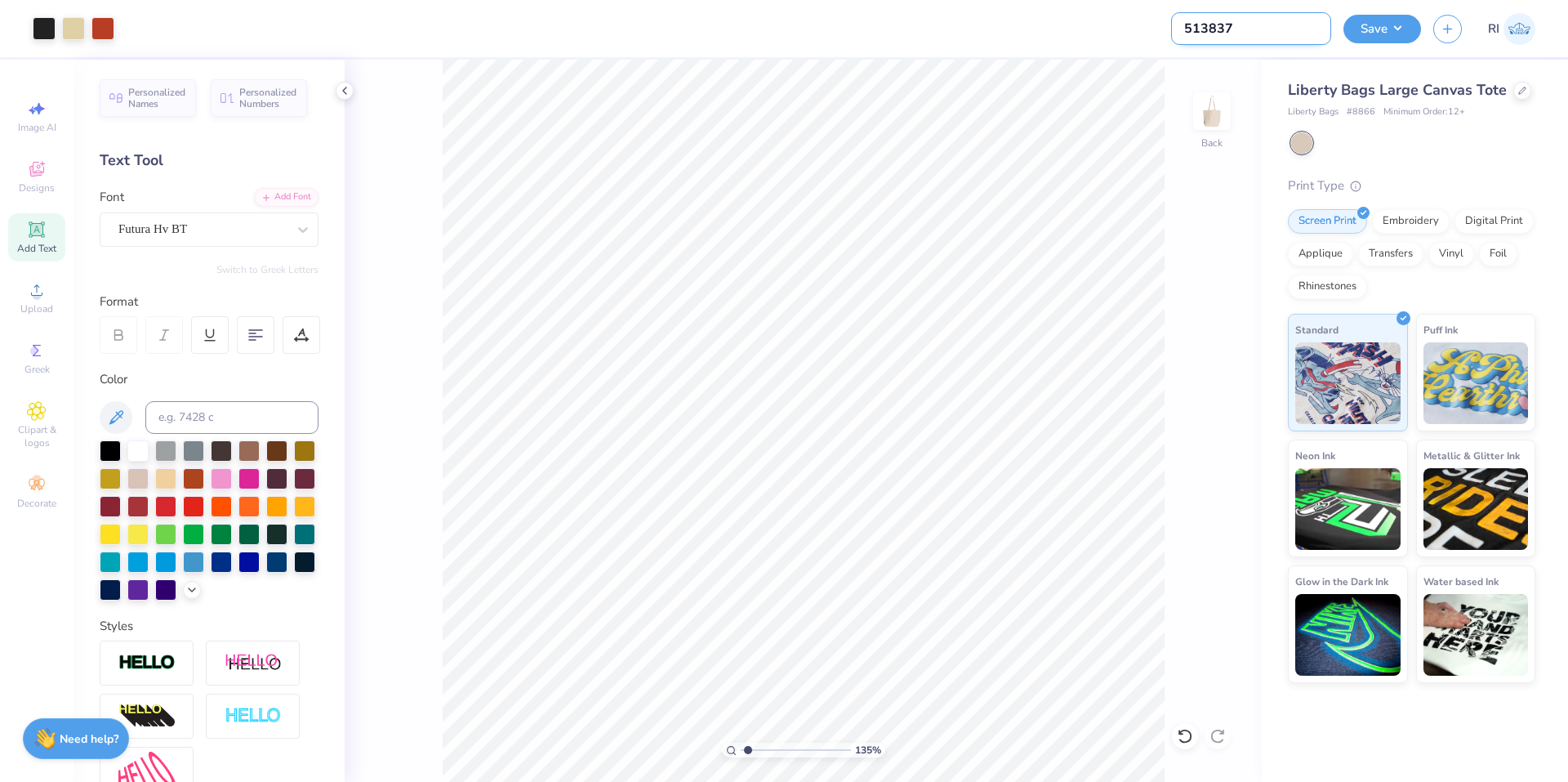
click at [1282, 24] on input "513837" at bounding box center [1252, 28] width 161 height 33
type input "513837a"
type input "1.35006143669128"
type input "513837"
type input "1.35006143669128"
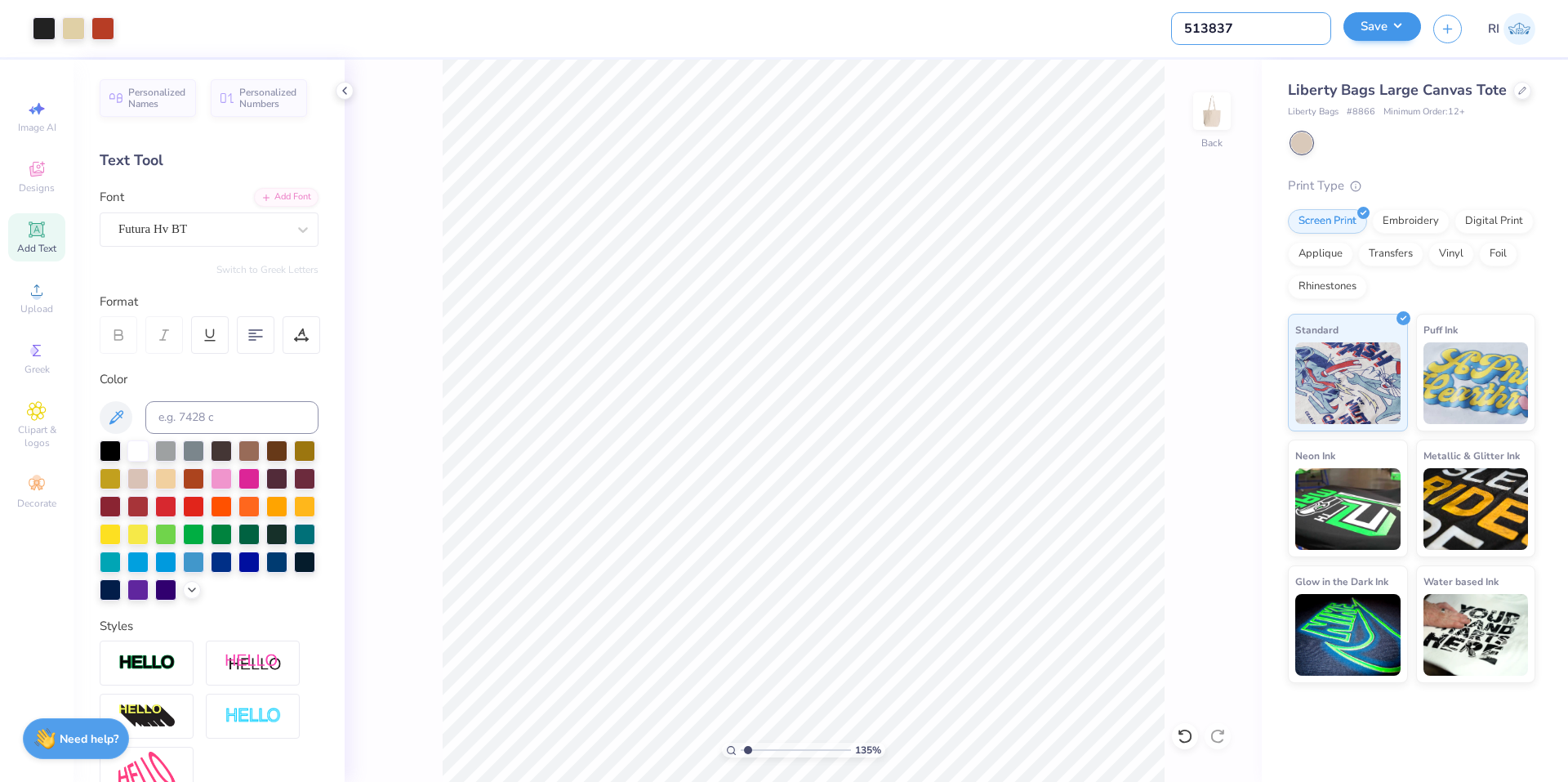
type input "513837a"
type input "1.35006143669128"
type input "513837"
type input "1.35006143669128"
type input "513837A"
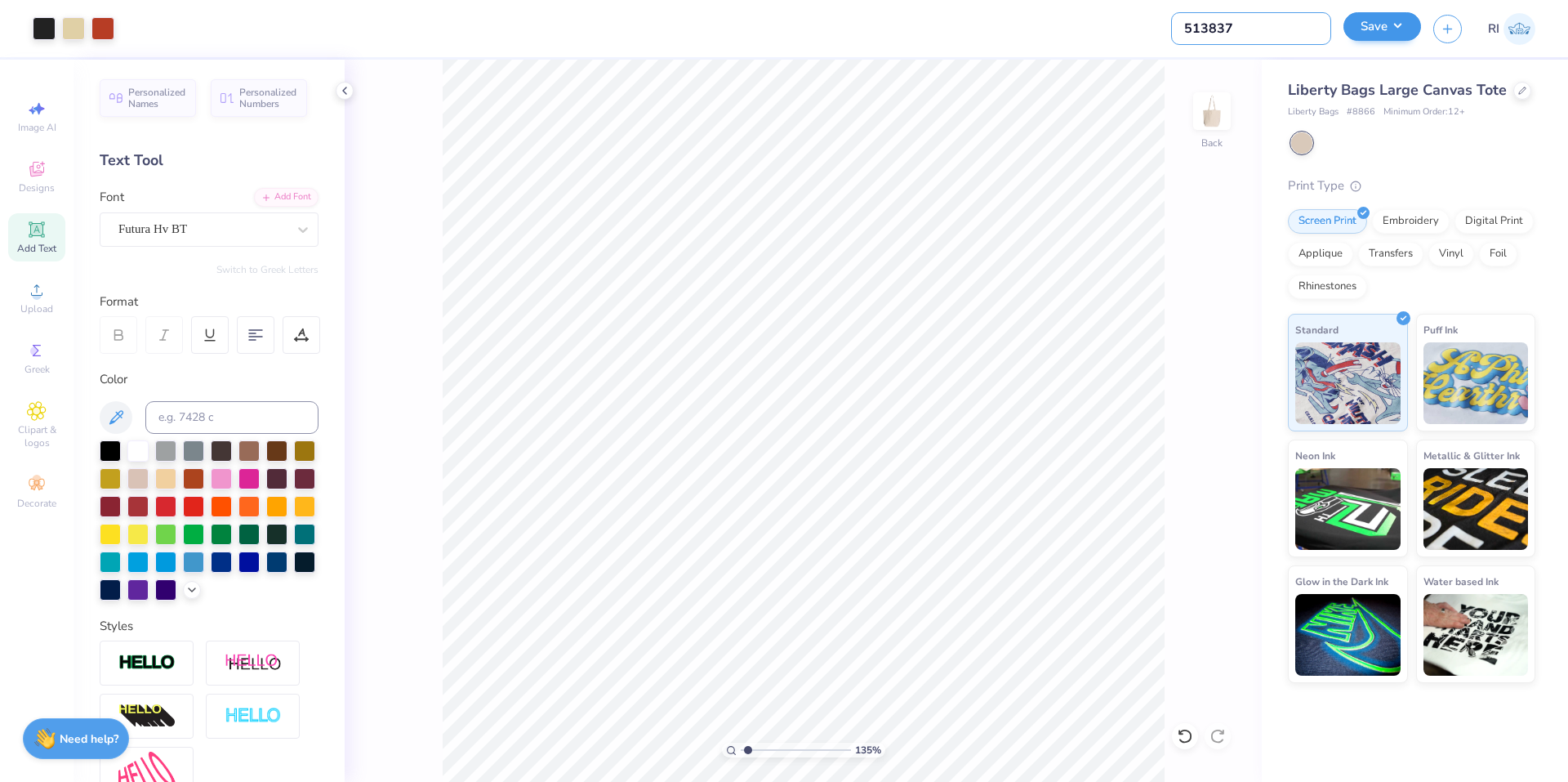
type input "1.35006143669128"
type input "513837A"
click at [1405, 28] on button "Save" at bounding box center [1383, 26] width 77 height 29
type input "1.35006143669128"
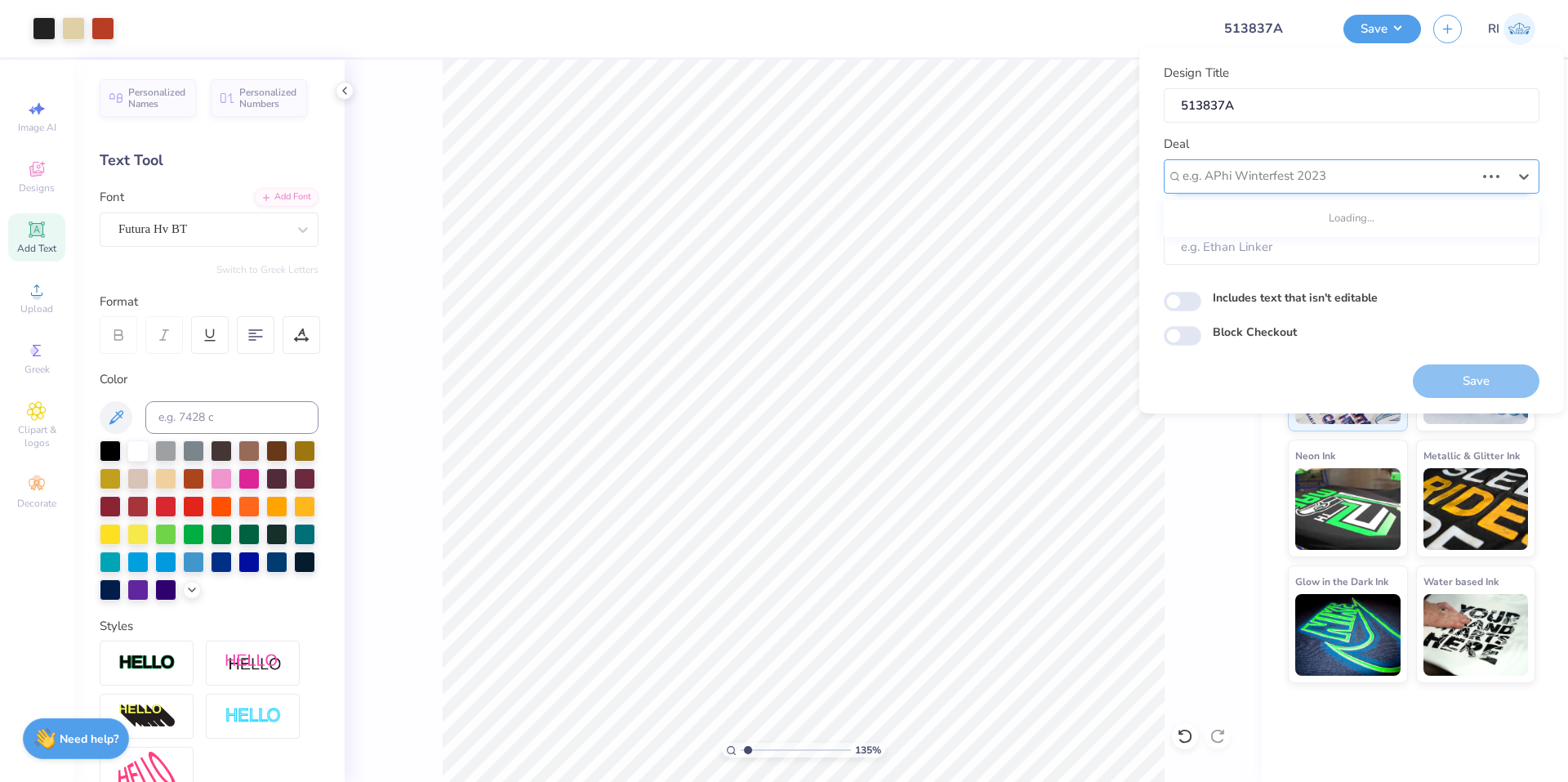
click at [1325, 181] on div at bounding box center [1328, 175] width 292 height 22
click at [1295, 229] on div "Design Tool Gallery" at bounding box center [1352, 219] width 363 height 27
type input "DESIGN TOOL GALLER"
type input "1.35006143669128"
type input "Design Tool Gallery User"
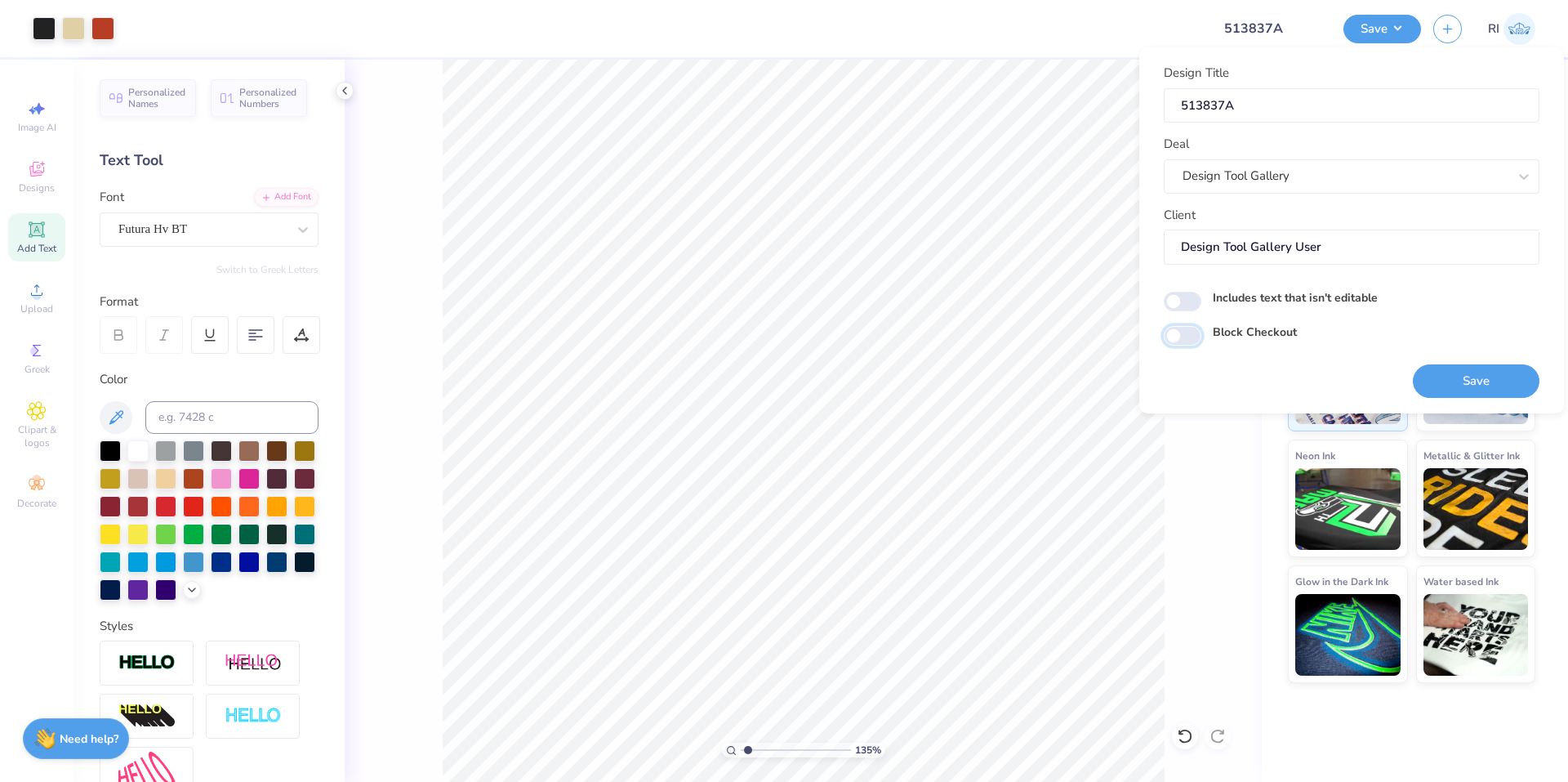
click at [1182, 336] on input "Block Checkout" at bounding box center [1182, 336] width 38 height 20
checkbox input "true"
click at [1459, 372] on button "Save" at bounding box center [1477, 382] width 127 height 34
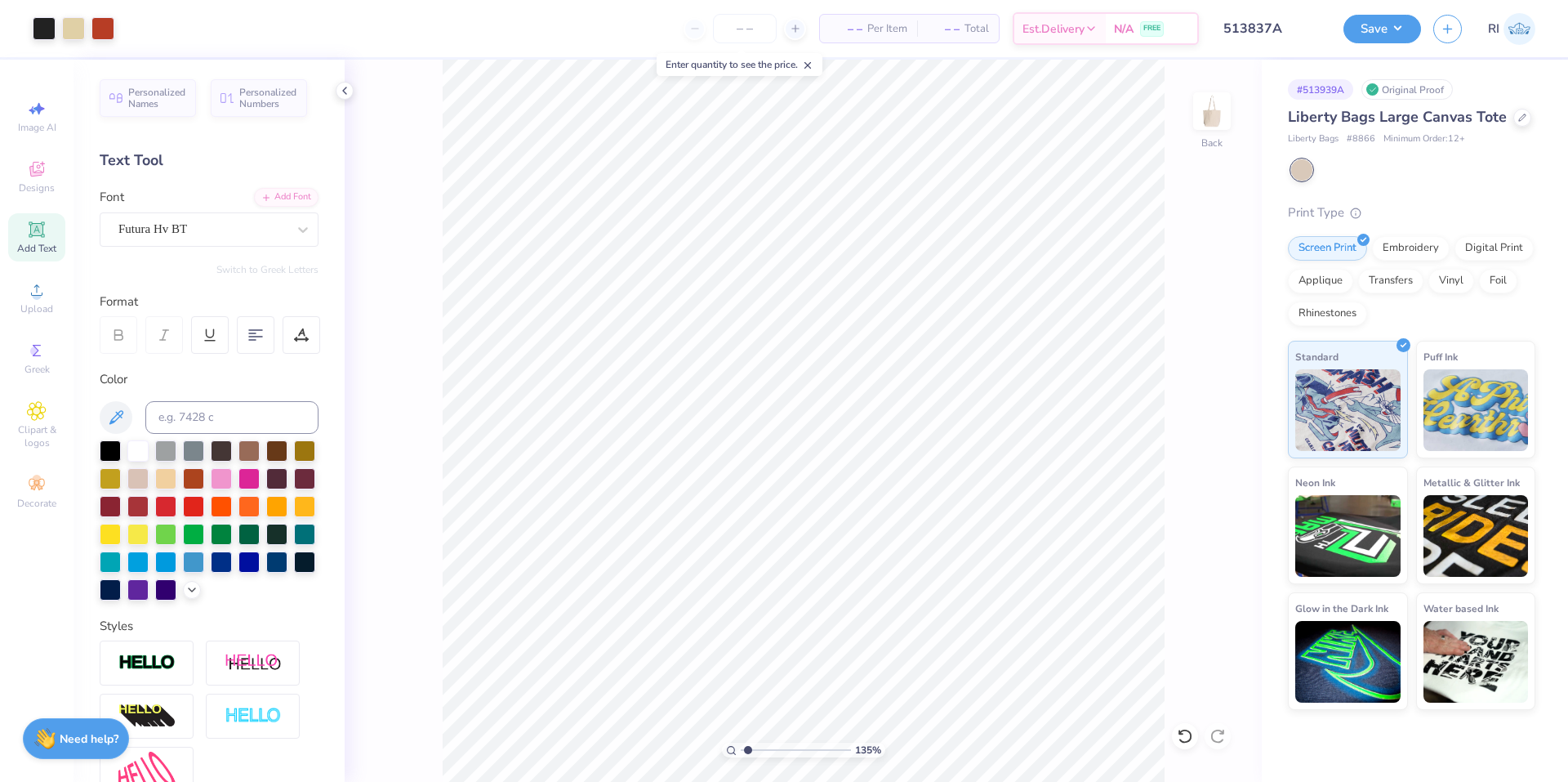
type input "1.35006143669128"
